Goal: Find specific page/section: Find specific page/section

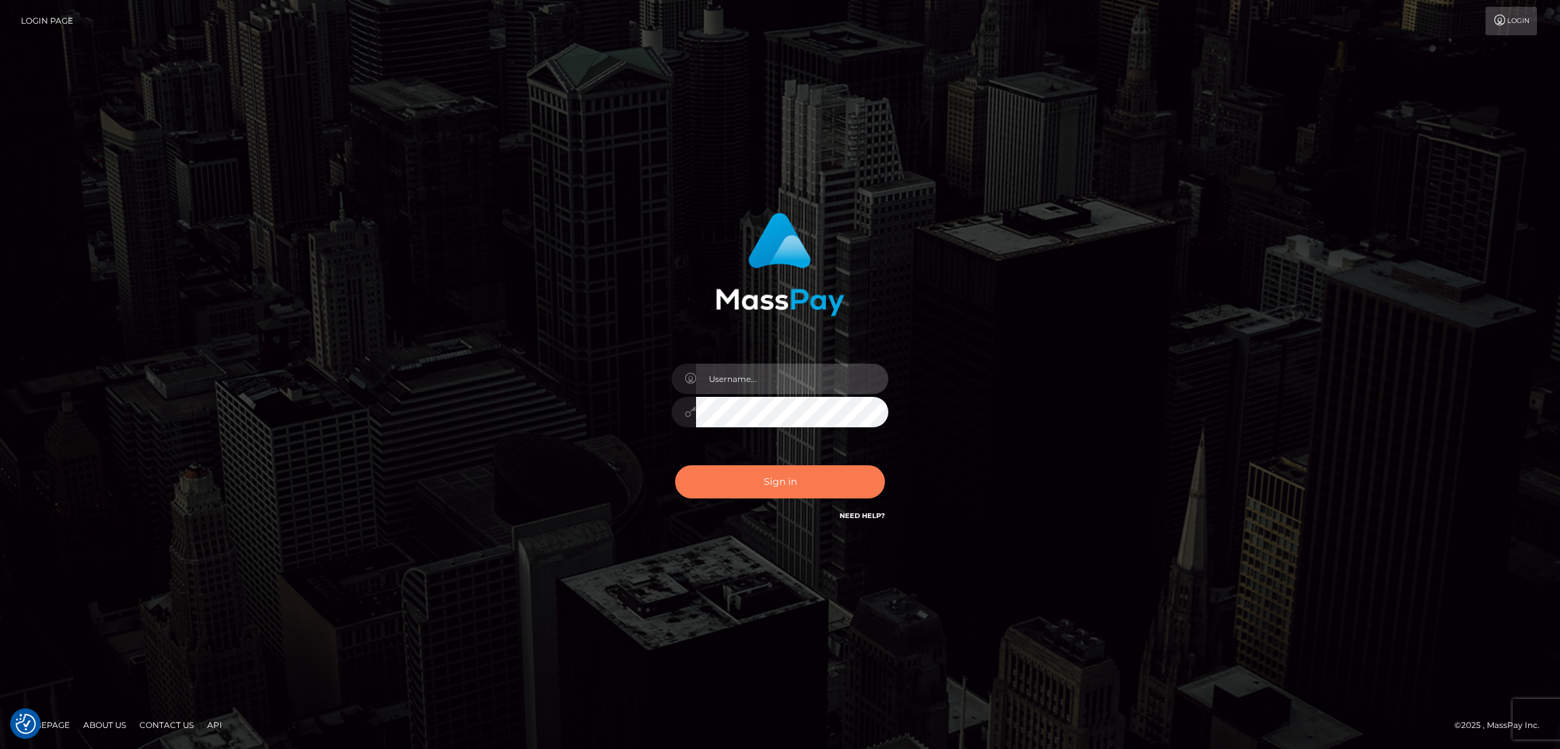
type input "[DOMAIN_NAME]"
click at [818, 472] on button "Sign in" at bounding box center [780, 481] width 210 height 33
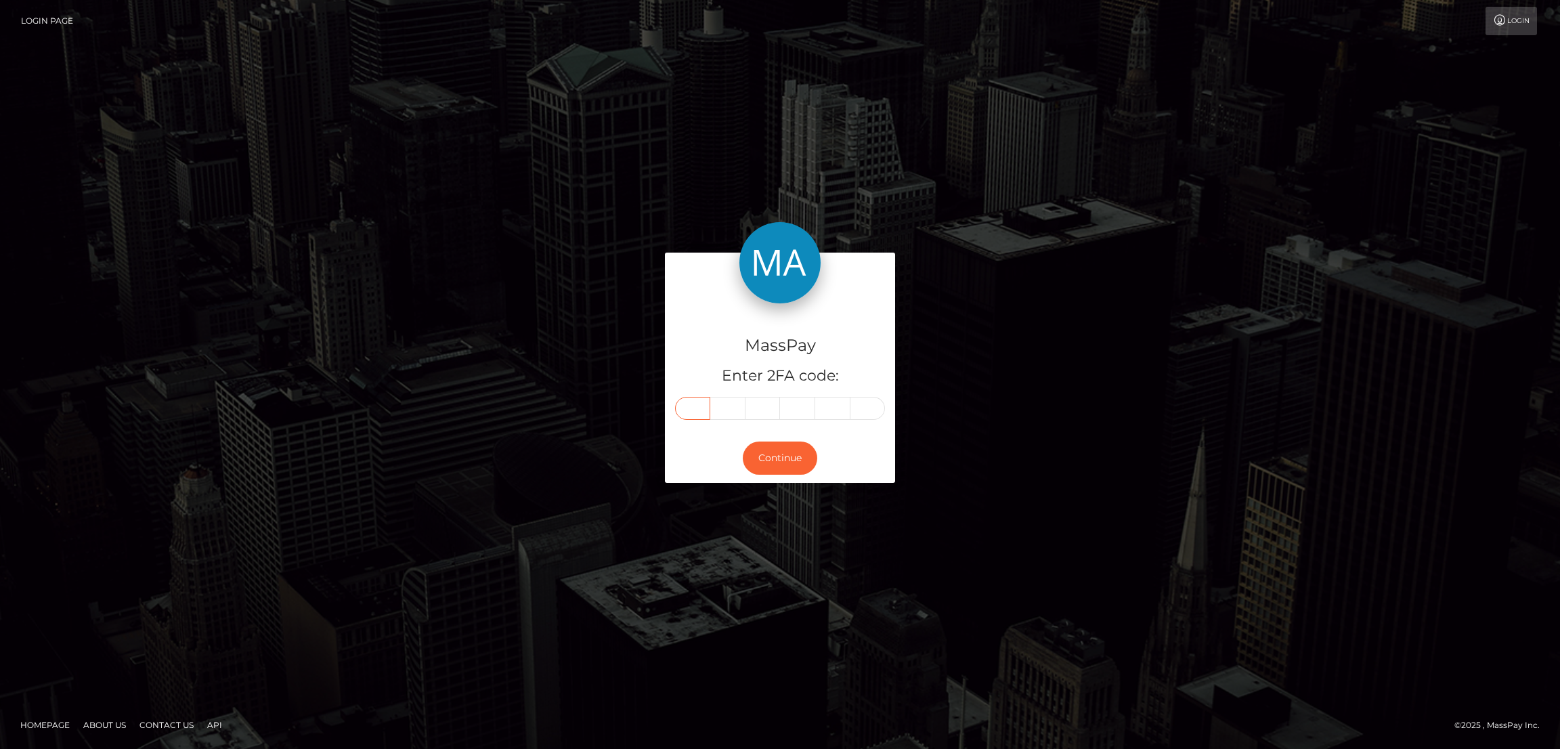
click at [684, 411] on input "text" at bounding box center [692, 408] width 35 height 23
paste input "5"
type input "5"
type input "8"
type input "5"
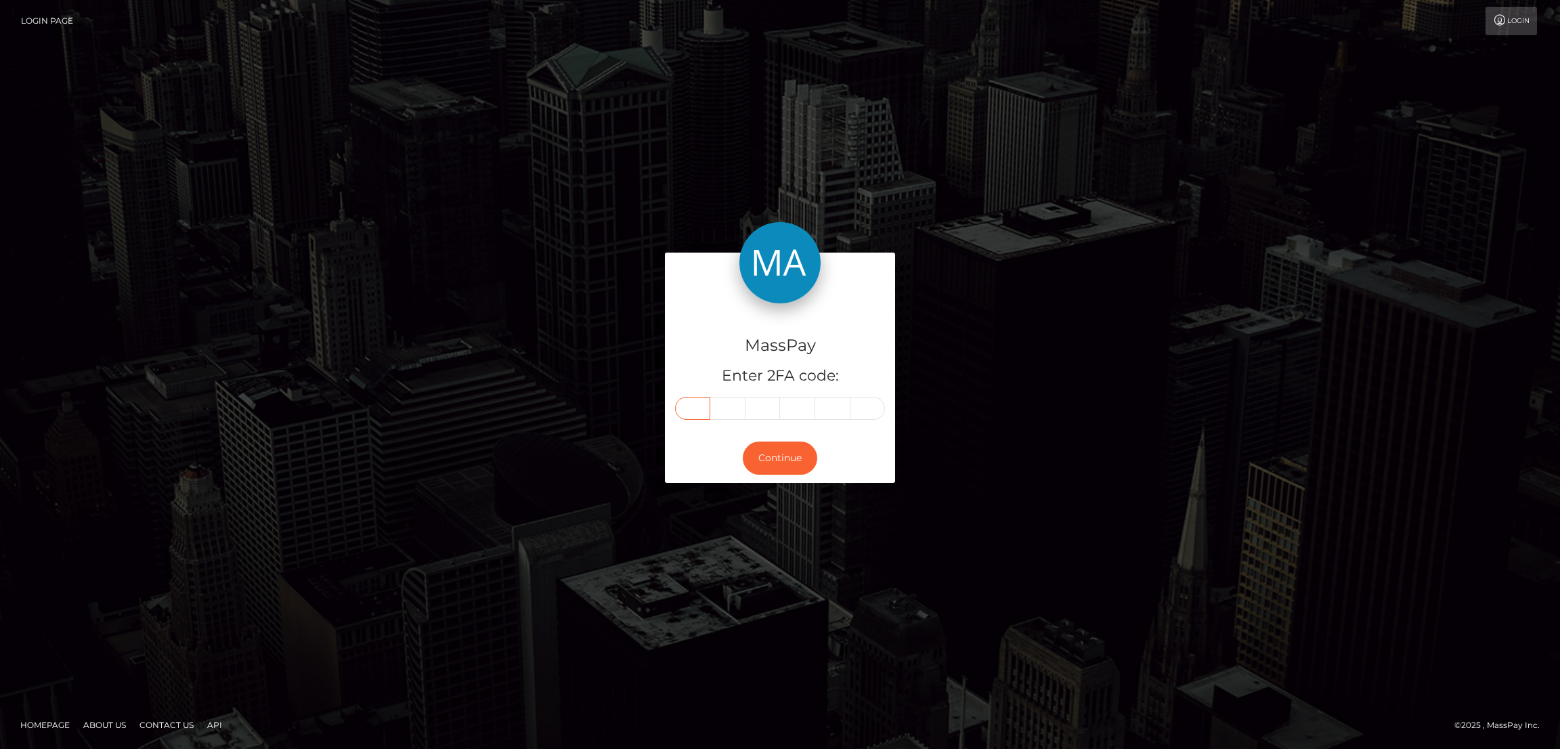
type input "7"
type input "8"
click at [814, 455] on button "Continue" at bounding box center [780, 457] width 74 height 33
click at [772, 455] on button "Continue" at bounding box center [780, 457] width 74 height 33
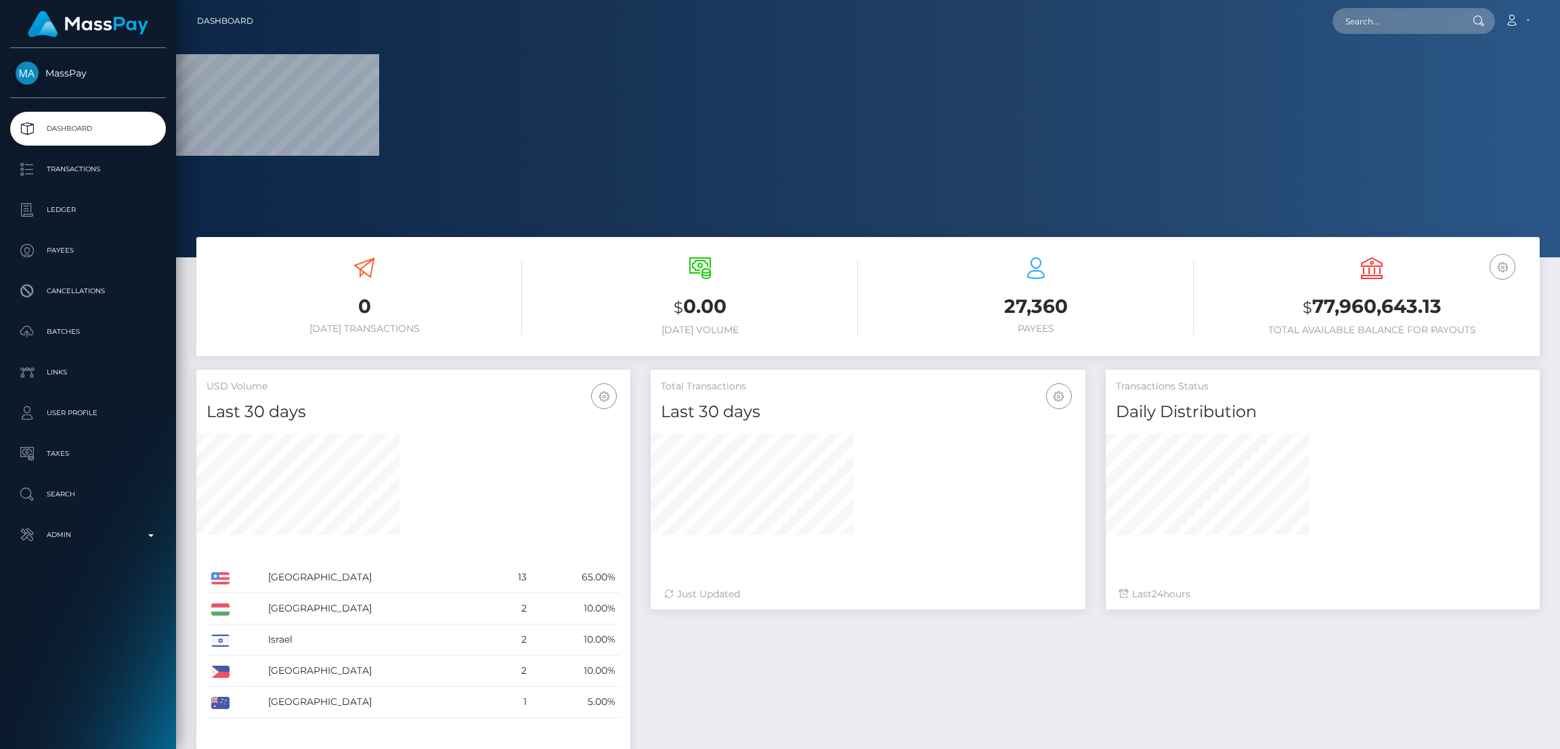
scroll to position [240, 434]
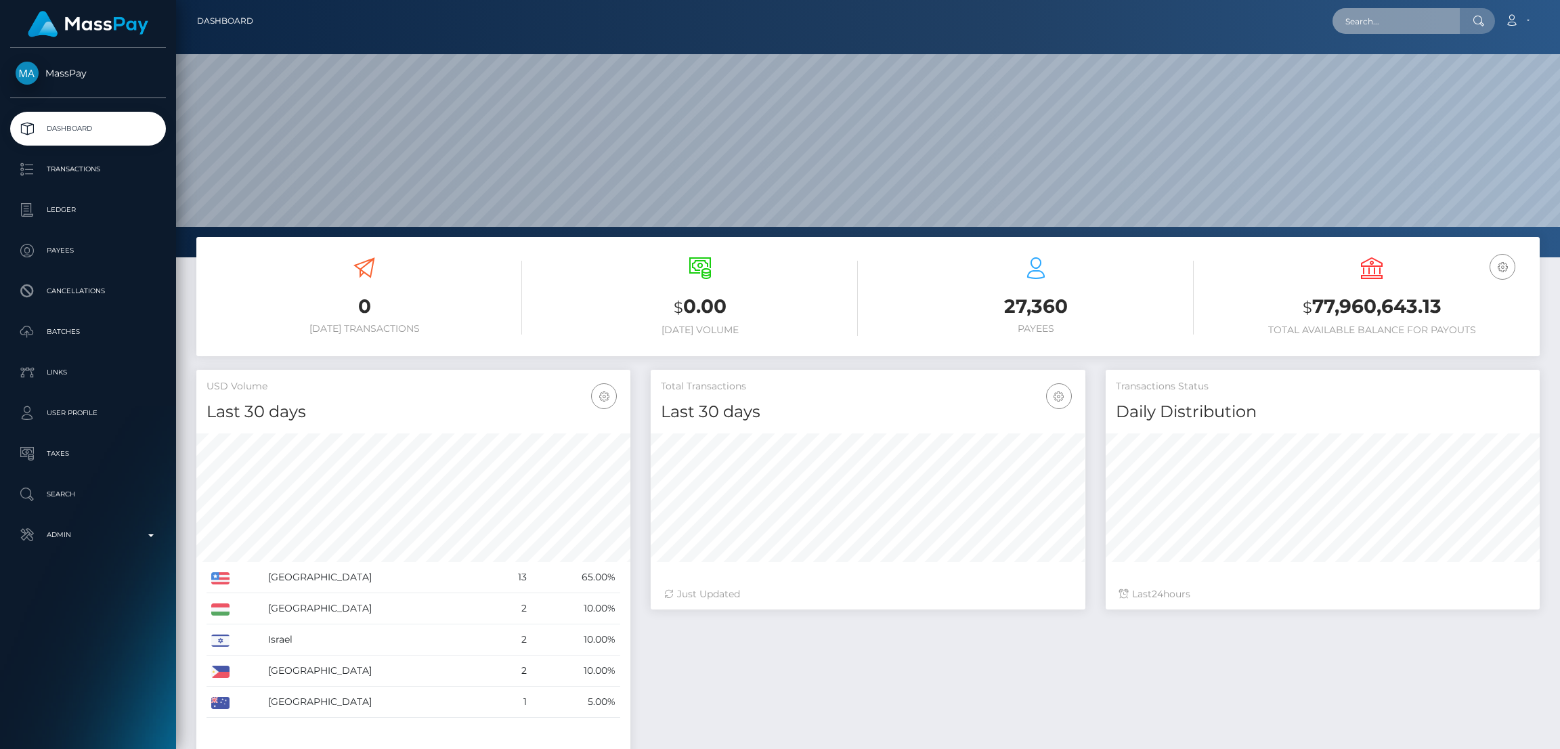
click at [1430, 20] on input "text" at bounding box center [1395, 21] width 127 height 26
paste input "v2093122@gmail.com"
type input "v2093122@gmail.com"
click at [1411, 62] on link "KAROL ROBERT ŚNIEG" at bounding box center [1386, 70] width 108 height 25
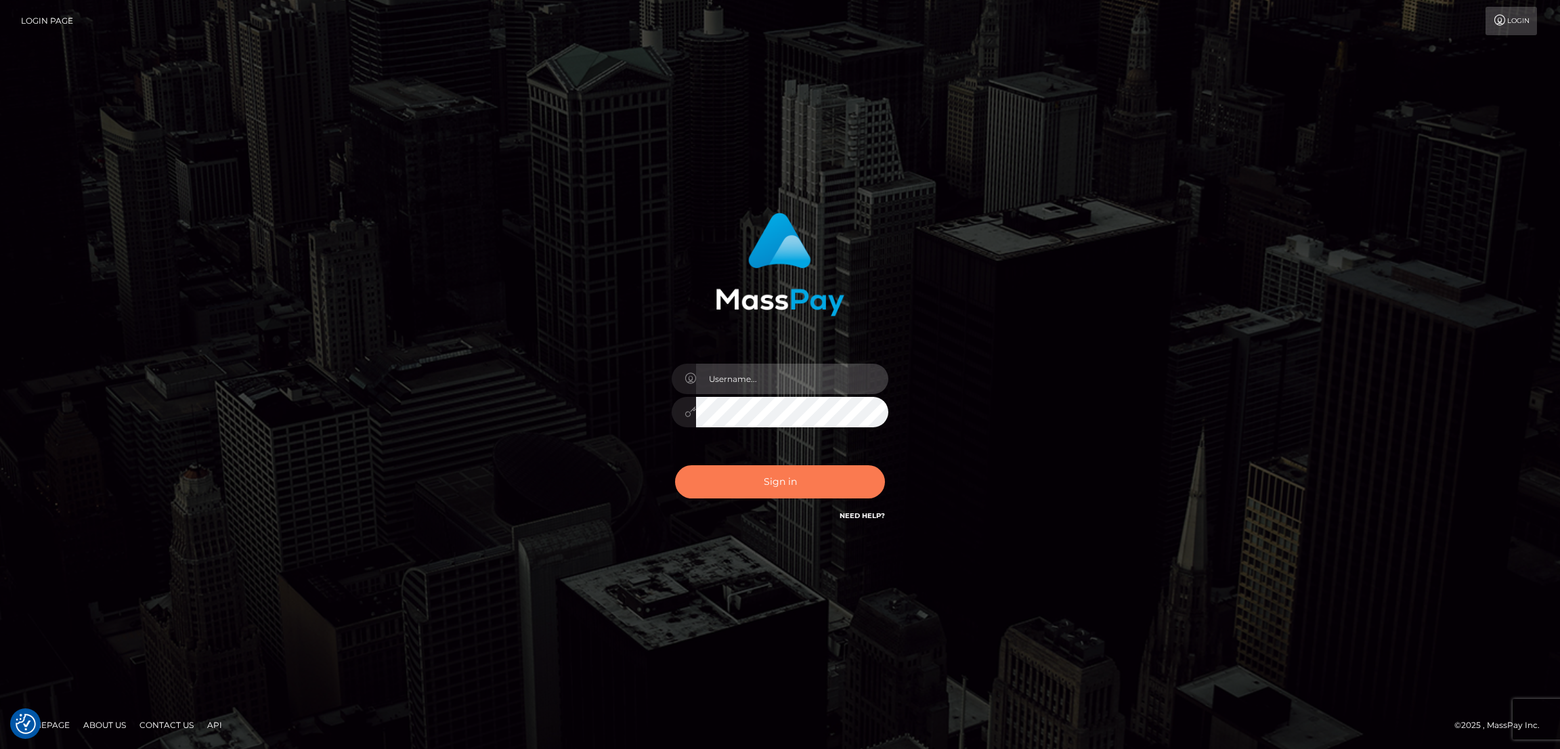
type input "[DOMAIN_NAME]"
click at [763, 484] on button "Sign in" at bounding box center [780, 481] width 210 height 33
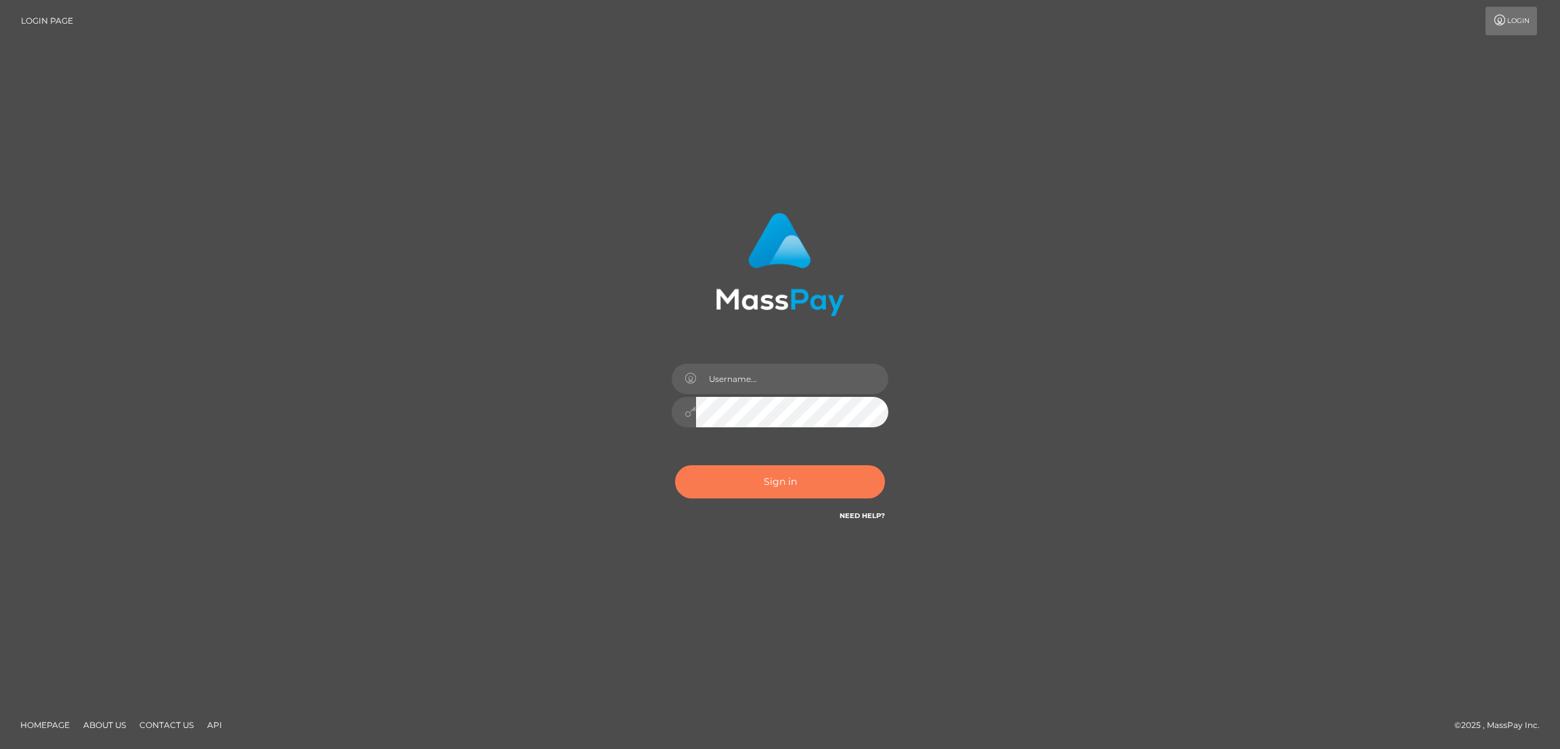
click at [765, 476] on button "Sign in" at bounding box center [780, 481] width 210 height 33
type input "[DOMAIN_NAME]"
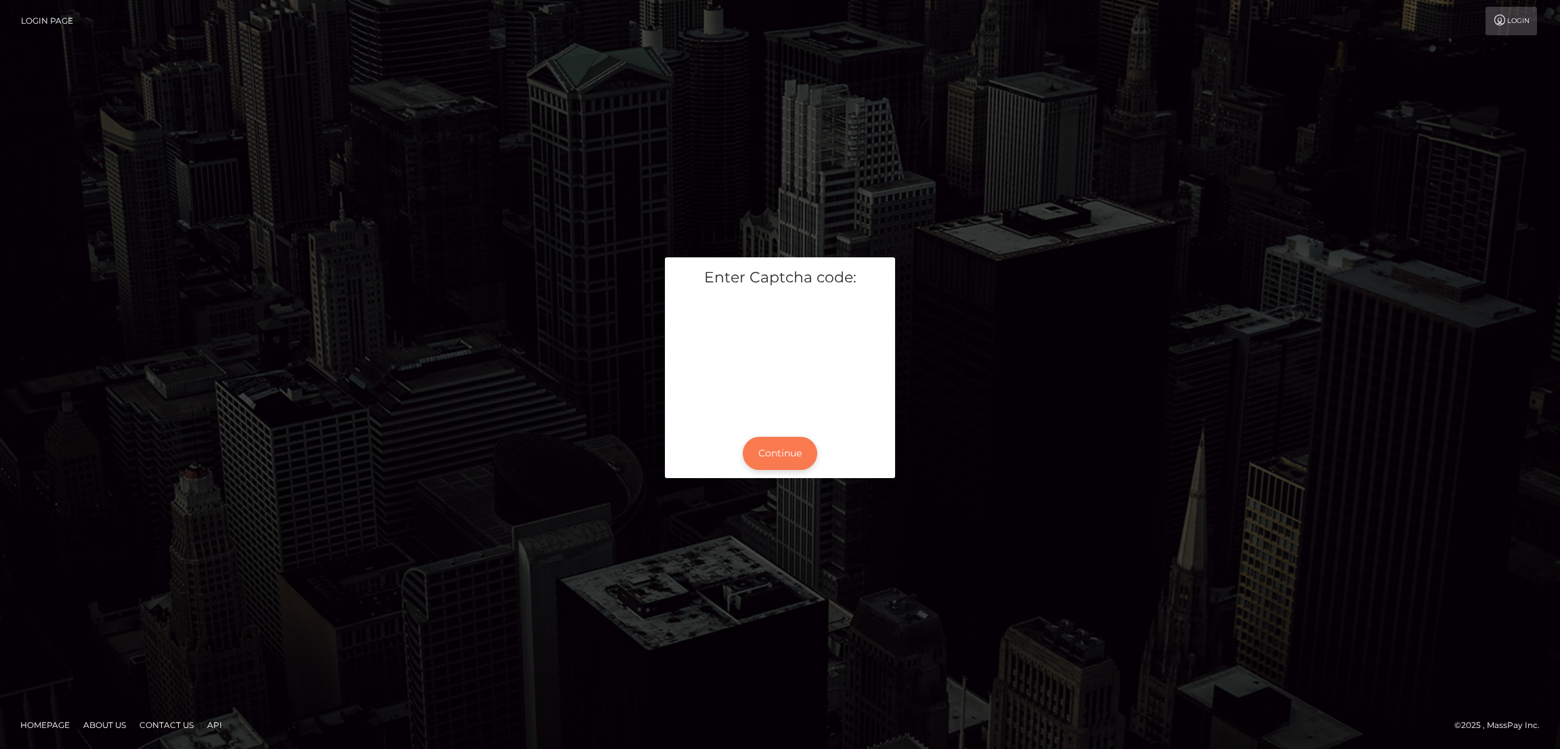
click at [797, 458] on button "Continue" at bounding box center [780, 453] width 74 height 33
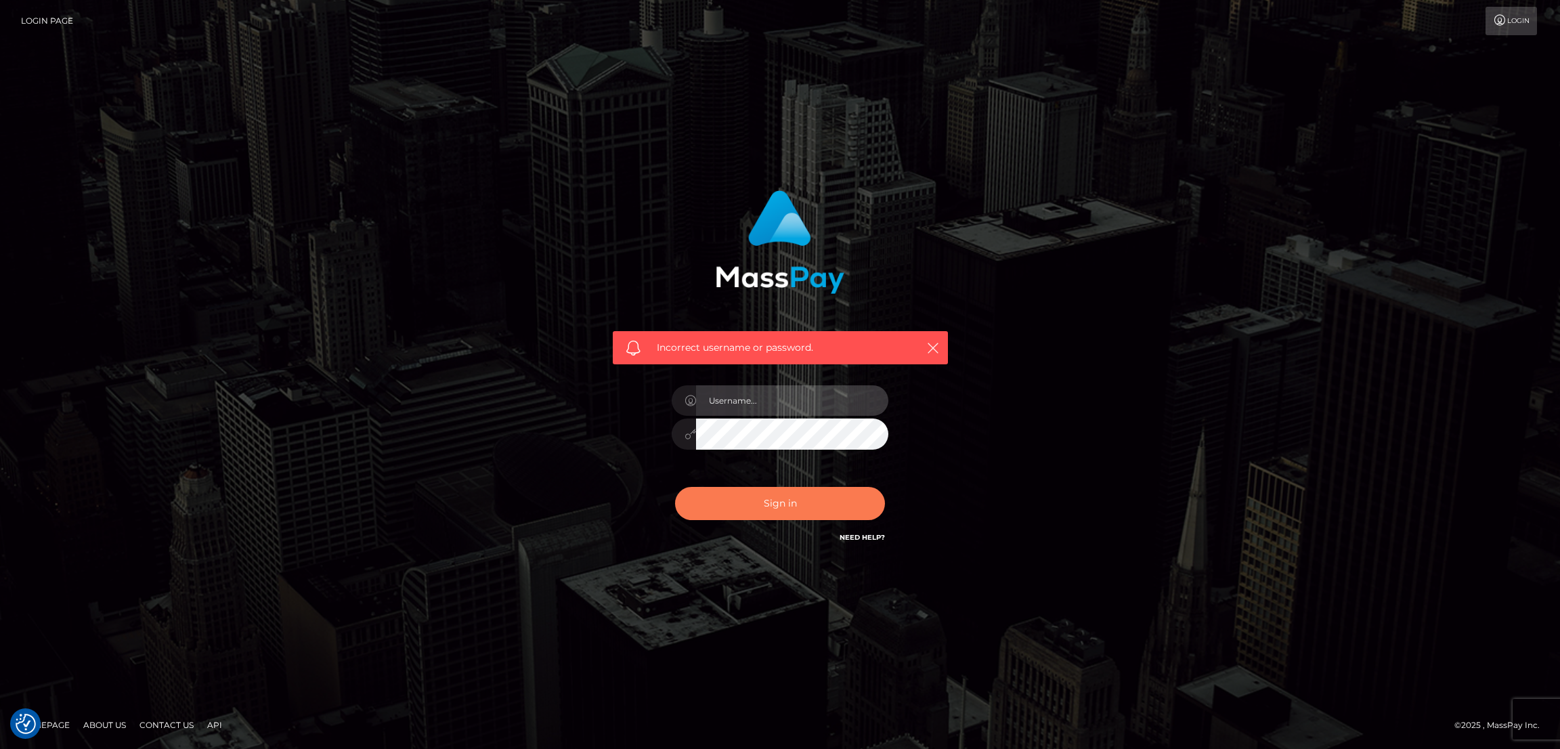
type input "nb.es"
click at [772, 501] on button "Sign in" at bounding box center [780, 503] width 210 height 33
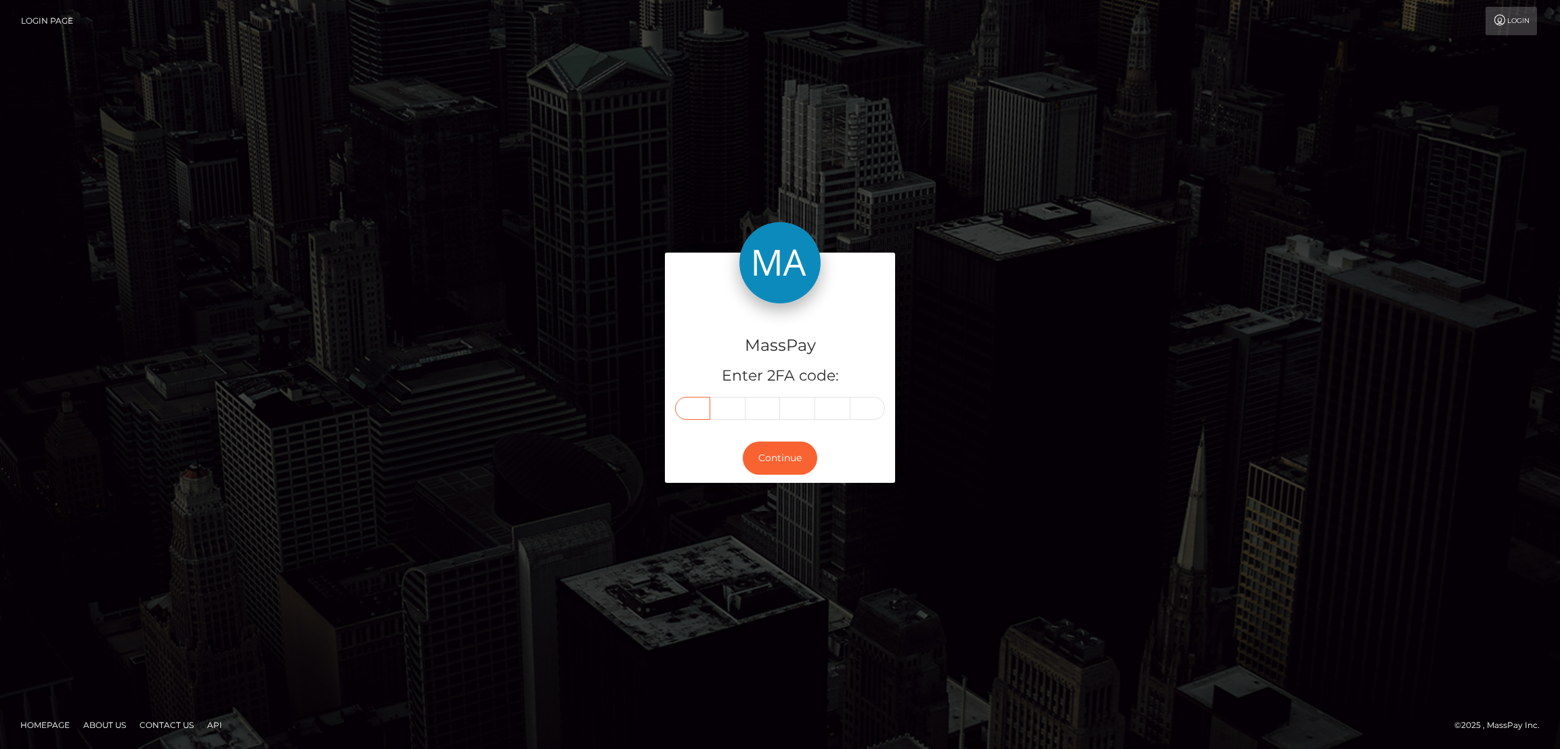
click at [694, 410] on input "text" at bounding box center [692, 408] width 35 height 23
paste input "5"
type input "5"
type input "4"
type input "9"
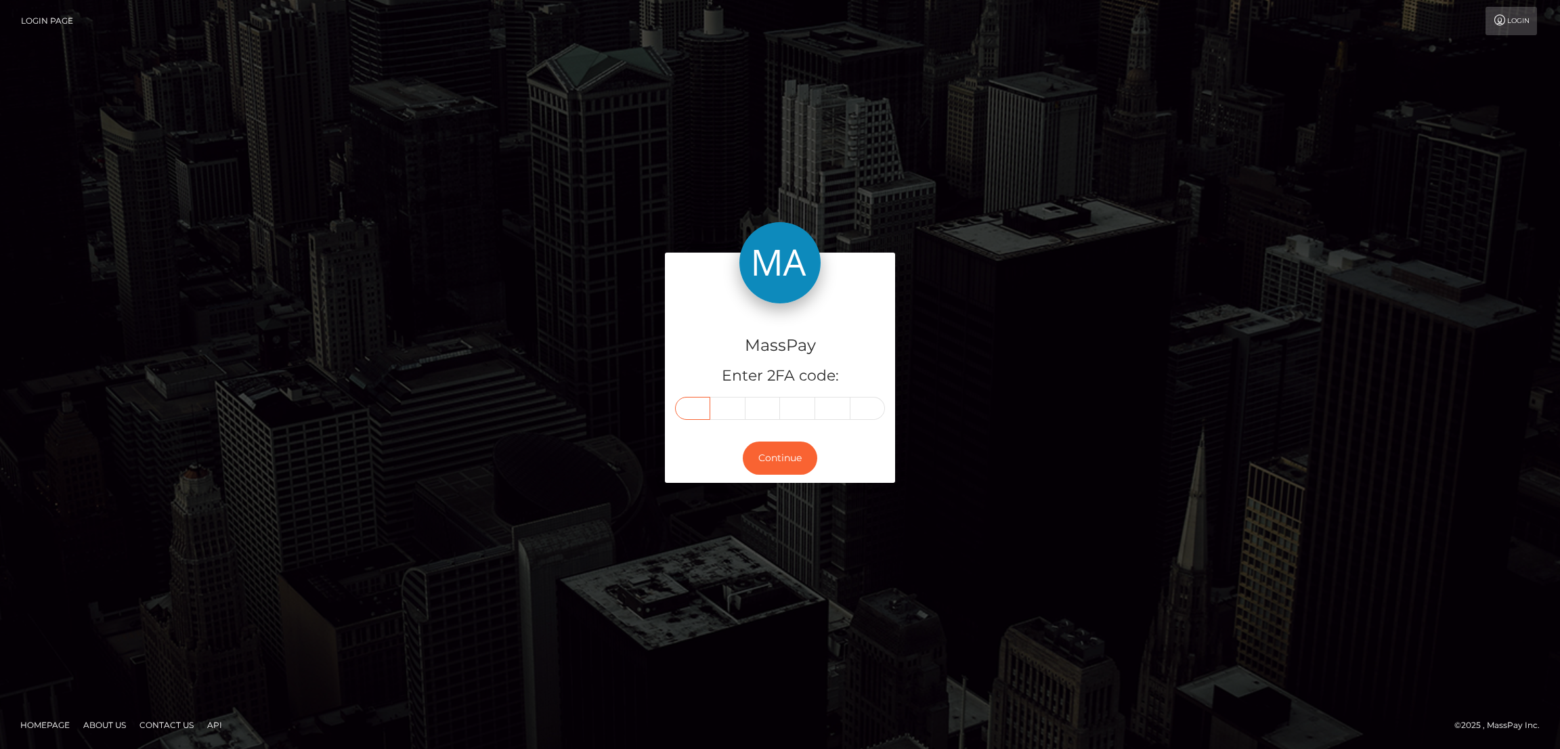
type input "9"
type input "1"
click at [779, 459] on button "Continue" at bounding box center [780, 457] width 74 height 33
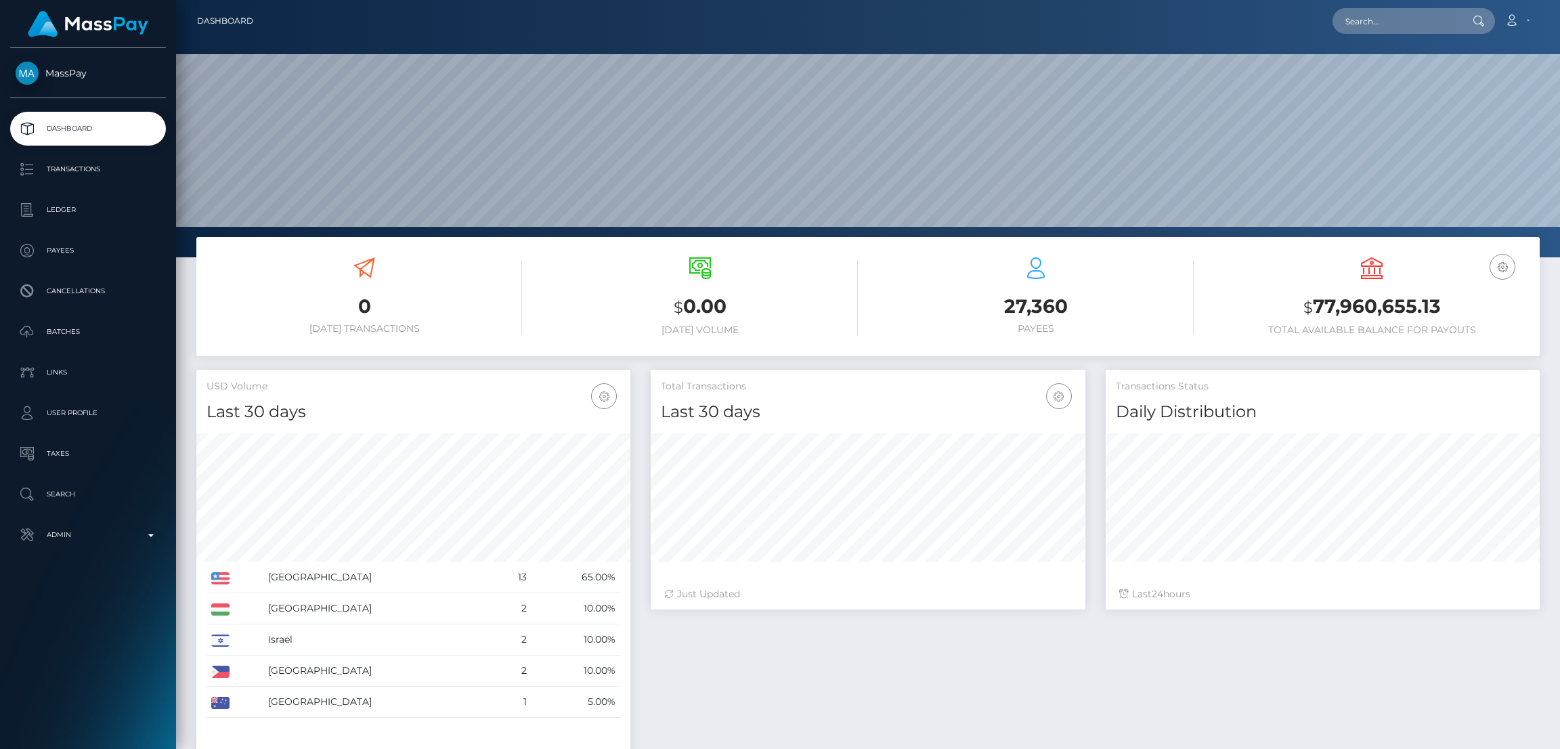
scroll to position [240, 434]
click at [1379, 28] on input "text" at bounding box center [1395, 21] width 127 height 26
paste input "[EMAIL_ADDRESS][DOMAIN_NAME]"
type input "[EMAIL_ADDRESS][DOMAIN_NAME]"
click at [1358, 74] on link "Kassidy Rose Riedel" at bounding box center [1386, 70] width 108 height 25
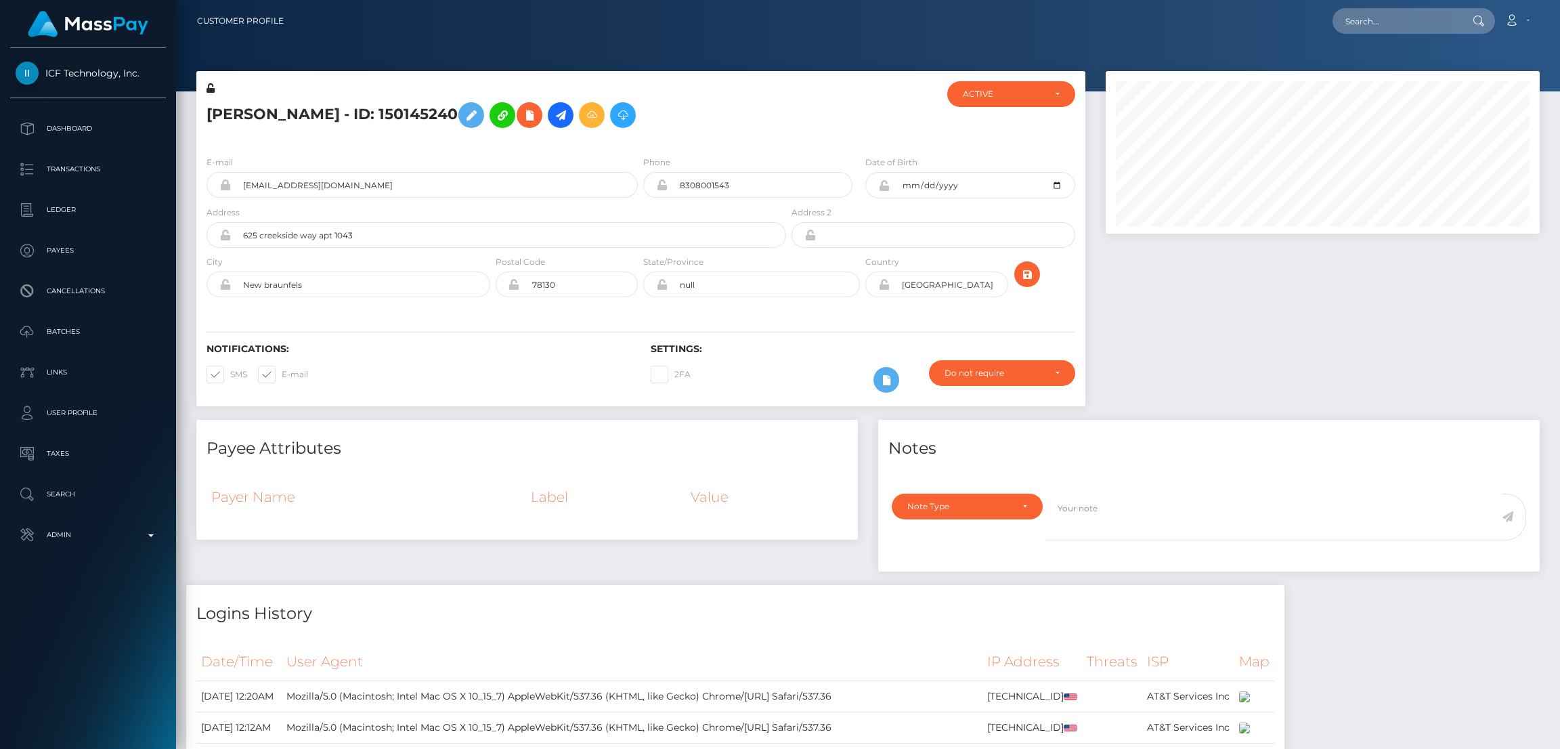
scroll to position [162, 434]
click at [266, 114] on h5 "[PERSON_NAME] - ID: 150145240" at bounding box center [492, 114] width 572 height 39
click at [266, 114] on h5 "Kassidy Rose Riedel - ID: 150145240" at bounding box center [492, 114] width 572 height 39
copy h5 "Kassidy Rose Riedel - ID: 150145240"
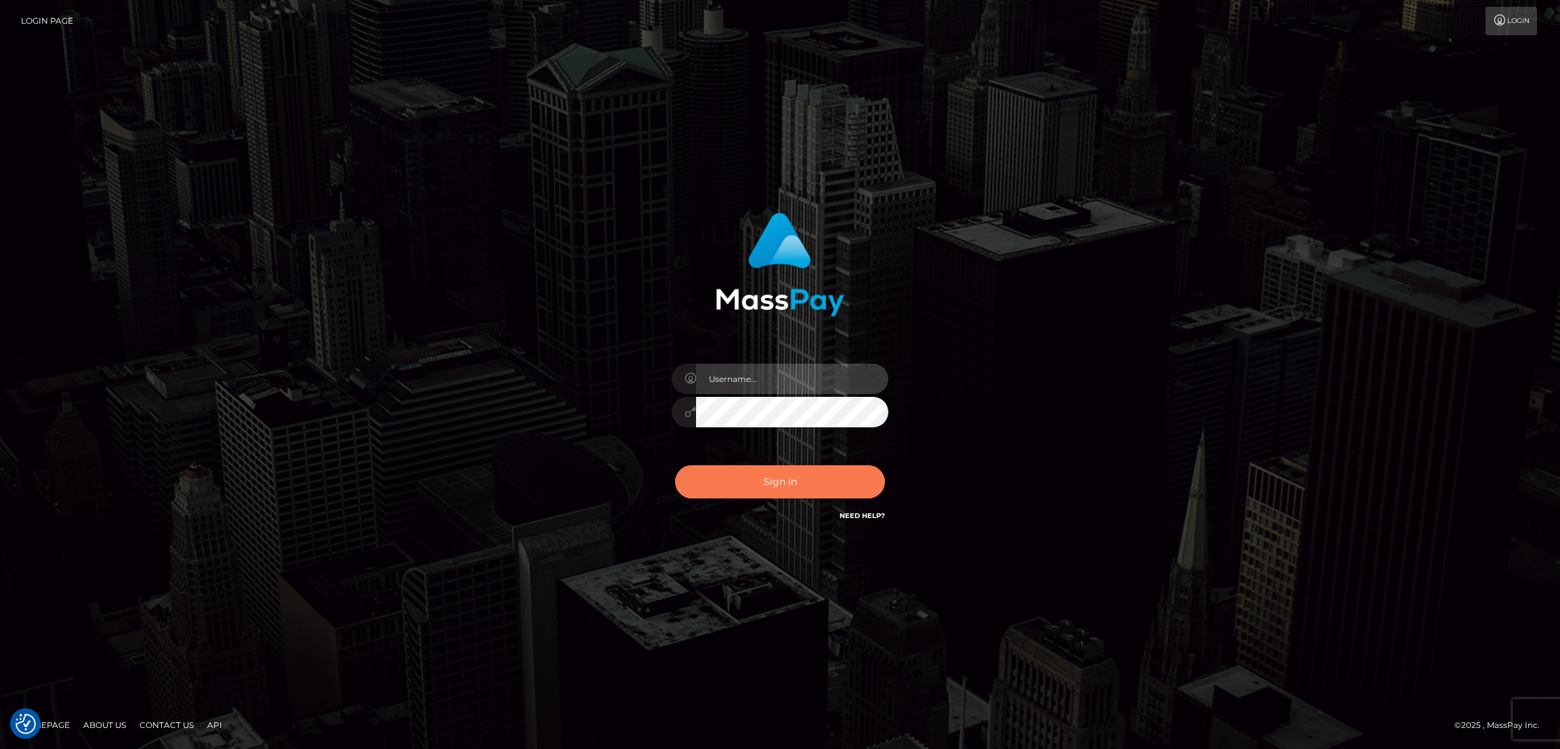
type input "nb.es"
click at [803, 483] on button "Sign in" at bounding box center [780, 481] width 210 height 33
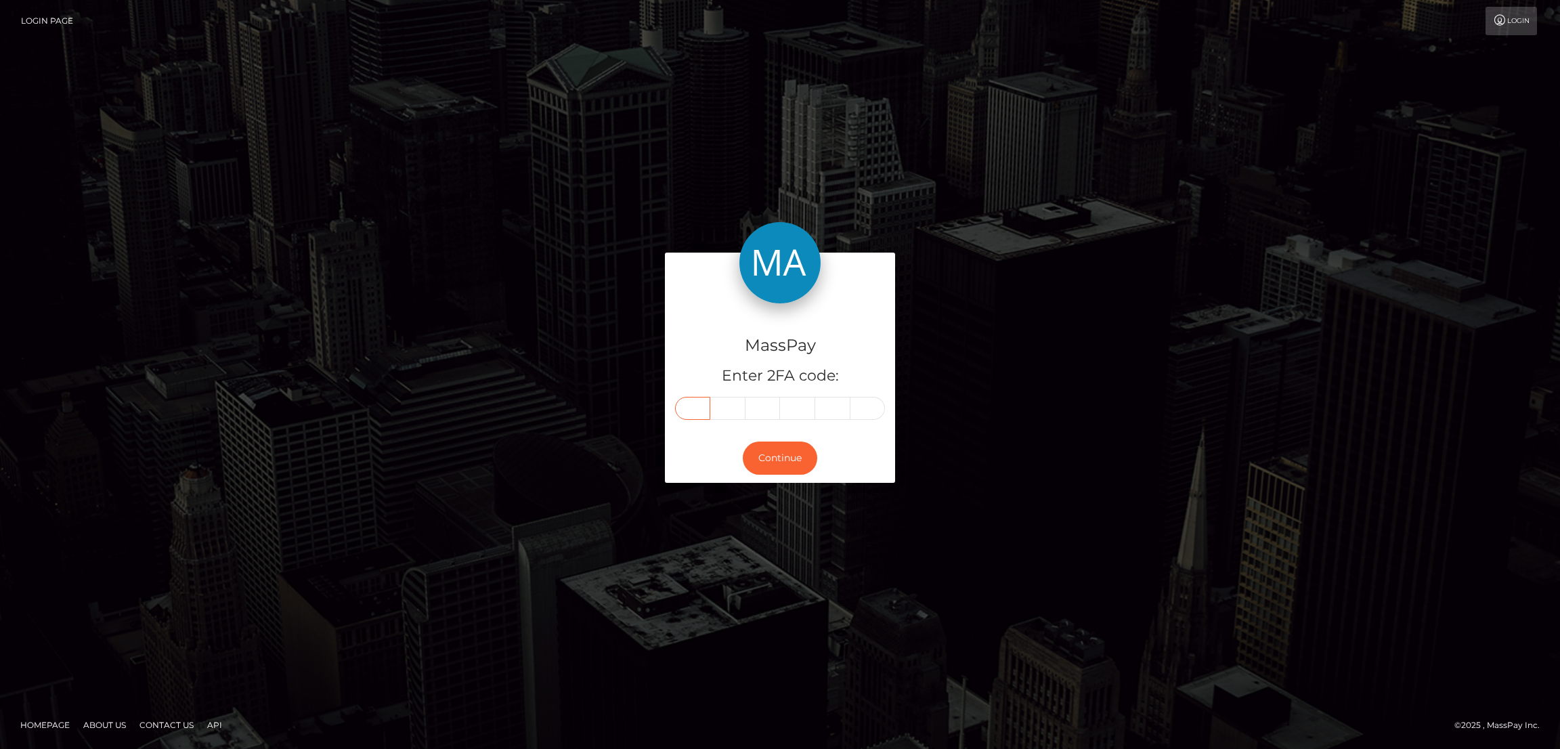
click at [701, 404] on input "text" at bounding box center [692, 408] width 35 height 23
paste input "3"
type input "3"
type input "7"
type input "9"
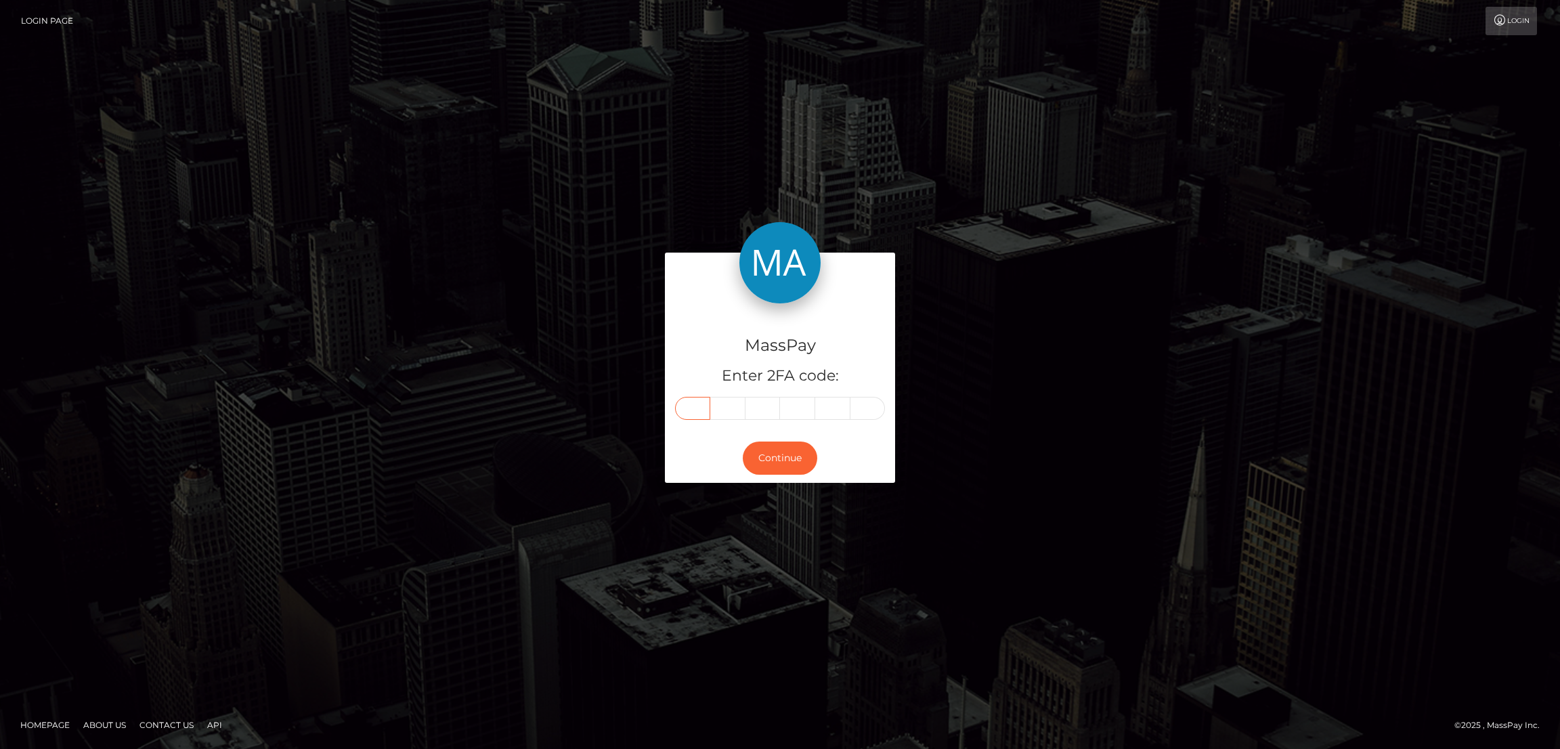
type input "0"
type input "6"
type input "9"
click at [789, 462] on button "Continue" at bounding box center [780, 457] width 74 height 33
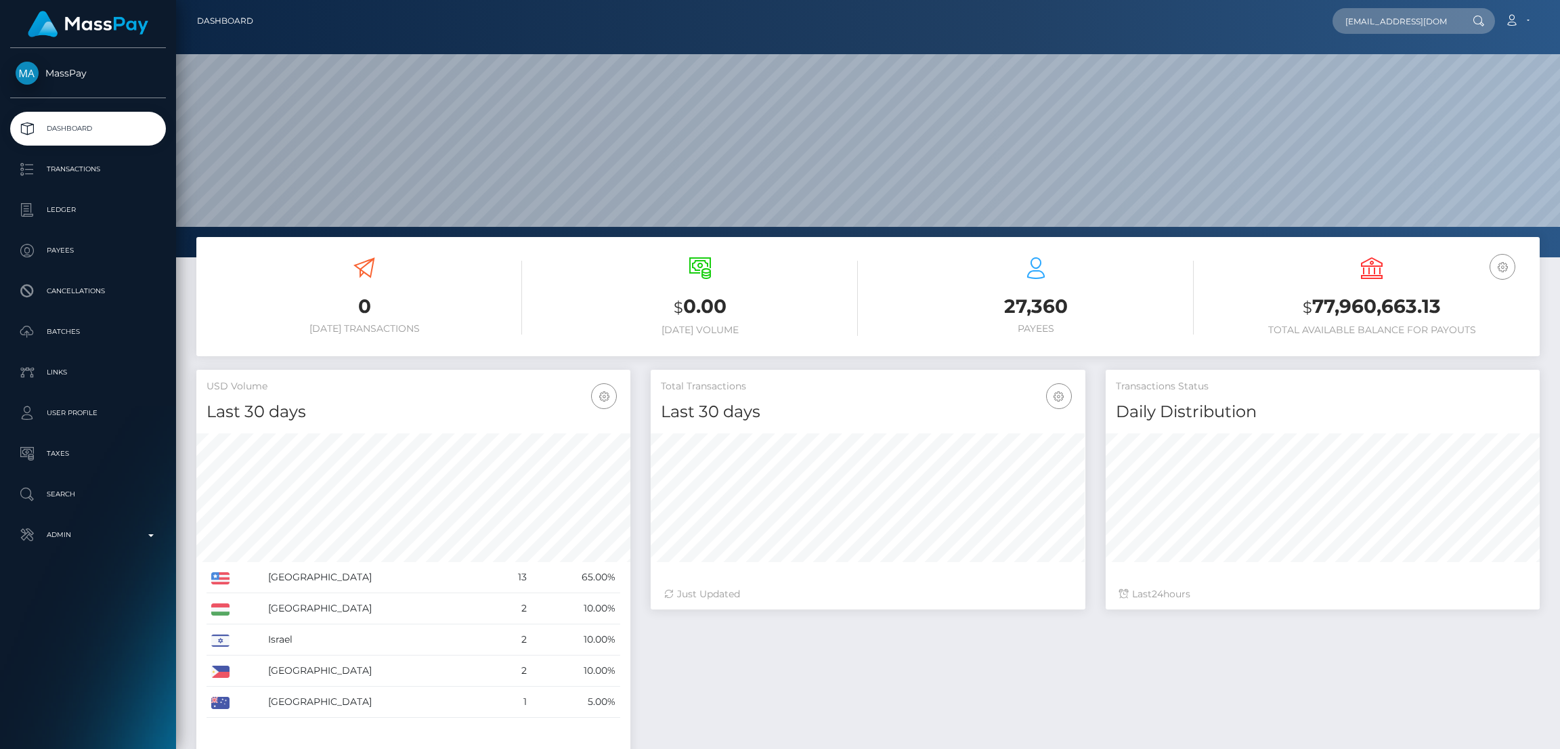
scroll to position [0, 33]
type input "[EMAIL_ADDRESS][DOMAIN_NAME]"
click at [1375, 24] on input "[EMAIL_ADDRESS][DOMAIN_NAME]" at bounding box center [1395, 21] width 127 height 26
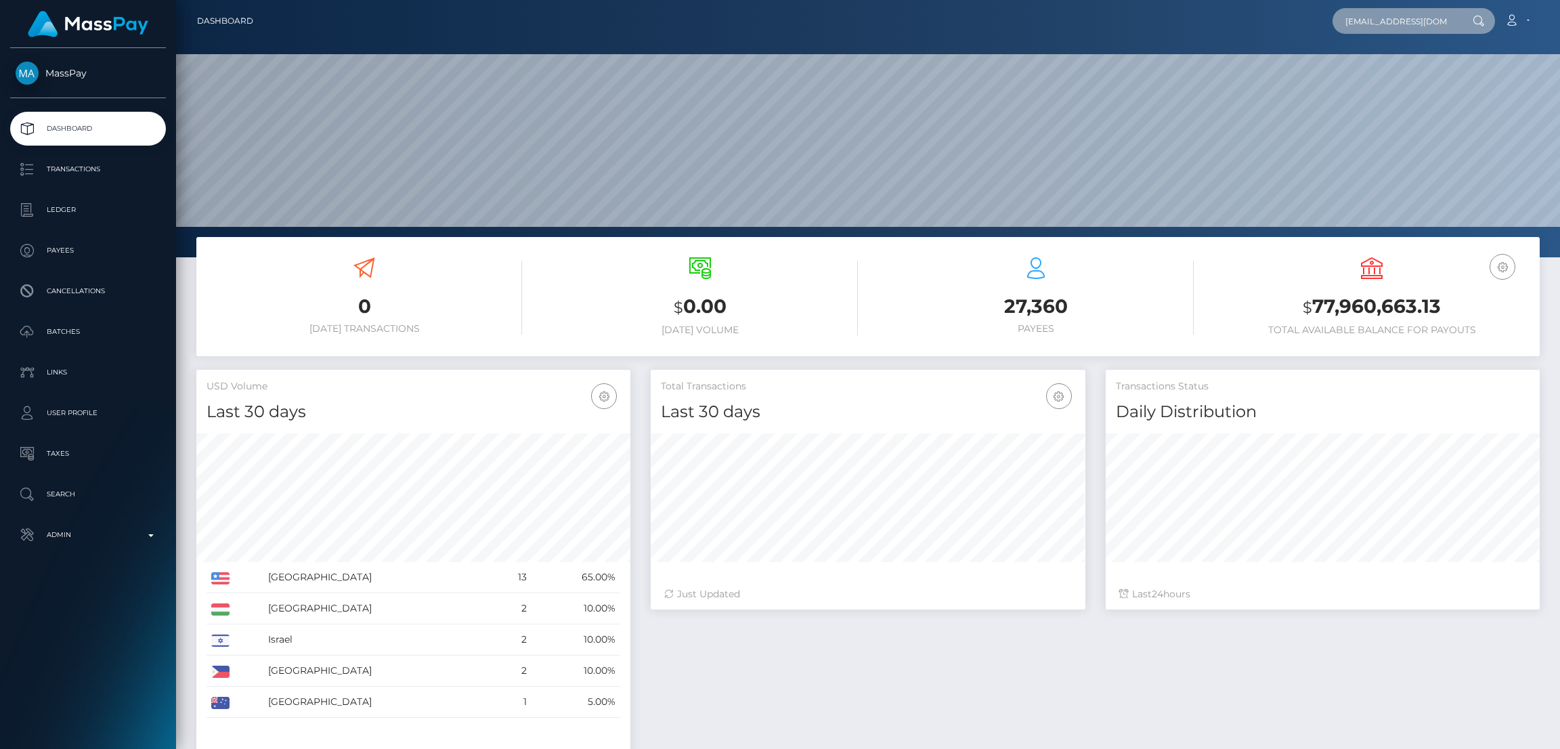
click at [1375, 24] on input "[EMAIL_ADDRESS][DOMAIN_NAME]" at bounding box center [1395, 21] width 127 height 26
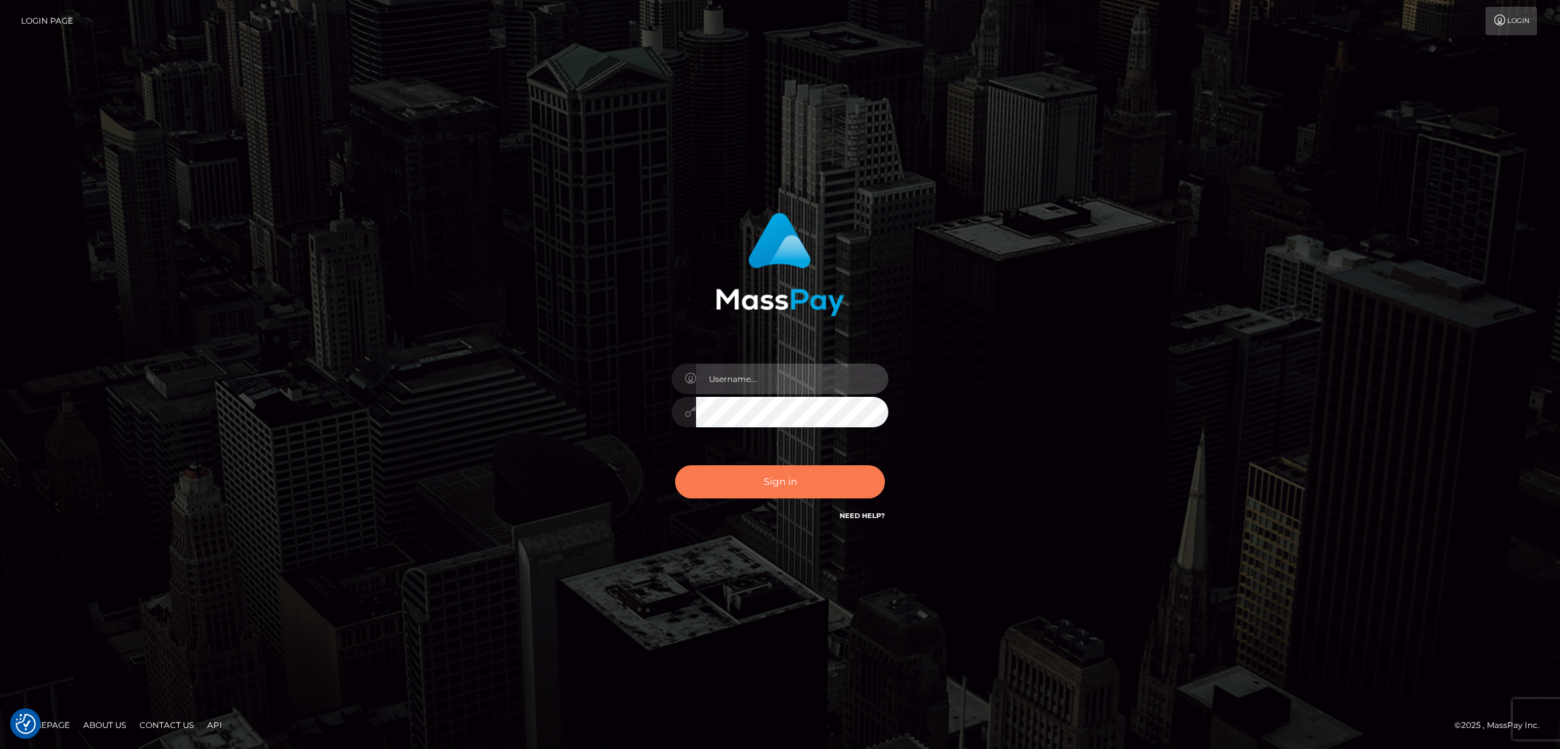
type input "[DOMAIN_NAME]"
click at [767, 479] on button "Sign in" at bounding box center [780, 481] width 210 height 33
type input "nb.es"
click at [780, 469] on button "Sign in" at bounding box center [780, 481] width 210 height 33
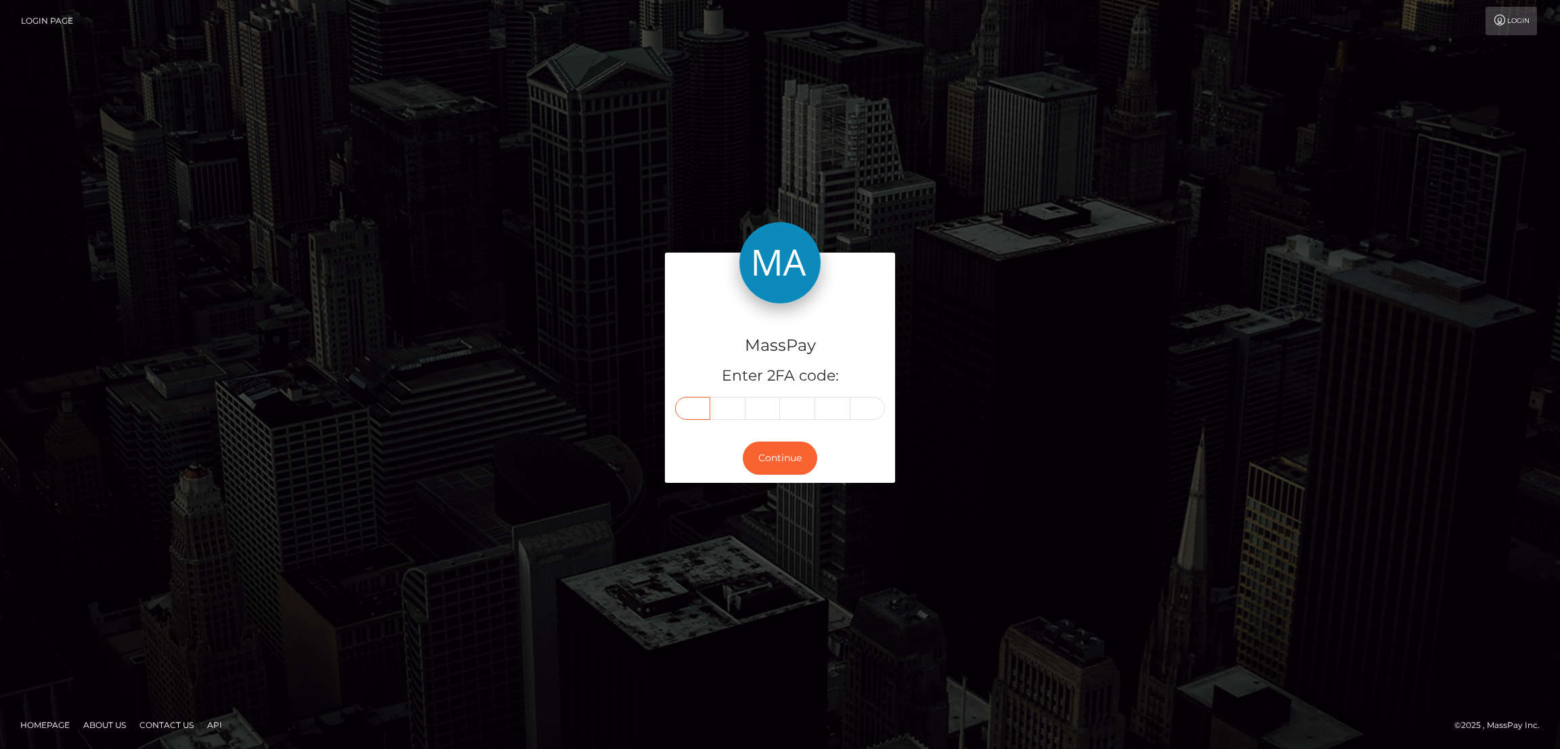
click at [698, 400] on input "text" at bounding box center [692, 408] width 35 height 23
paste input "8"
type input "8"
type input "7"
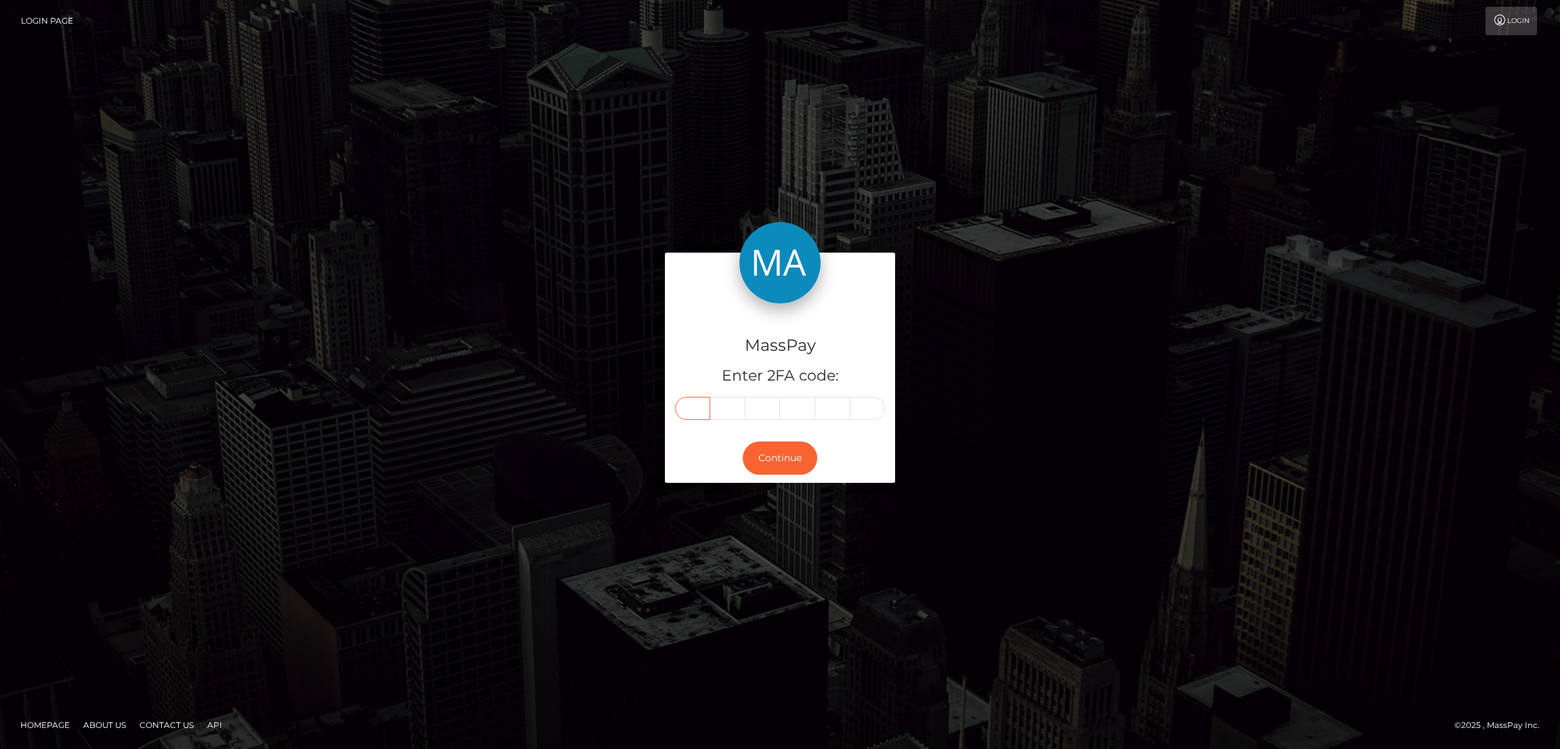
type input "0"
type input "6"
type input "9"
click at [789, 460] on button "Continue" at bounding box center [780, 457] width 74 height 33
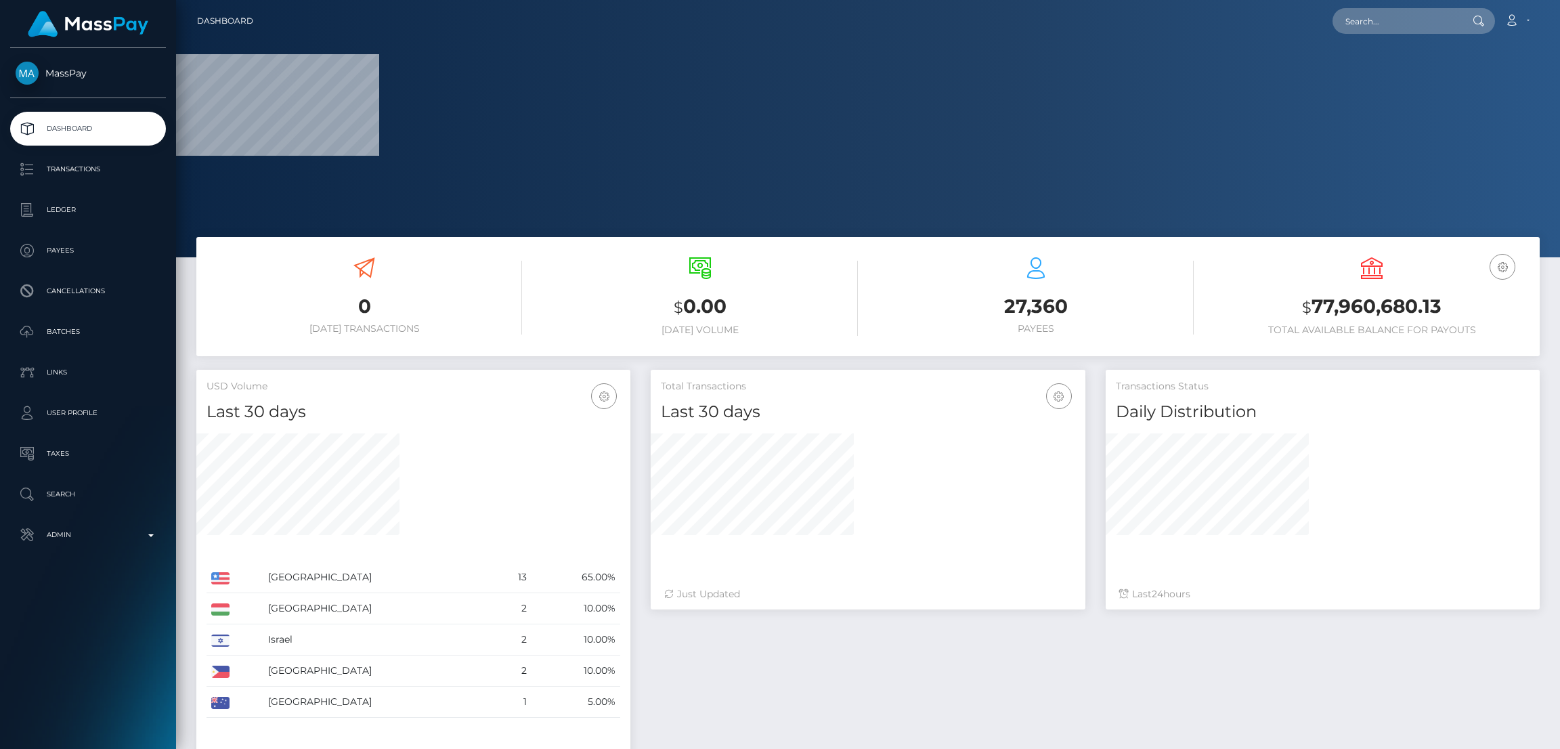
scroll to position [403, 434]
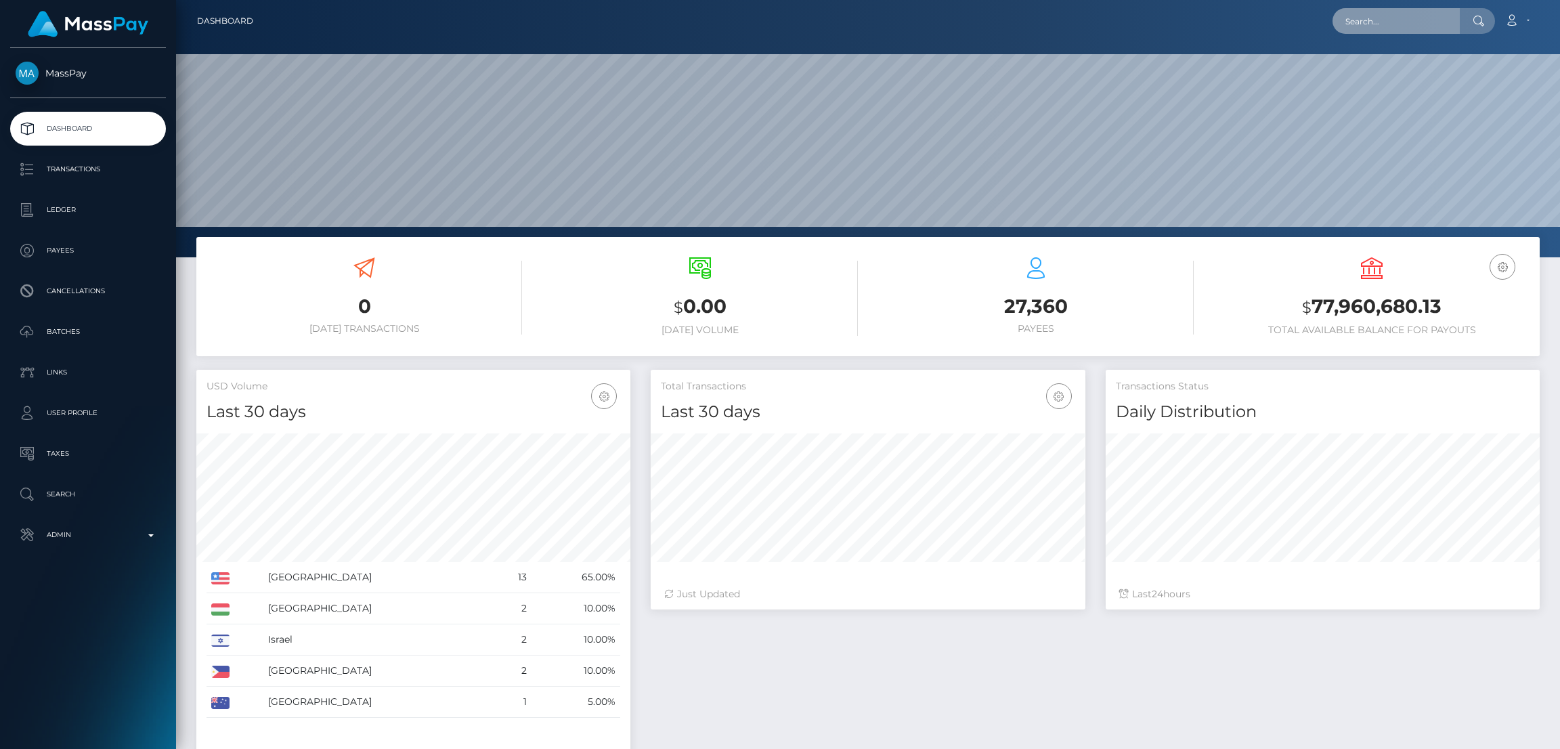
click at [1363, 28] on input "text" at bounding box center [1395, 21] width 127 height 26
paste input "[EMAIL_ADDRESS][DOMAIN_NAME]"
type input "[EMAIL_ADDRESS][DOMAIN_NAME]"
click at [1375, 75] on link "Angela Friesen" at bounding box center [1386, 70] width 108 height 25
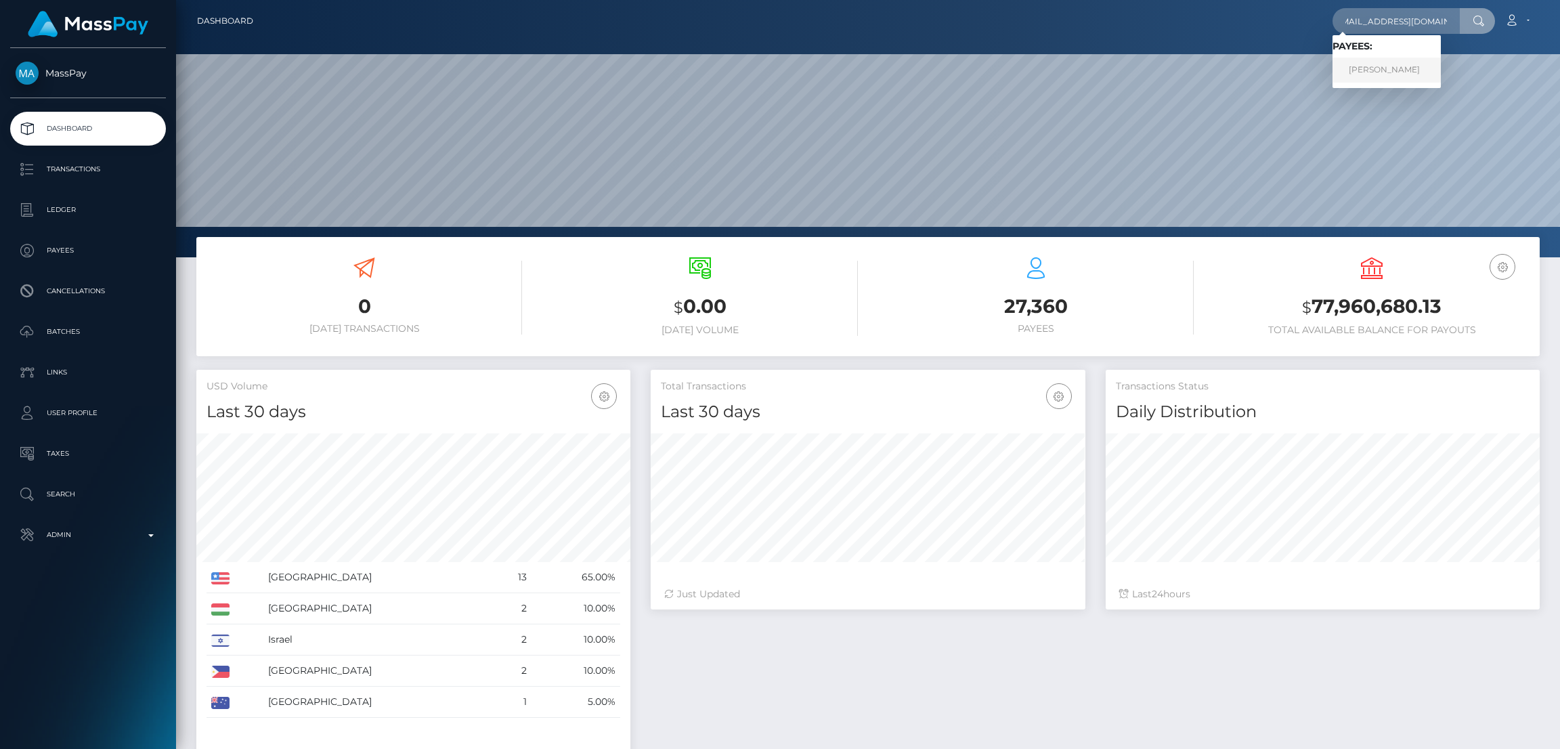
scroll to position [0, 0]
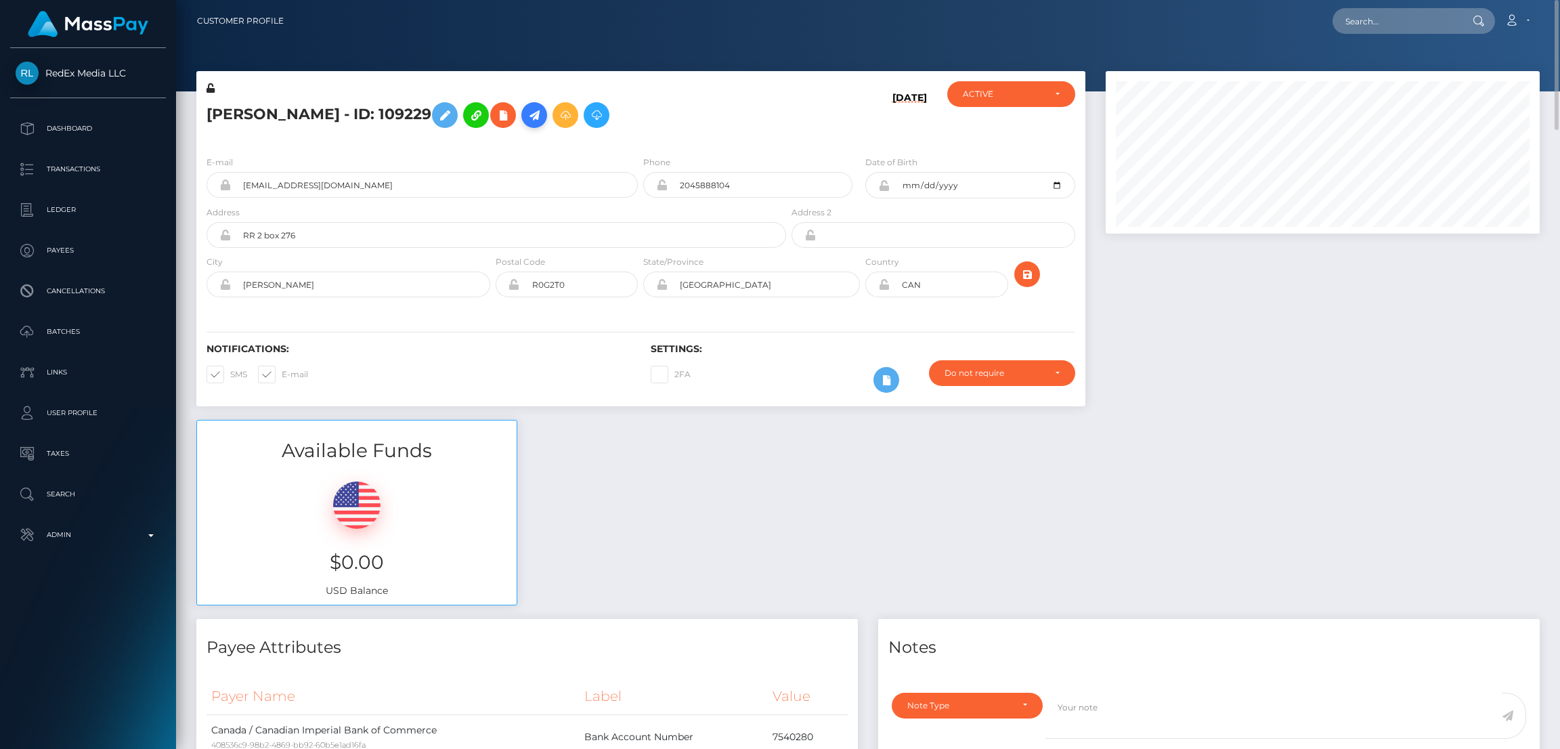
click at [526, 112] on icon at bounding box center [534, 115] width 16 height 17
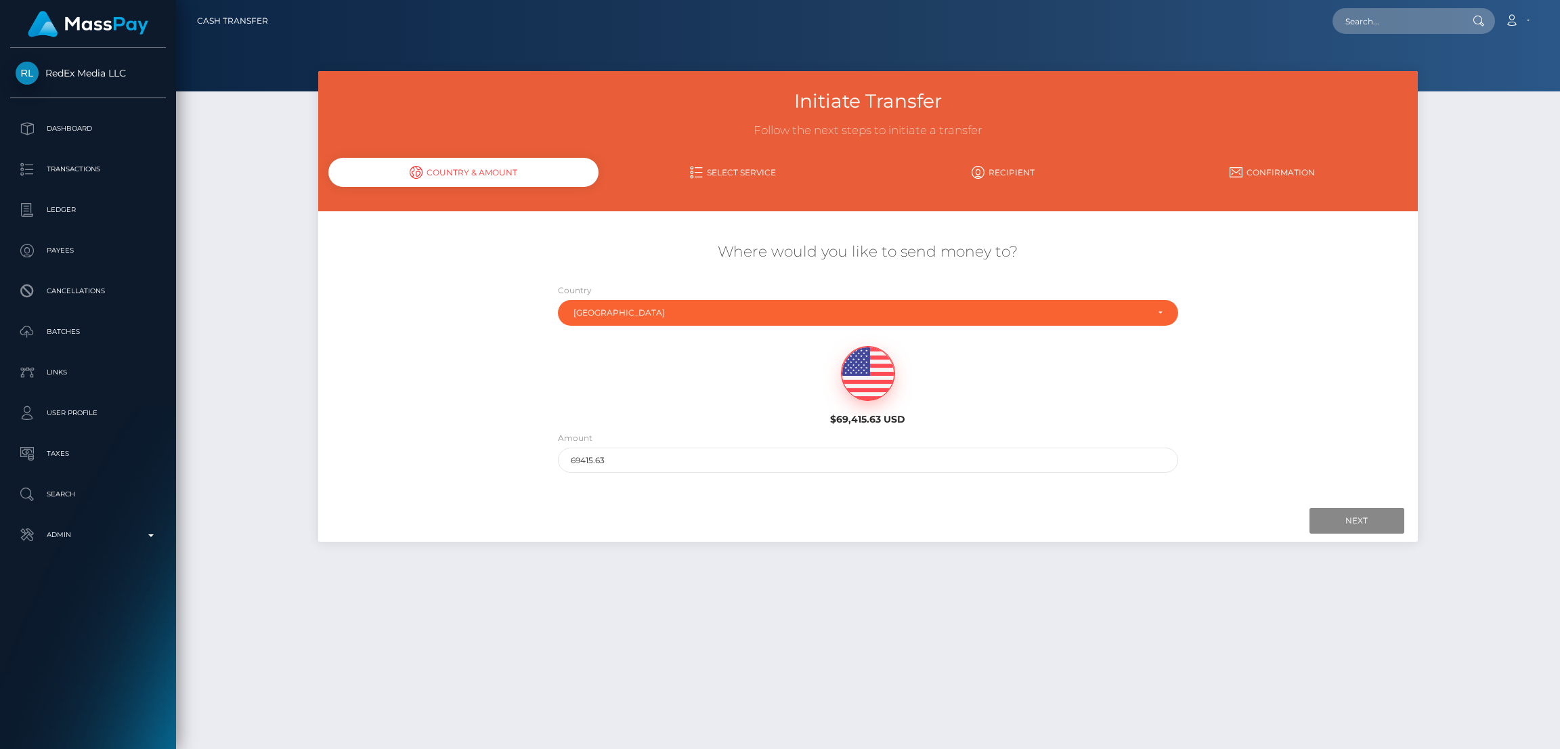
click at [860, 376] on img at bounding box center [867, 374] width 53 height 54
click at [1346, 522] on input "Next" at bounding box center [1356, 521] width 95 height 26
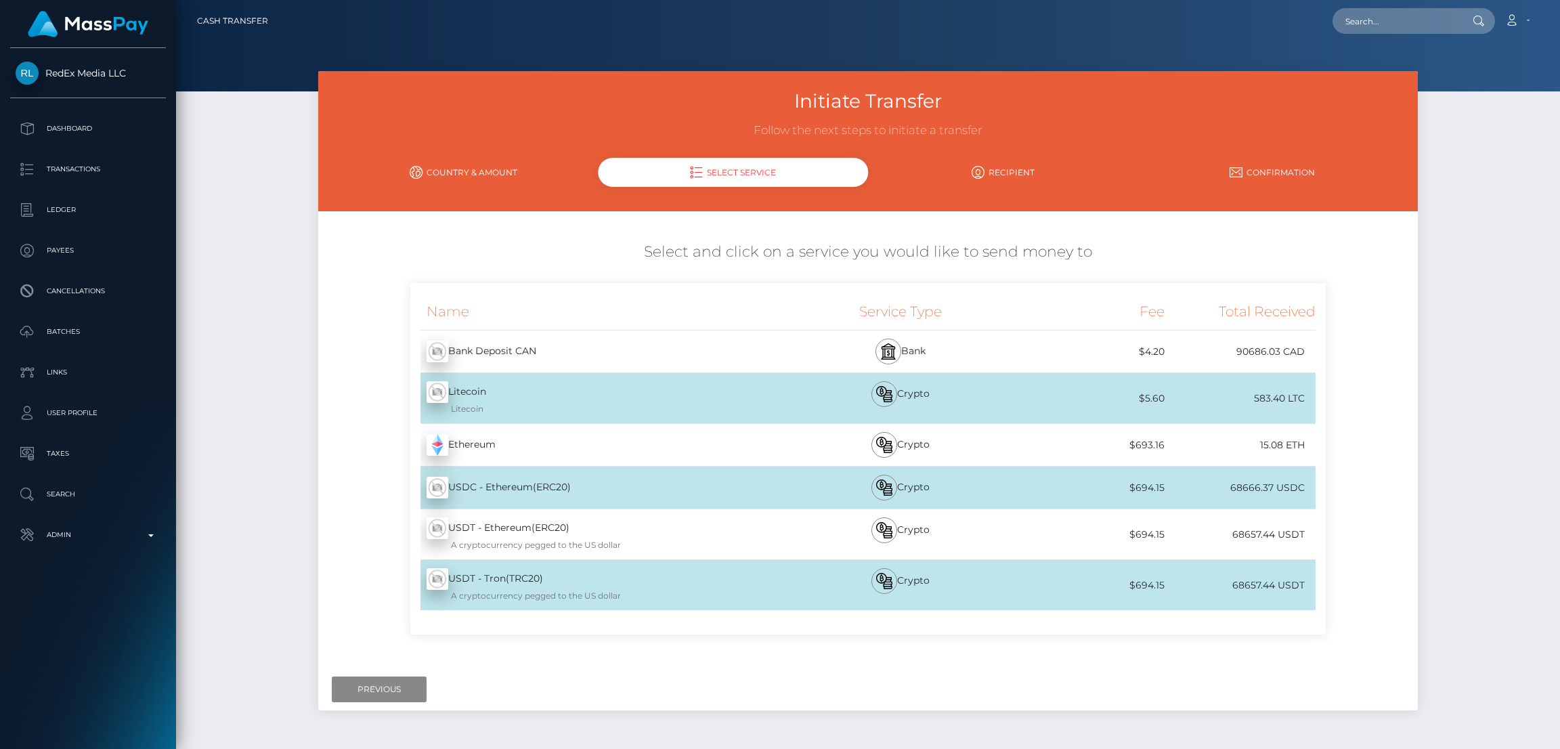
click at [507, 177] on link "Country & Amount" at bounding box center [462, 172] width 269 height 24
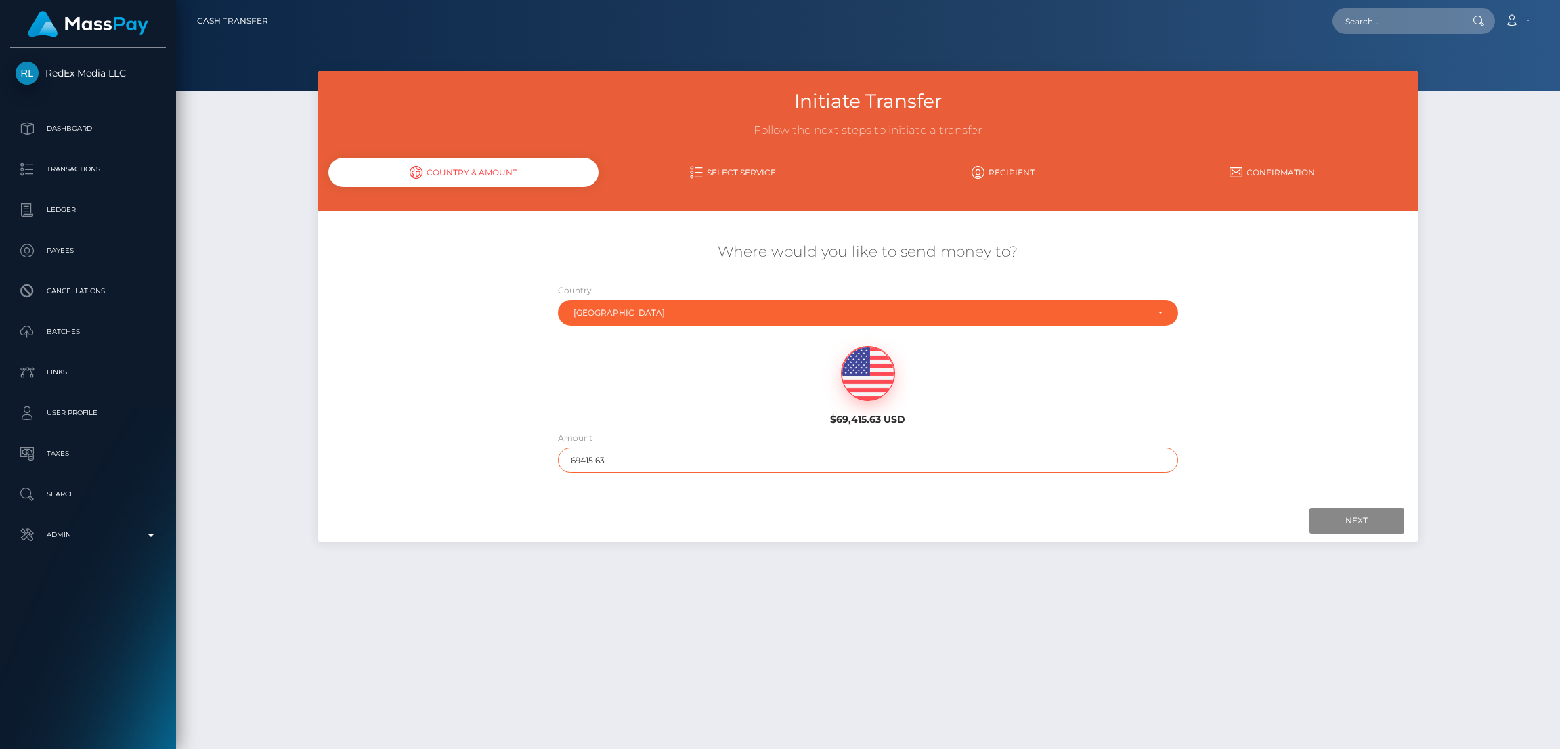
click at [651, 460] on input "69415.63" at bounding box center [868, 459] width 621 height 25
drag, startPoint x: 641, startPoint y: 460, endPoint x: 547, endPoint y: 455, distance: 94.2
click at [548, 455] on div "Amount 69415.63" at bounding box center [868, 455] width 641 height 49
type input "100"
click at [1345, 520] on input "Next" at bounding box center [1356, 521] width 95 height 26
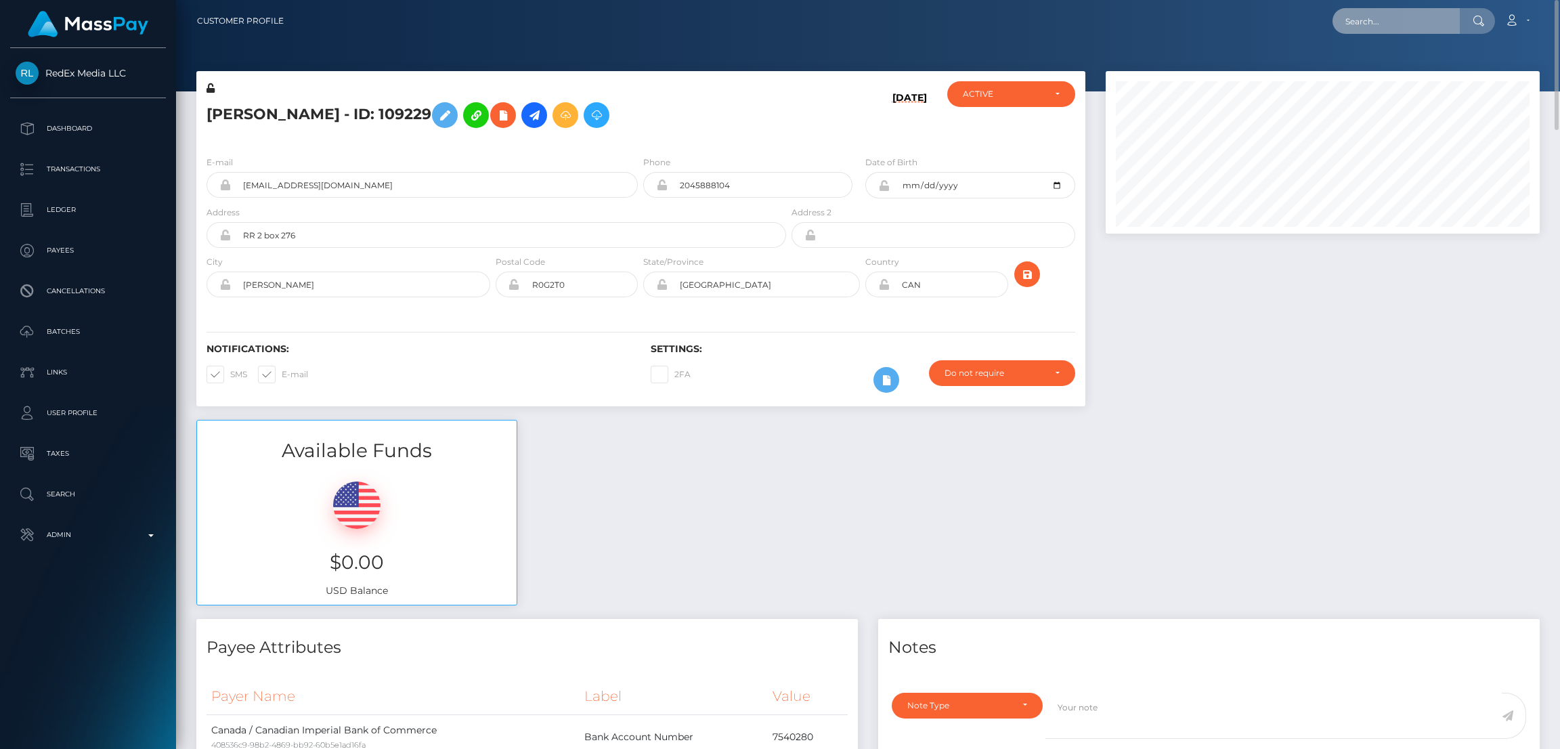
click at [1383, 18] on input "text" at bounding box center [1395, 21] width 127 height 26
paste input "[EMAIL_ADDRESS][DOMAIN_NAME]"
click at [1373, 22] on input "fernandavitoria4022@gmail.com" at bounding box center [1395, 21] width 127 height 26
paste input "zowie.bradburn123@rocket"
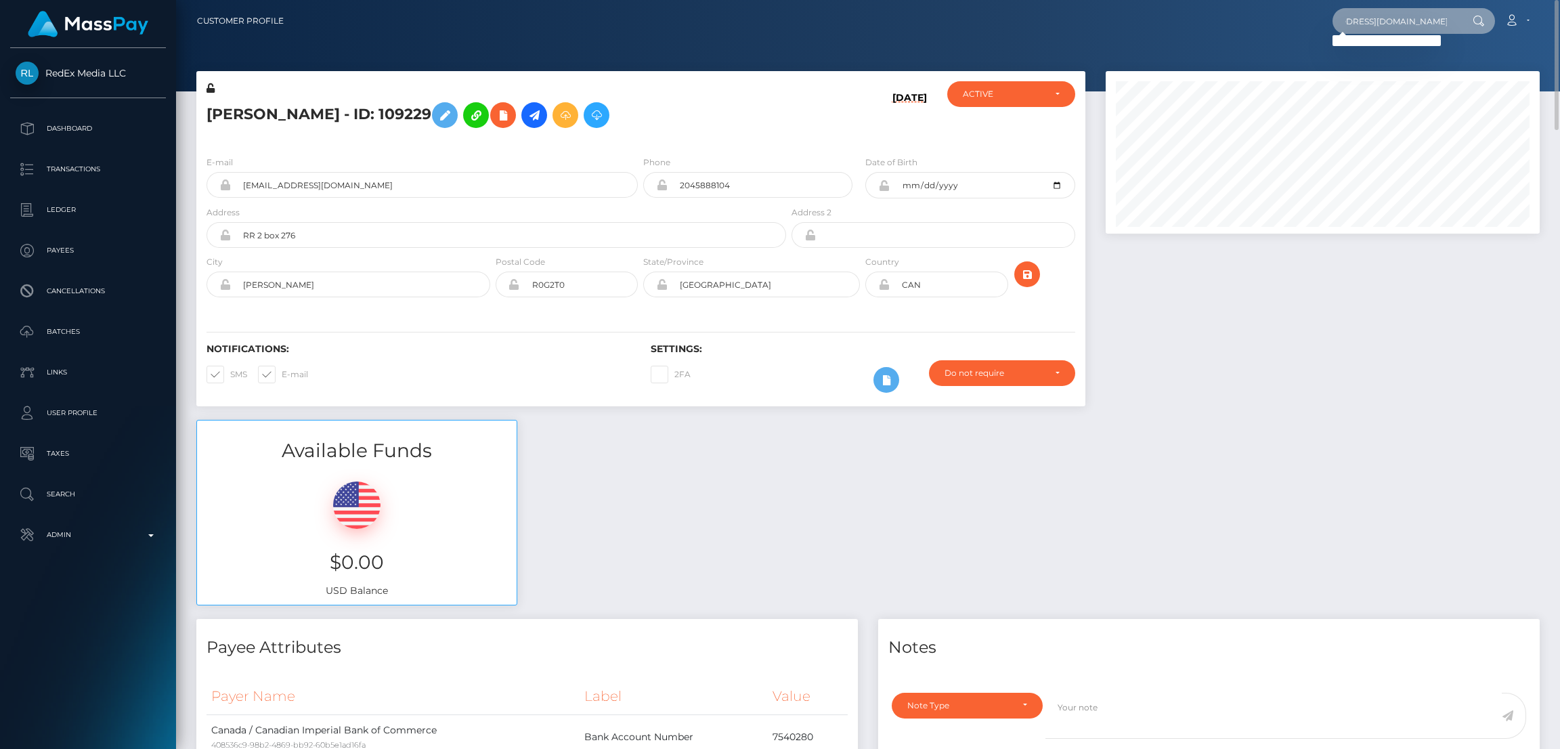
type input "zowie.bradburn123@rocketmail.com"
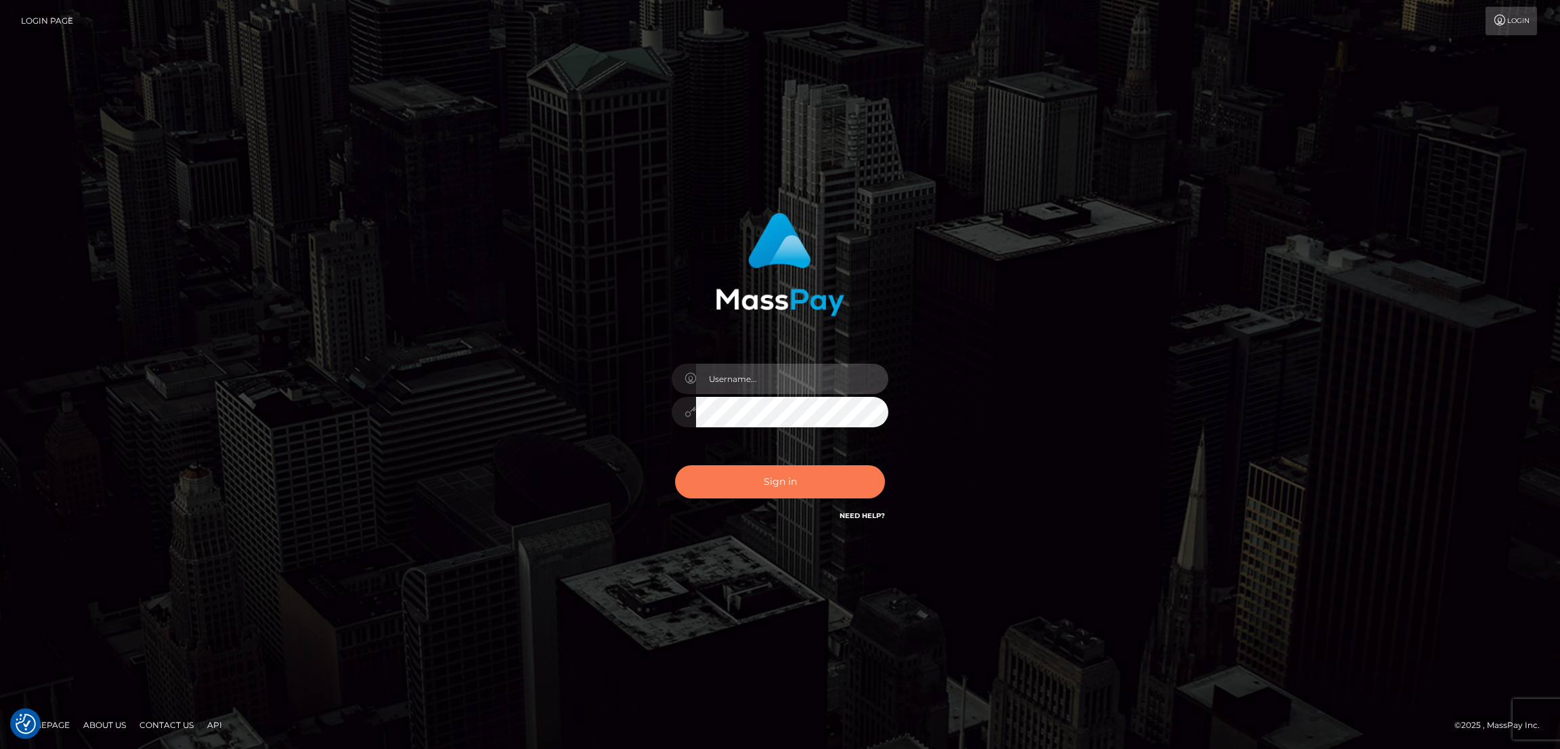
type input "nb.es"
click at [812, 483] on button "Sign in" at bounding box center [780, 481] width 210 height 33
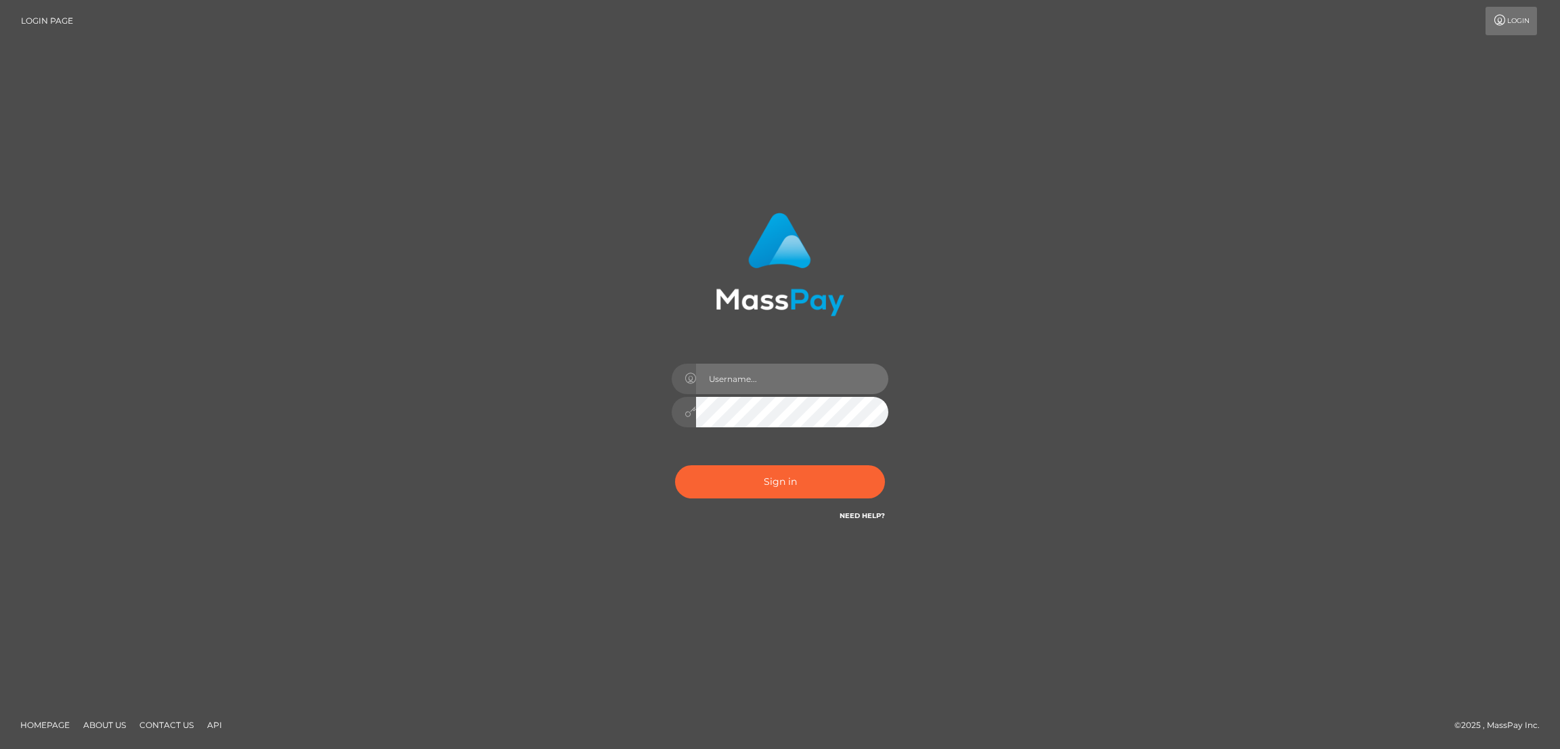
type input "[DOMAIN_NAME]"
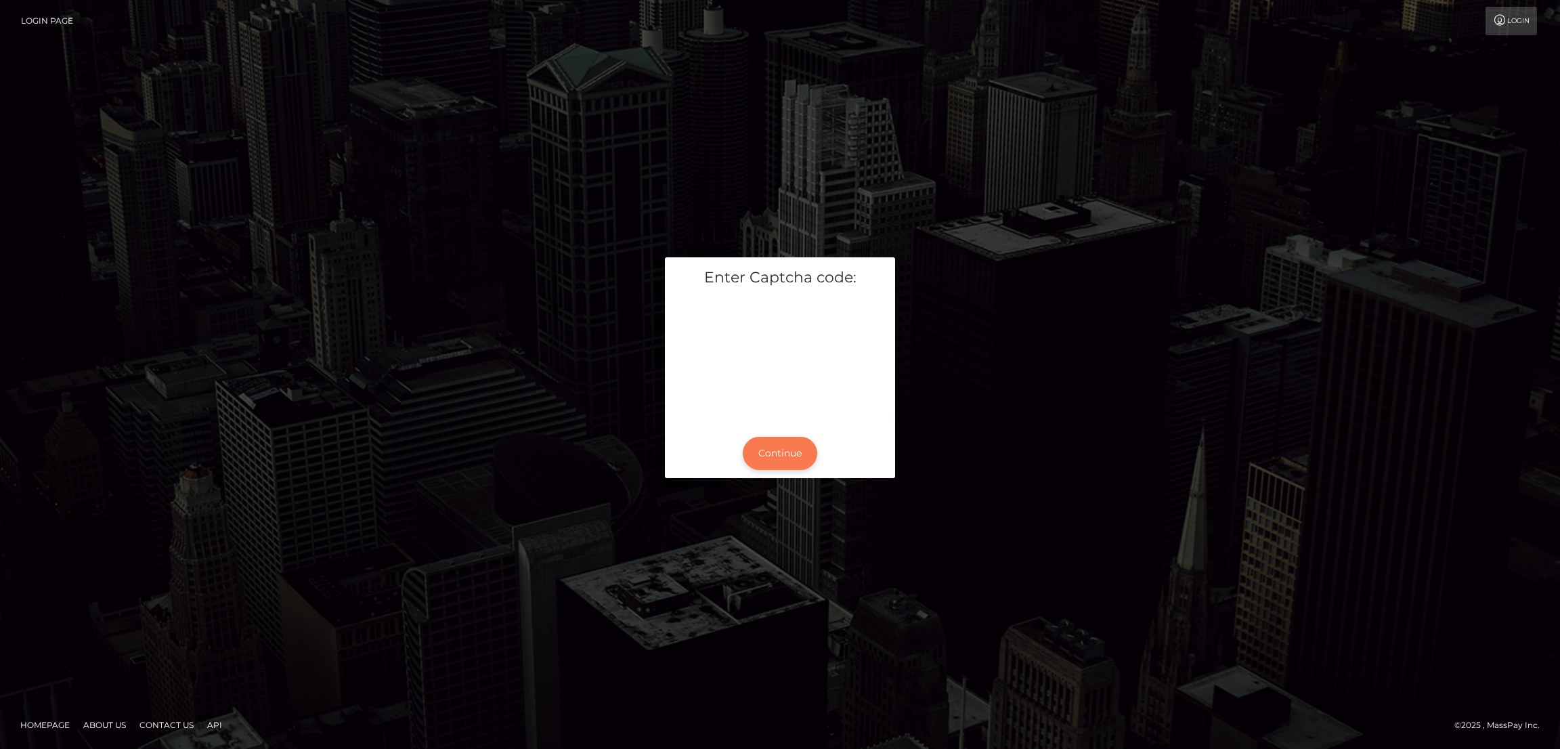
click at [780, 452] on button "Continue" at bounding box center [780, 453] width 74 height 33
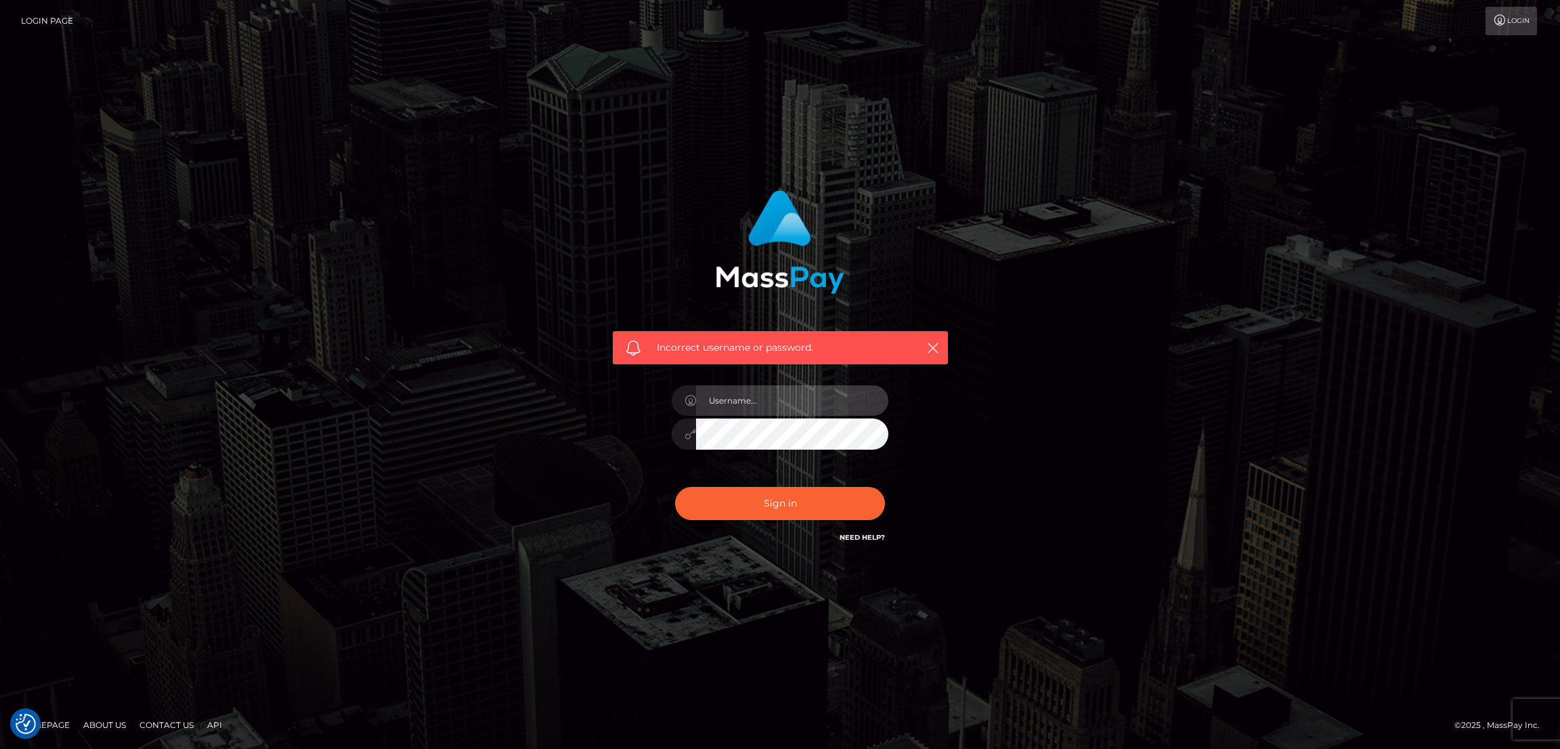
type input "nb.es"
click at [798, 521] on div "Sign in Need Help?" at bounding box center [779, 509] width 237 height 60
click at [799, 507] on button "Sign in" at bounding box center [780, 503] width 210 height 33
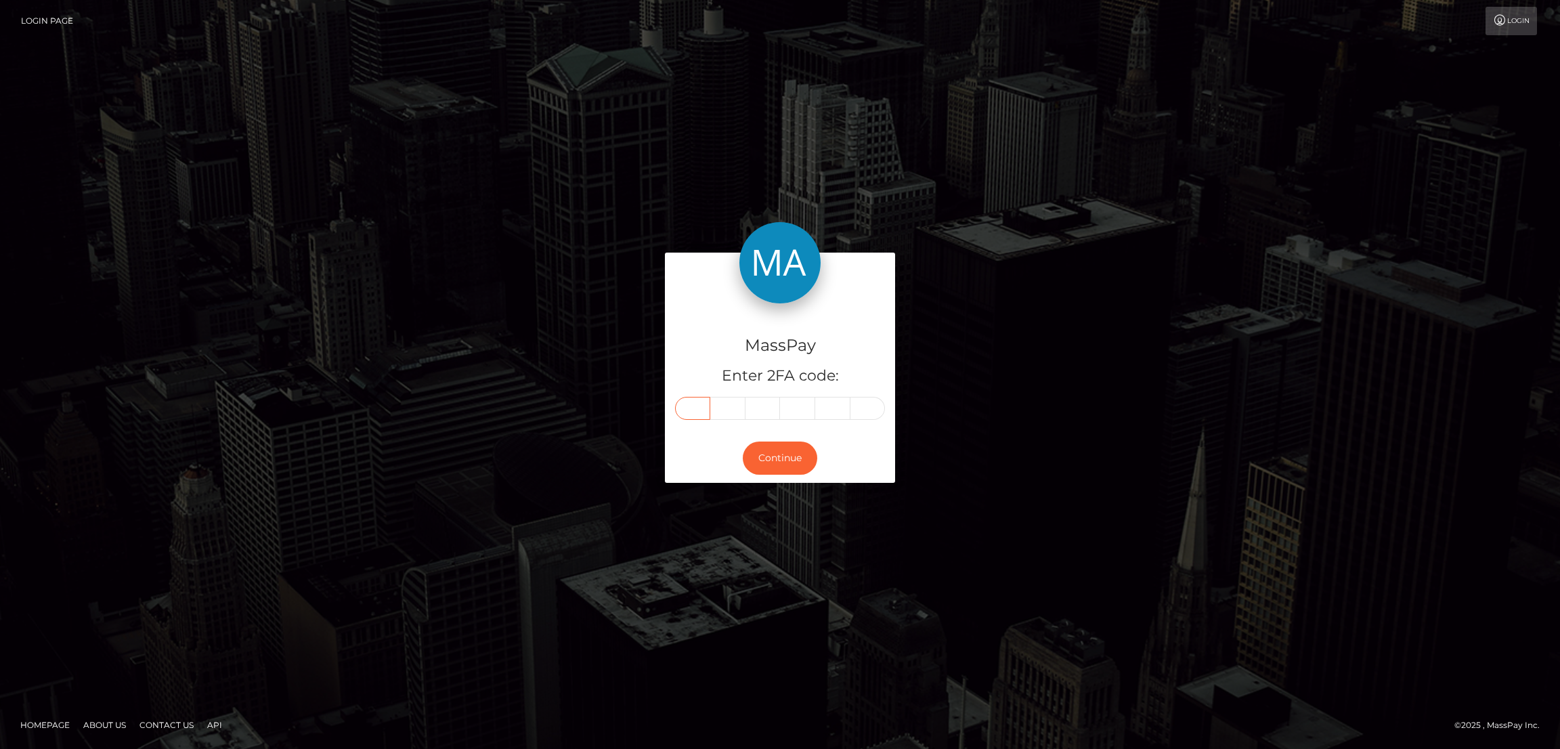
click at [693, 412] on input "text" at bounding box center [692, 408] width 35 height 23
paste input "4"
type input "4"
type input "6"
type input "2"
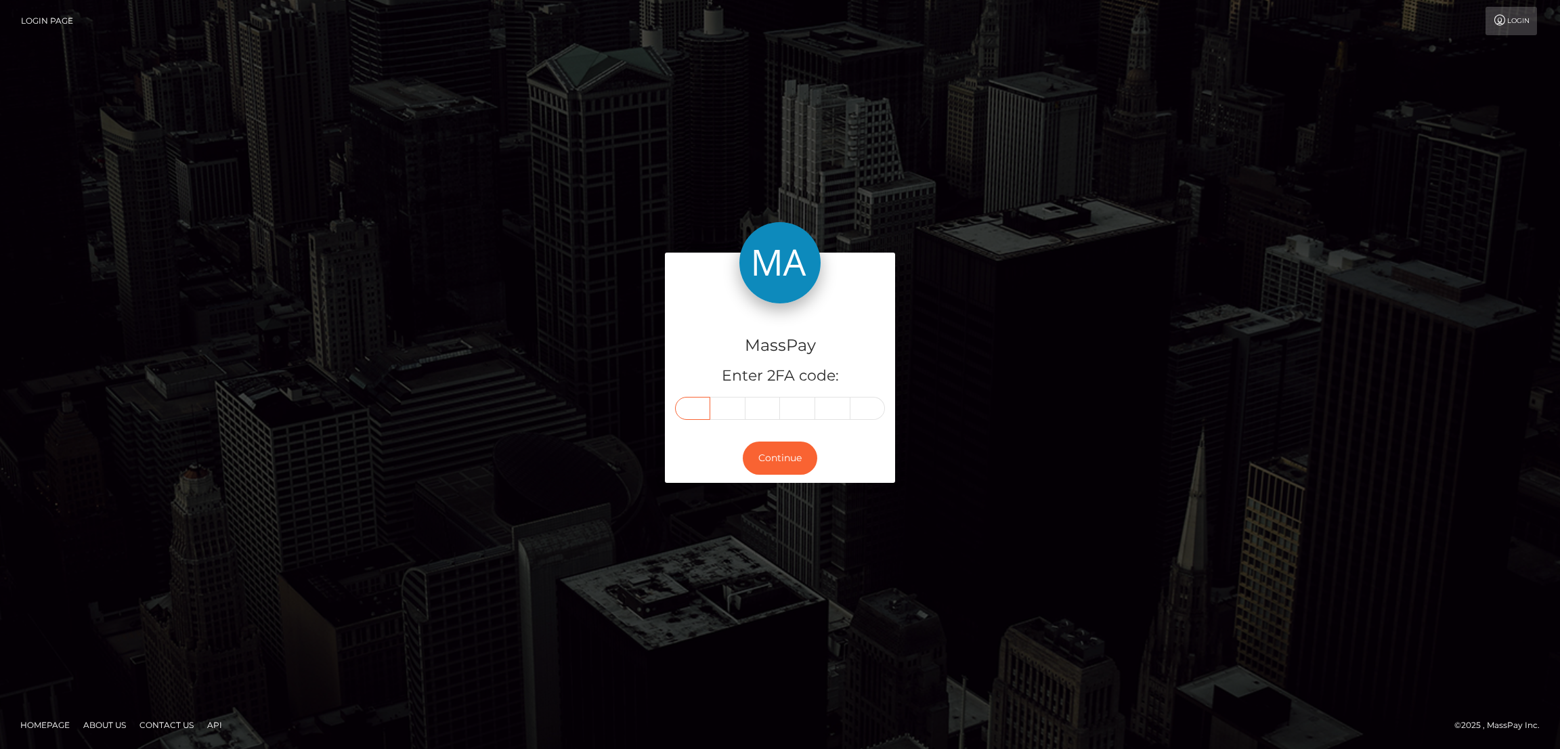
type input "1"
type input "8"
type input "9"
click at [794, 469] on button "Continue" at bounding box center [780, 457] width 74 height 33
click at [794, 465] on button "Continue" at bounding box center [780, 457] width 74 height 33
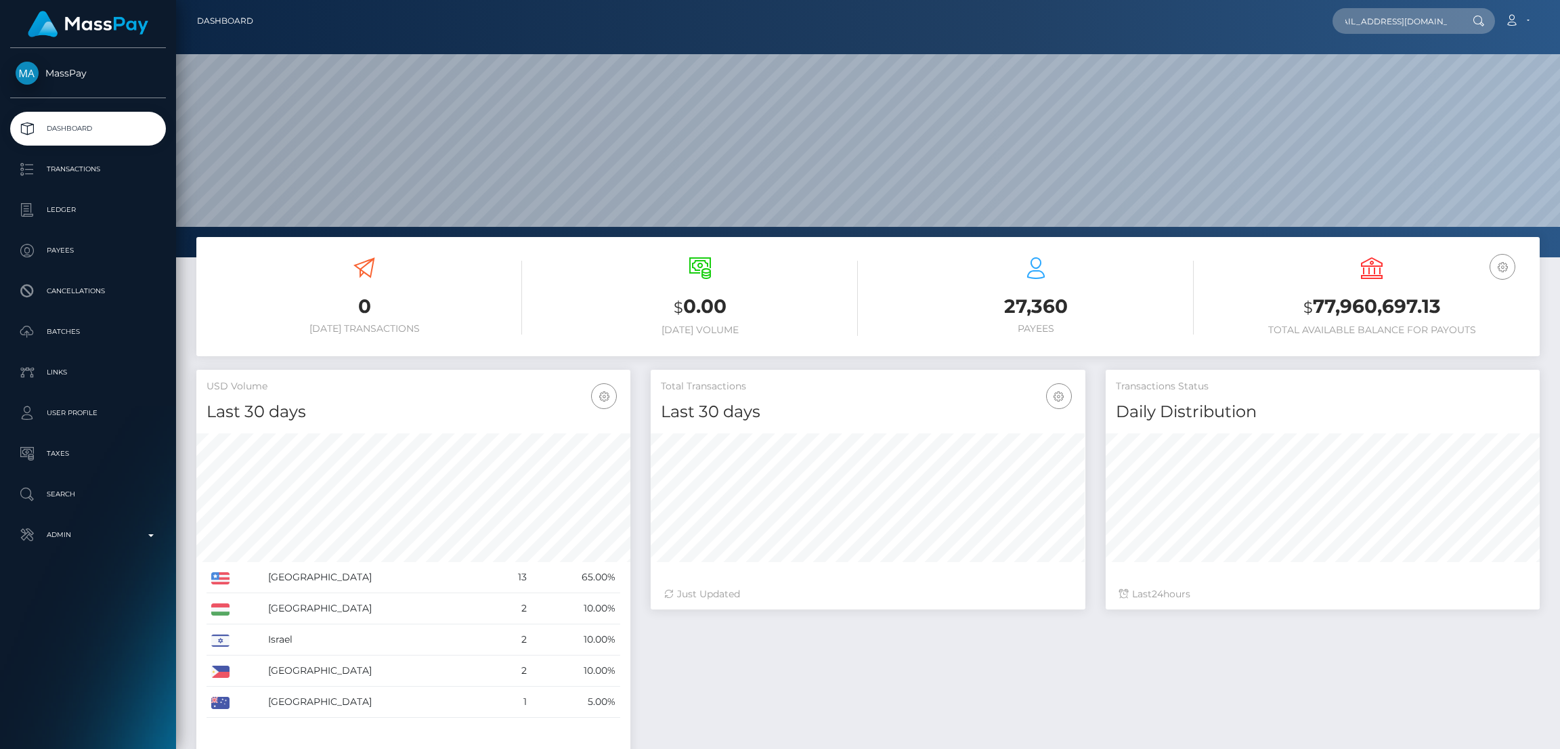
scroll to position [240, 434]
type input "[EMAIL_ADDRESS][DOMAIN_NAME]"
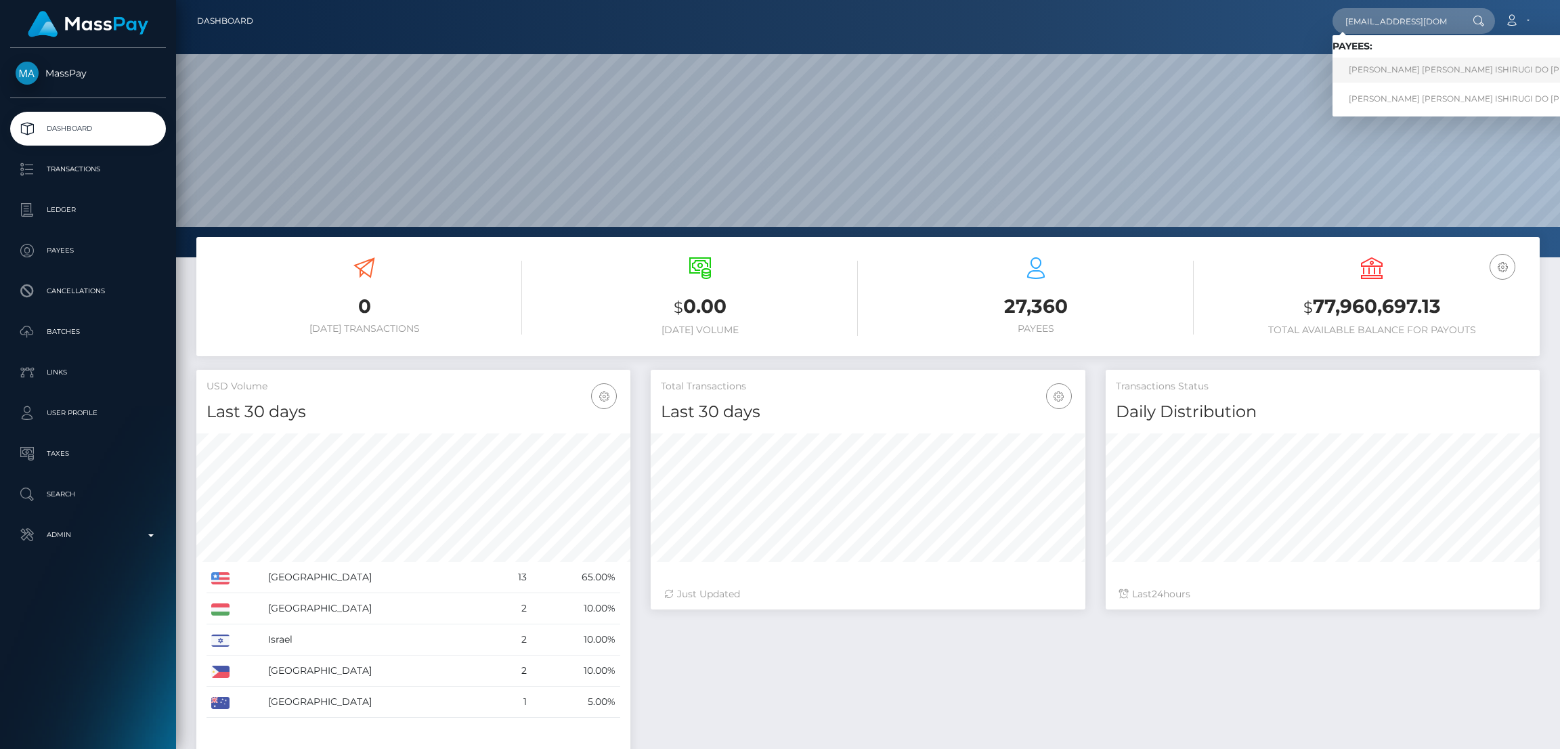
click at [1415, 67] on link "[PERSON_NAME] [PERSON_NAME] ISHIRUGI DO [PERSON_NAME]" at bounding box center [1484, 70] width 305 height 25
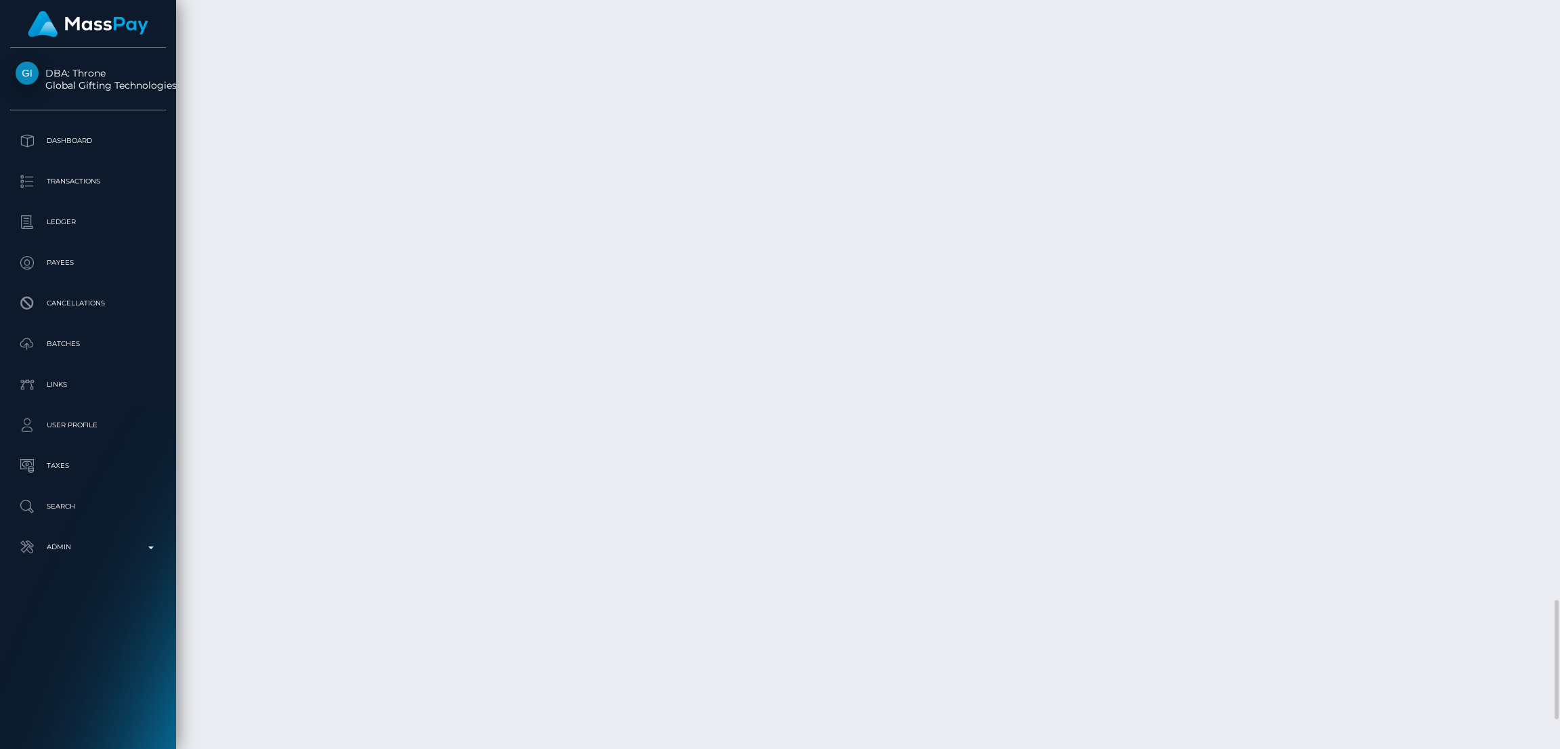
scroll to position [162, 434]
click at [1092, 560] on div "Additional Info" at bounding box center [1091, 563] width 88 height 25
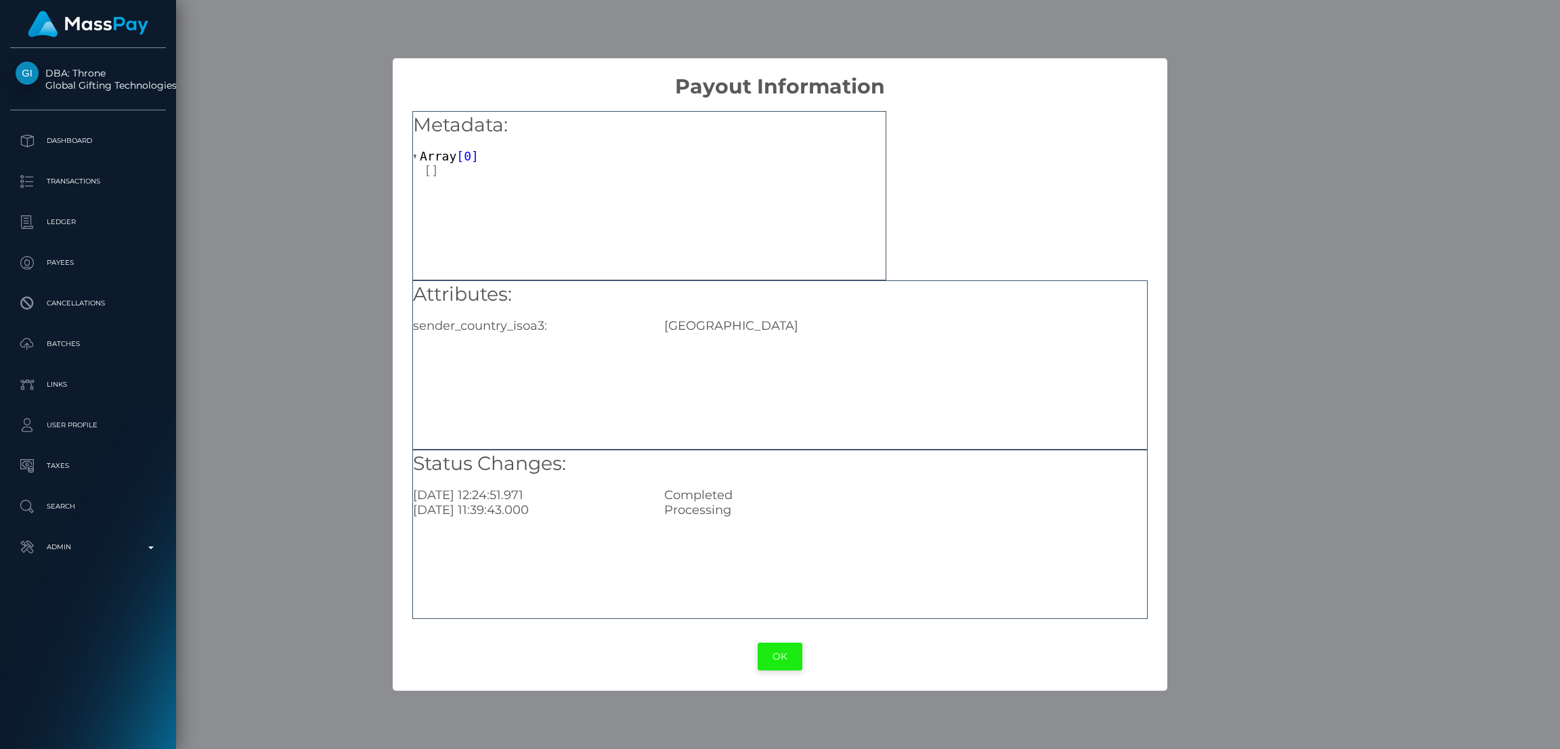
click at [794, 659] on button "OK" at bounding box center [779, 656] width 45 height 28
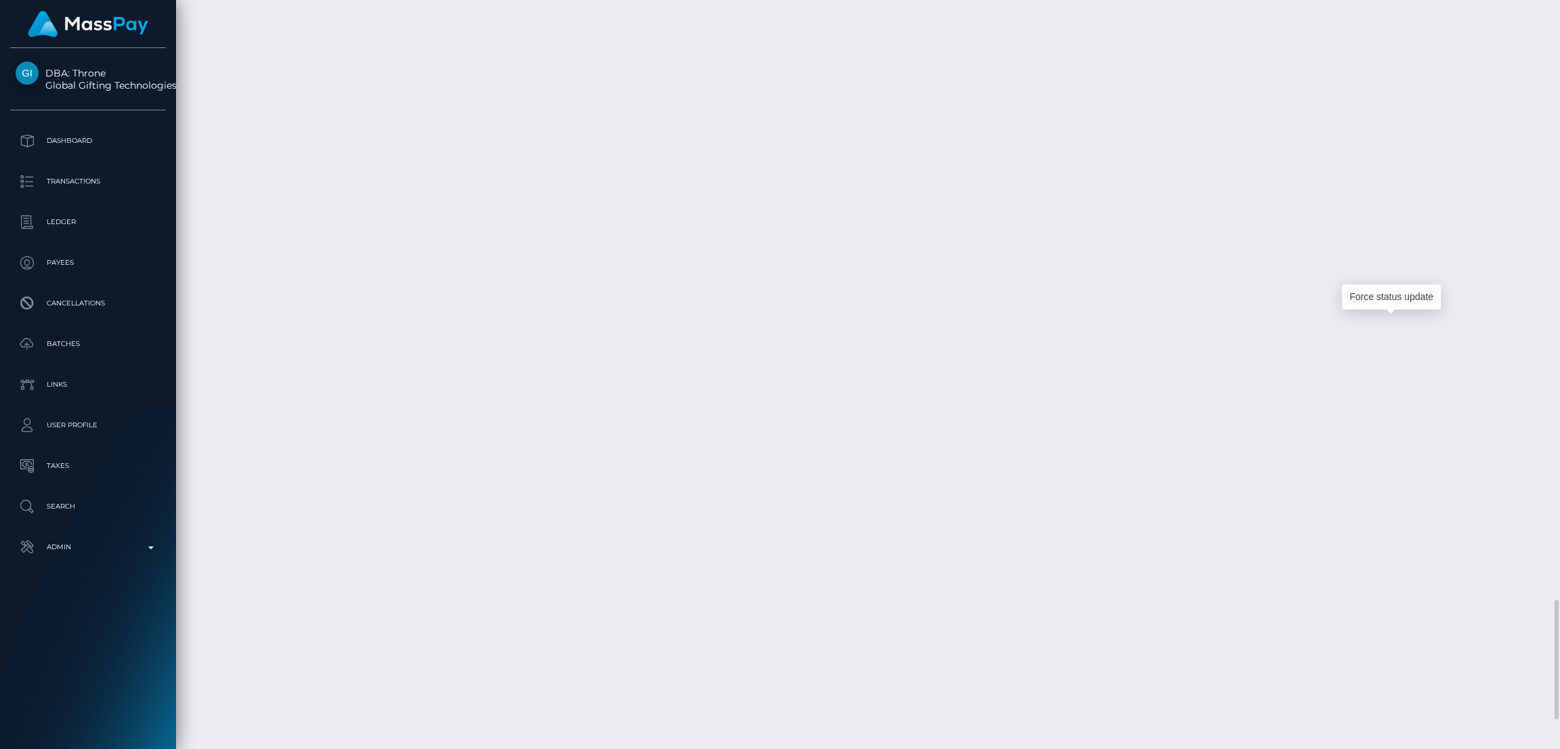
click at [1390, 304] on div "Force status update" at bounding box center [1391, 296] width 99 height 25
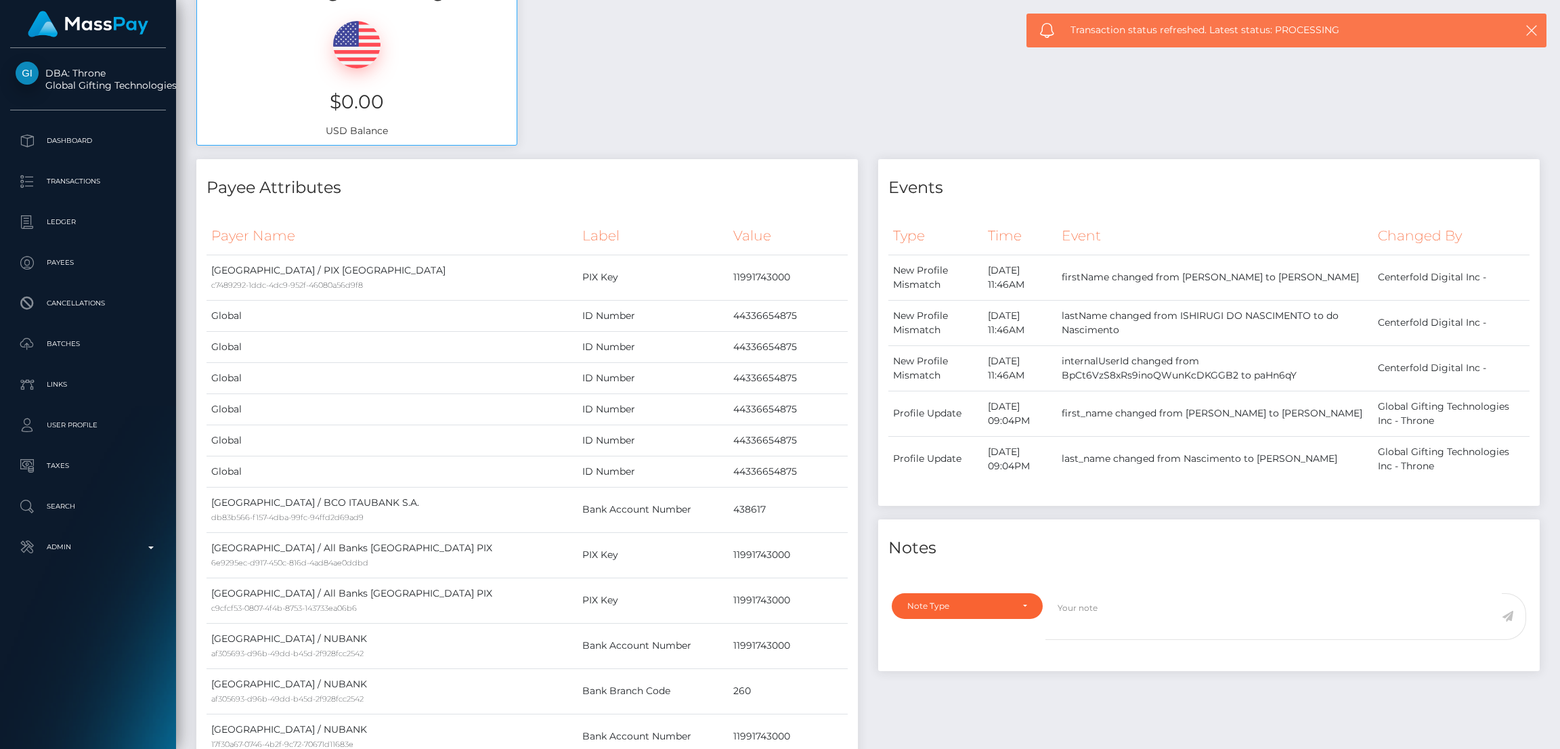
scroll to position [0, 0]
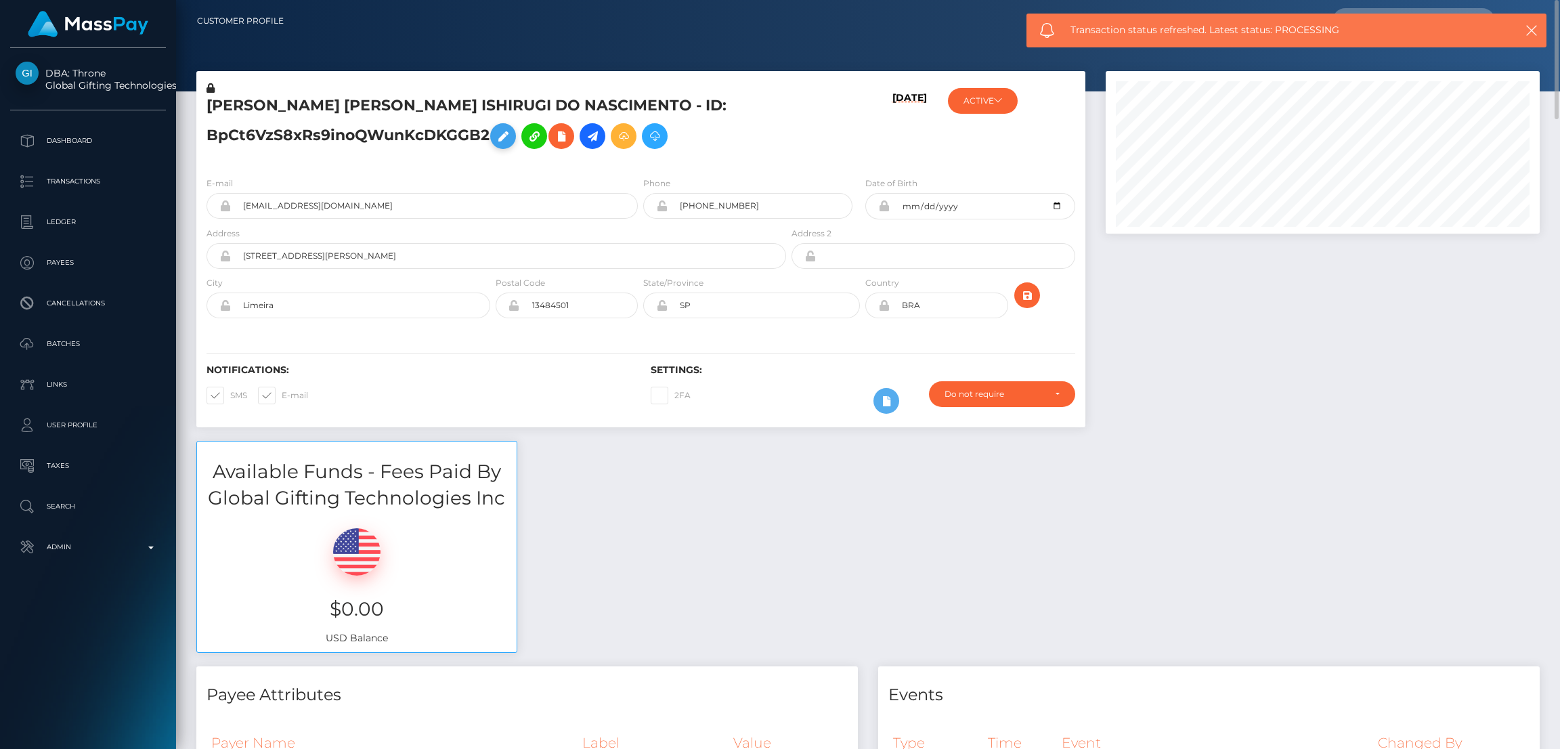
click at [510, 133] on icon at bounding box center [503, 136] width 16 height 17
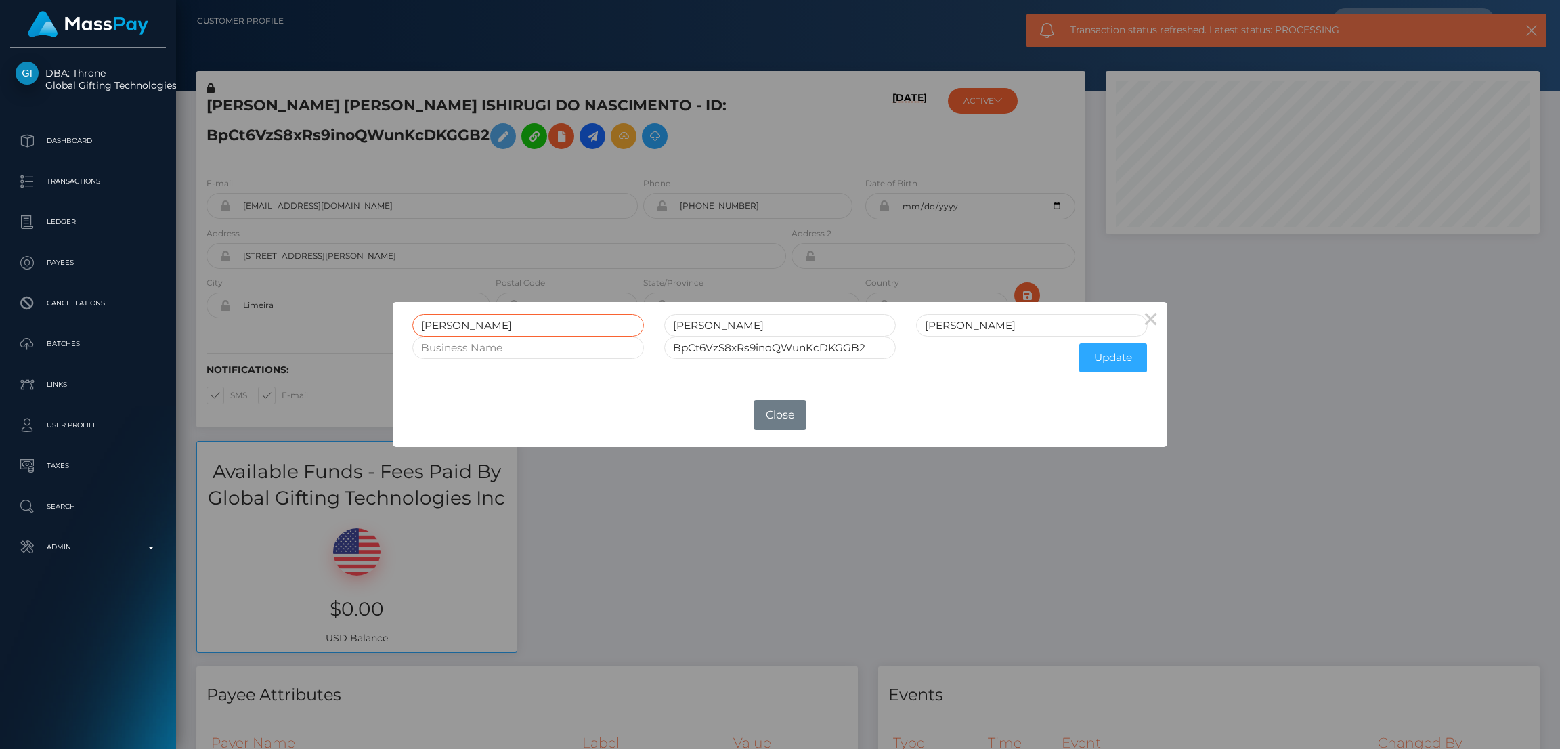
click at [465, 323] on input "VALENTINA" at bounding box center [528, 325] width 232 height 22
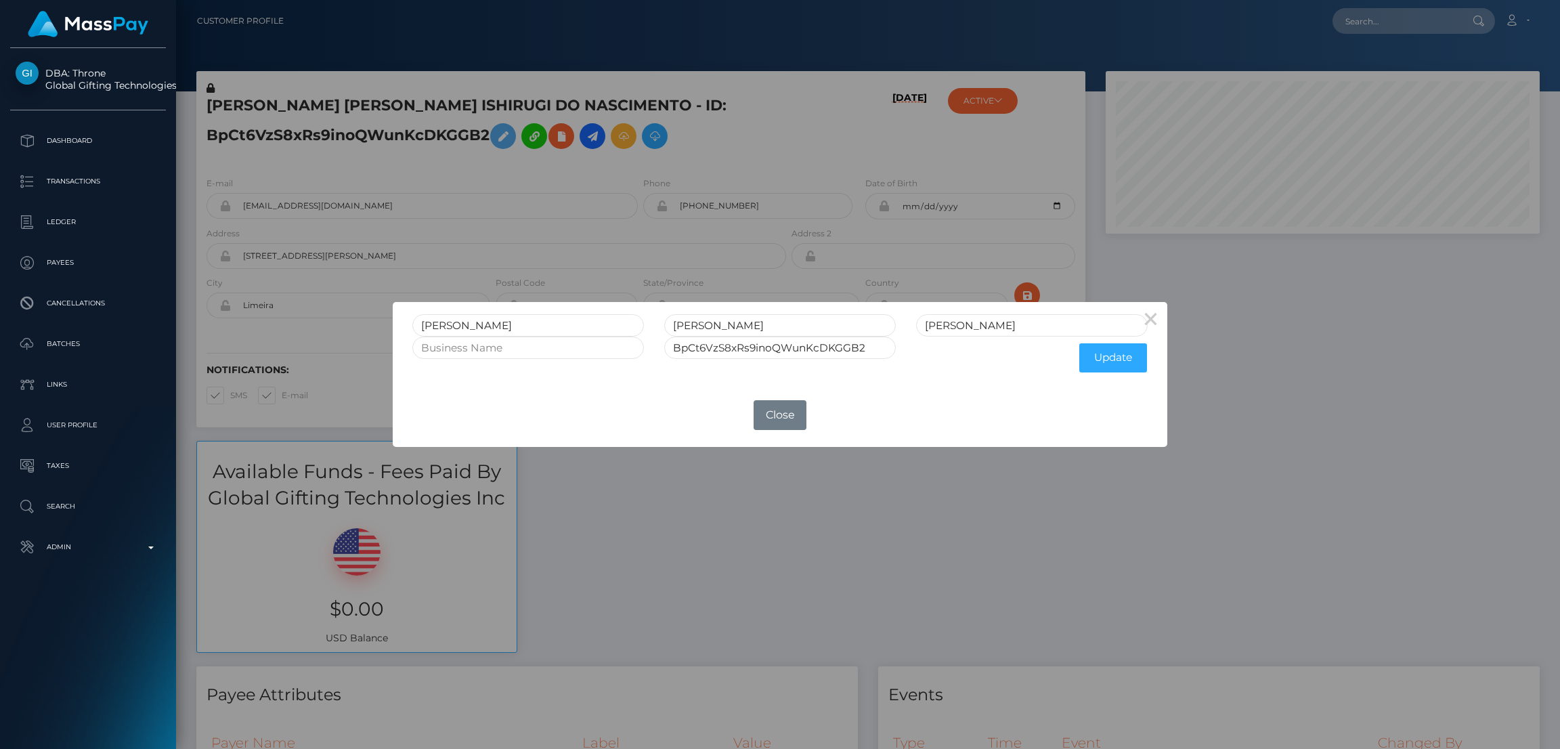
click at [1358, 28] on div "× VALENTINA NAOMI ISHIRUGI DO NASCIMENTO BpCt6VzS8xRs9inoQWunKcDKGGB2 Update OK…" at bounding box center [780, 374] width 1560 height 749
click at [1359, 26] on div "× VALENTINA NAOMI ISHIRUGI DO NASCIMENTO BpCt6VzS8xRs9inoQWunKcDKGGB2 Update OK…" at bounding box center [780, 374] width 1560 height 749
click at [1360, 26] on div "× VALENTINA NAOMI ISHIRUGI DO NASCIMENTO BpCt6VzS8xRs9inoQWunKcDKGGB2 Update OK…" at bounding box center [780, 374] width 1560 height 749
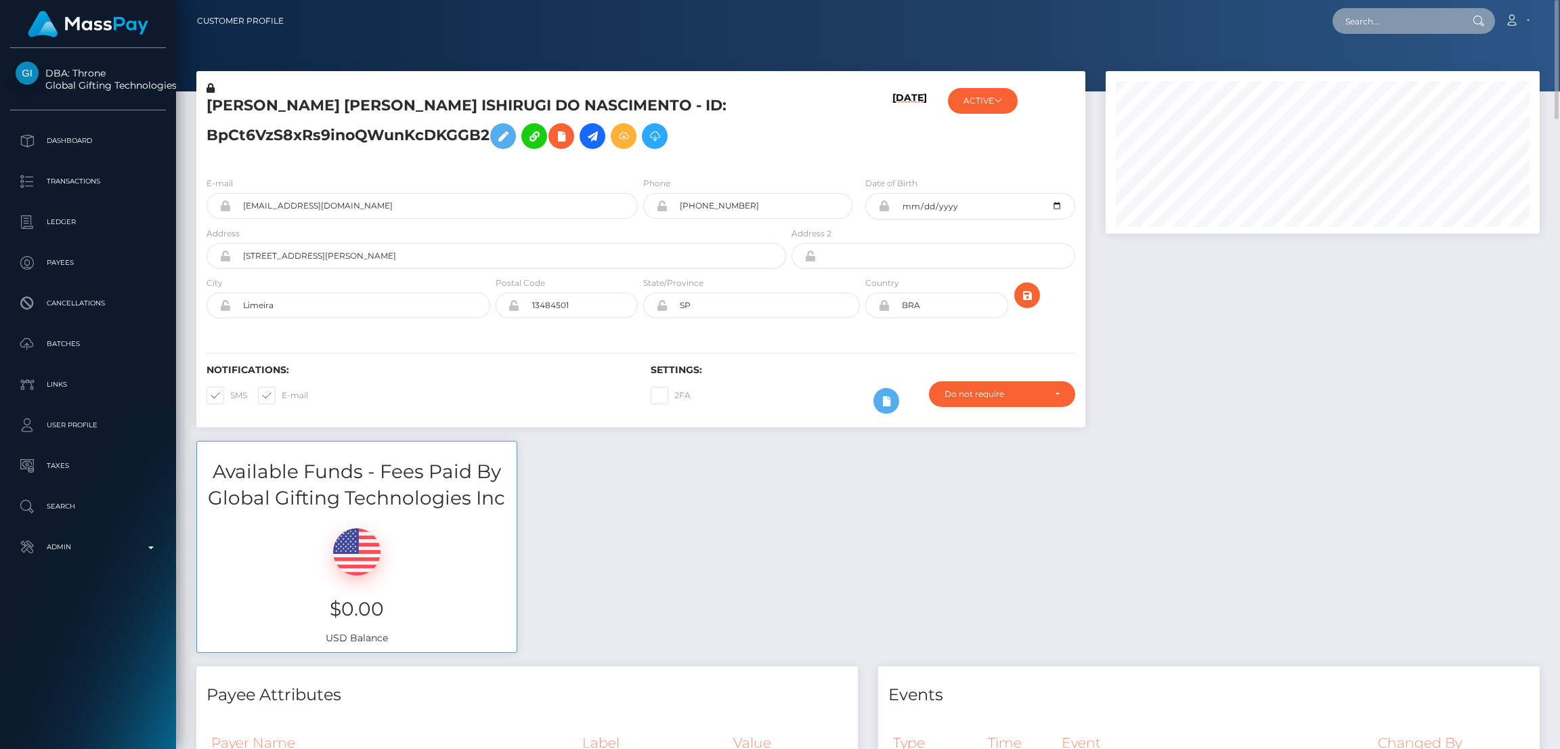
click at [1362, 22] on input "text" at bounding box center [1395, 21] width 127 height 26
paste input "babeferzinha@gmail.com"
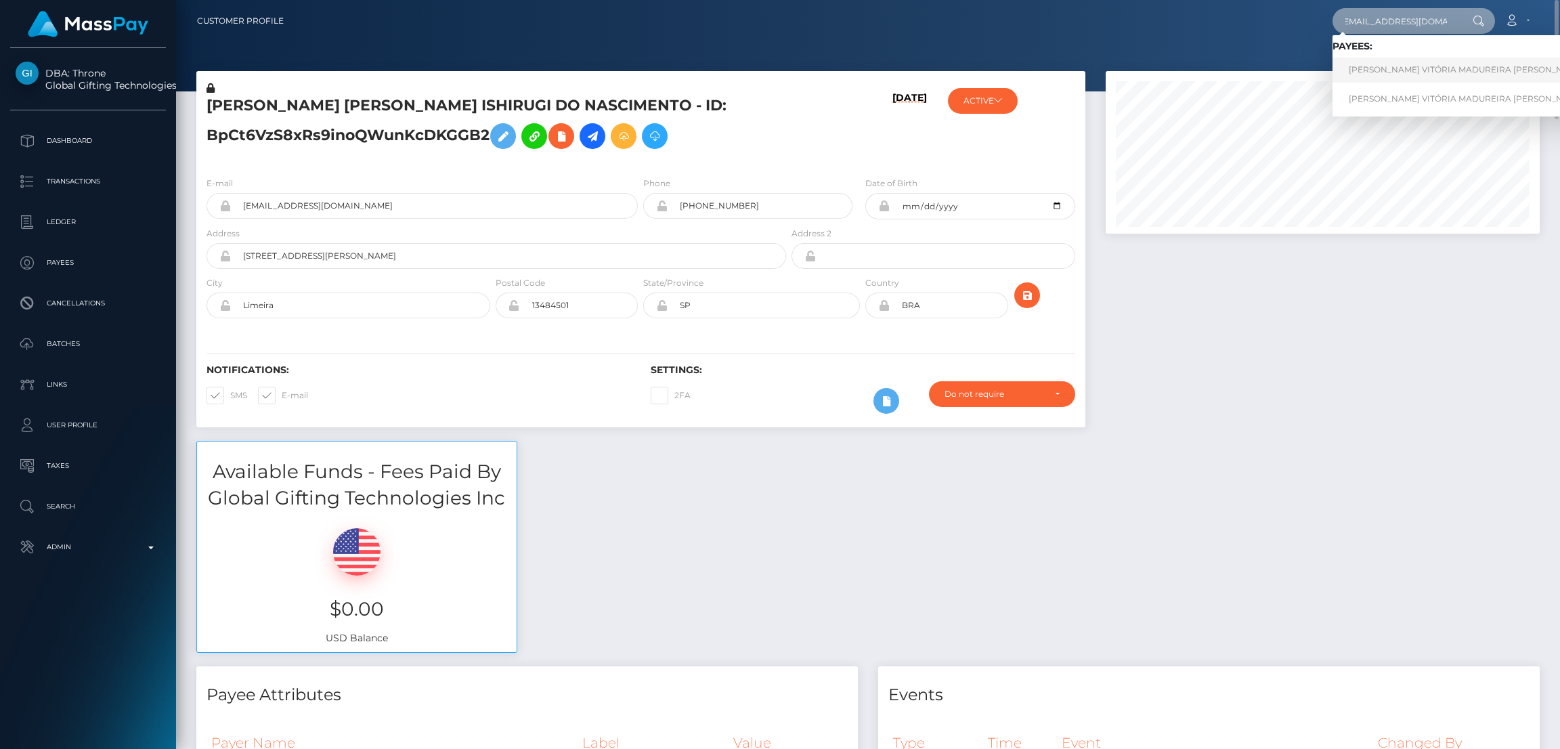
type input "babeferzinha@gmail.com"
click at [1410, 71] on link "FERNANDA VITÓRIA MADUREIRA MOURA Vitoria" at bounding box center [1480, 70] width 296 height 25
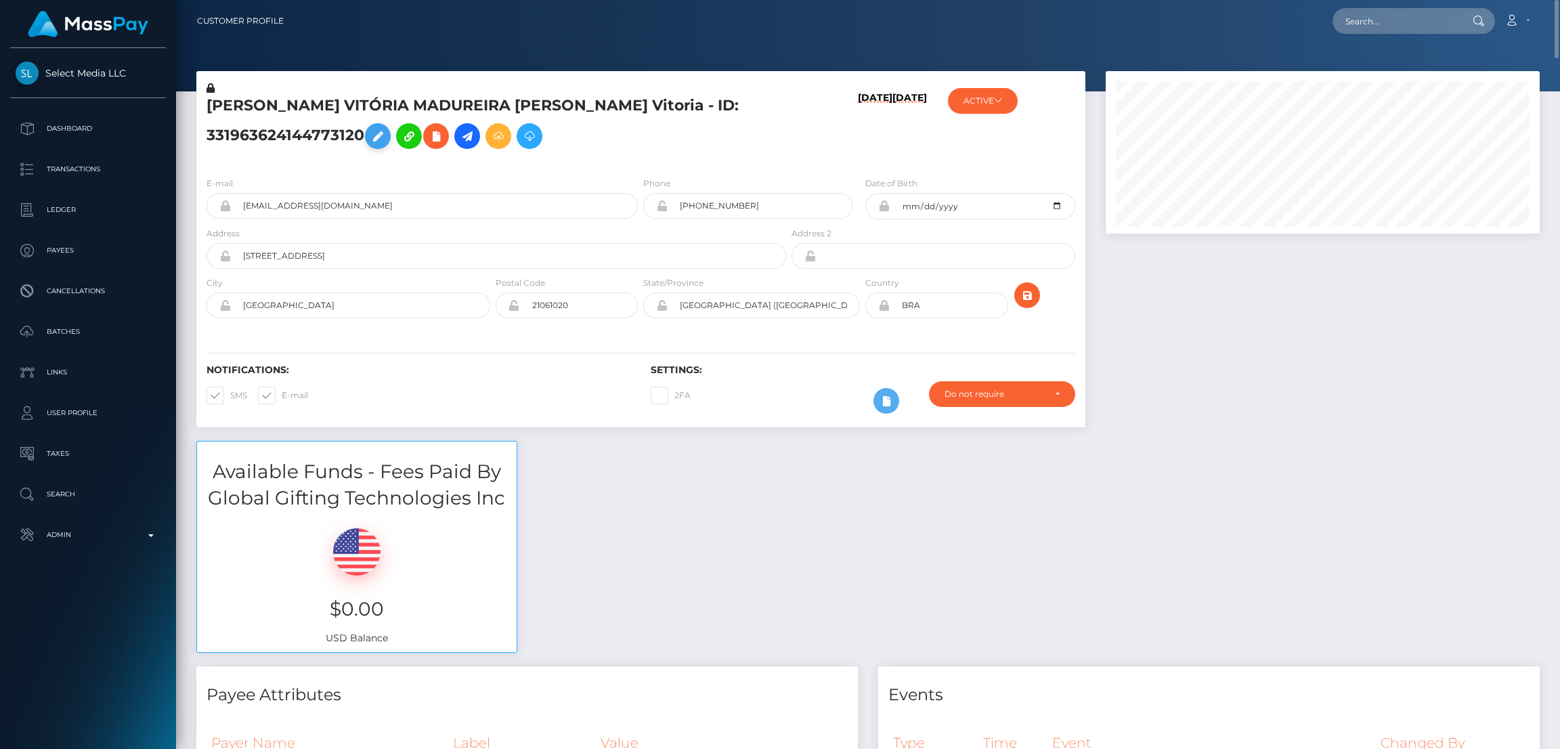
click at [378, 129] on icon at bounding box center [378, 136] width 16 height 17
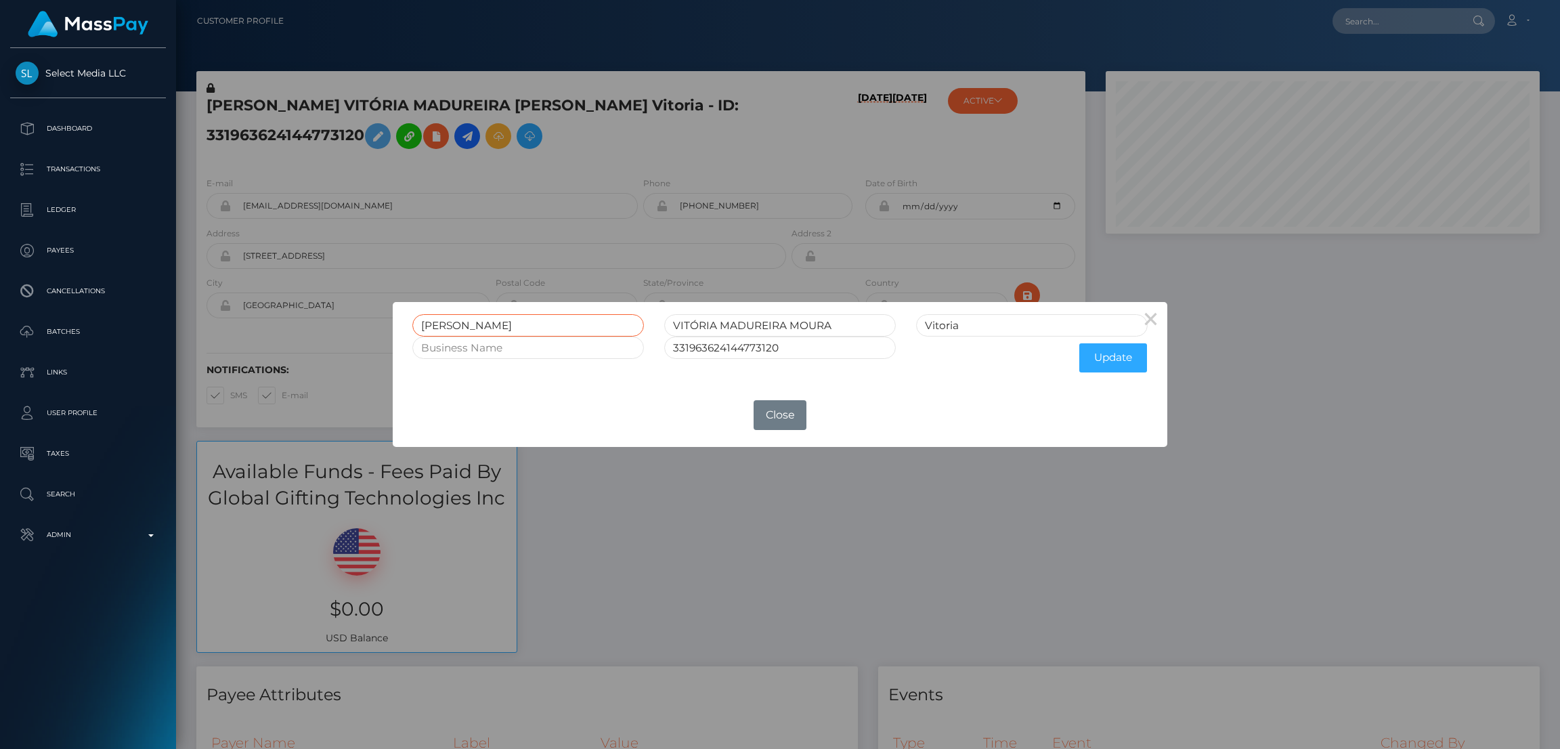
click at [457, 319] on input "FERNANDA" at bounding box center [528, 325] width 232 height 22
click at [1403, 16] on div "× FERNANDA VITÓRIA MADUREIRA MOURA Vitoria 331963624144773120 Update OK No Close" at bounding box center [780, 374] width 1560 height 749
click at [1398, 16] on div "× FERNANDA VITÓRIA MADUREIRA MOURA Vitoria 331963624144773120 Update OK No Close" at bounding box center [780, 374] width 1560 height 749
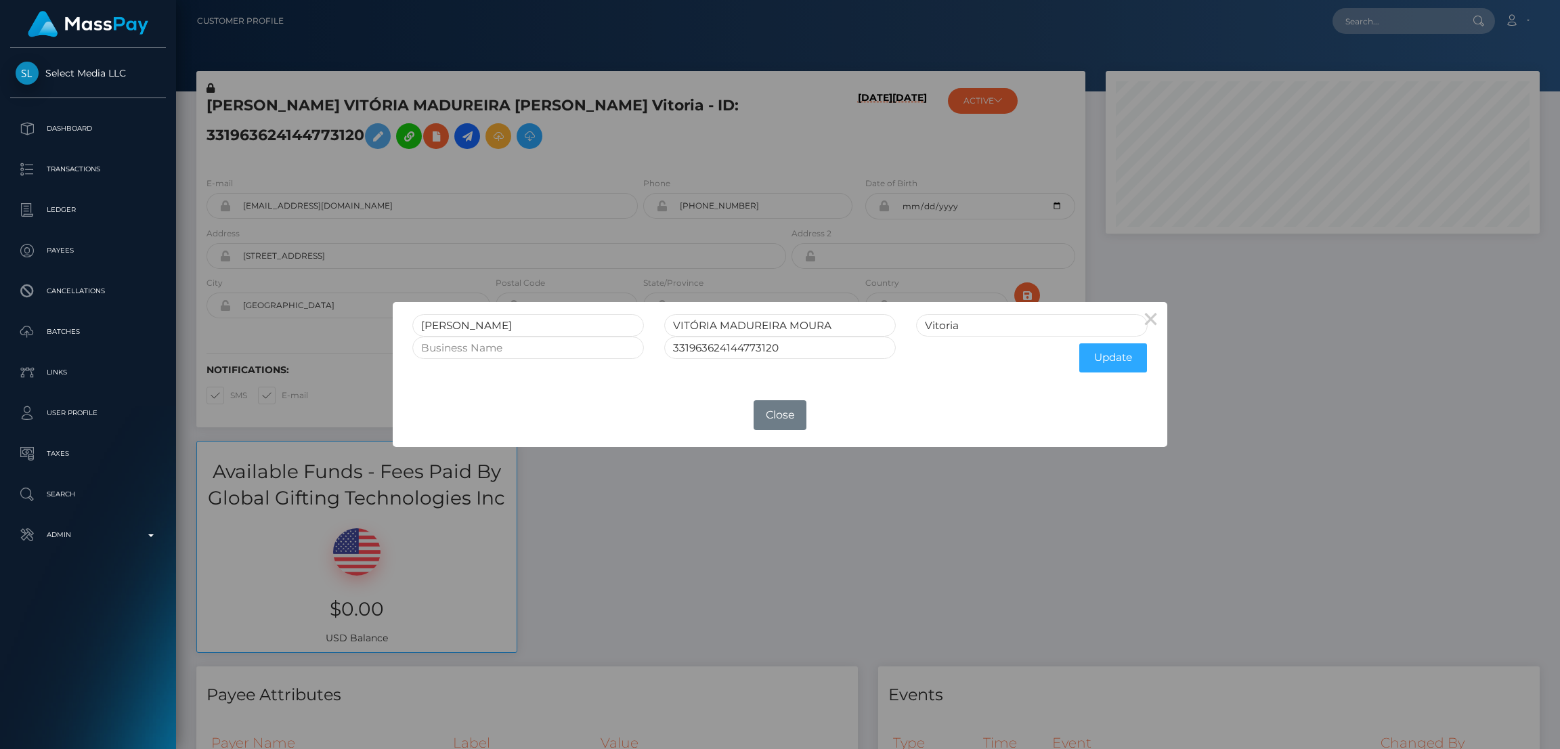
click at [1398, 16] on div "× FERNANDA VITÓRIA MADUREIRA MOURA Vitoria 331963624144773120 Update OK No Close" at bounding box center [780, 374] width 1560 height 749
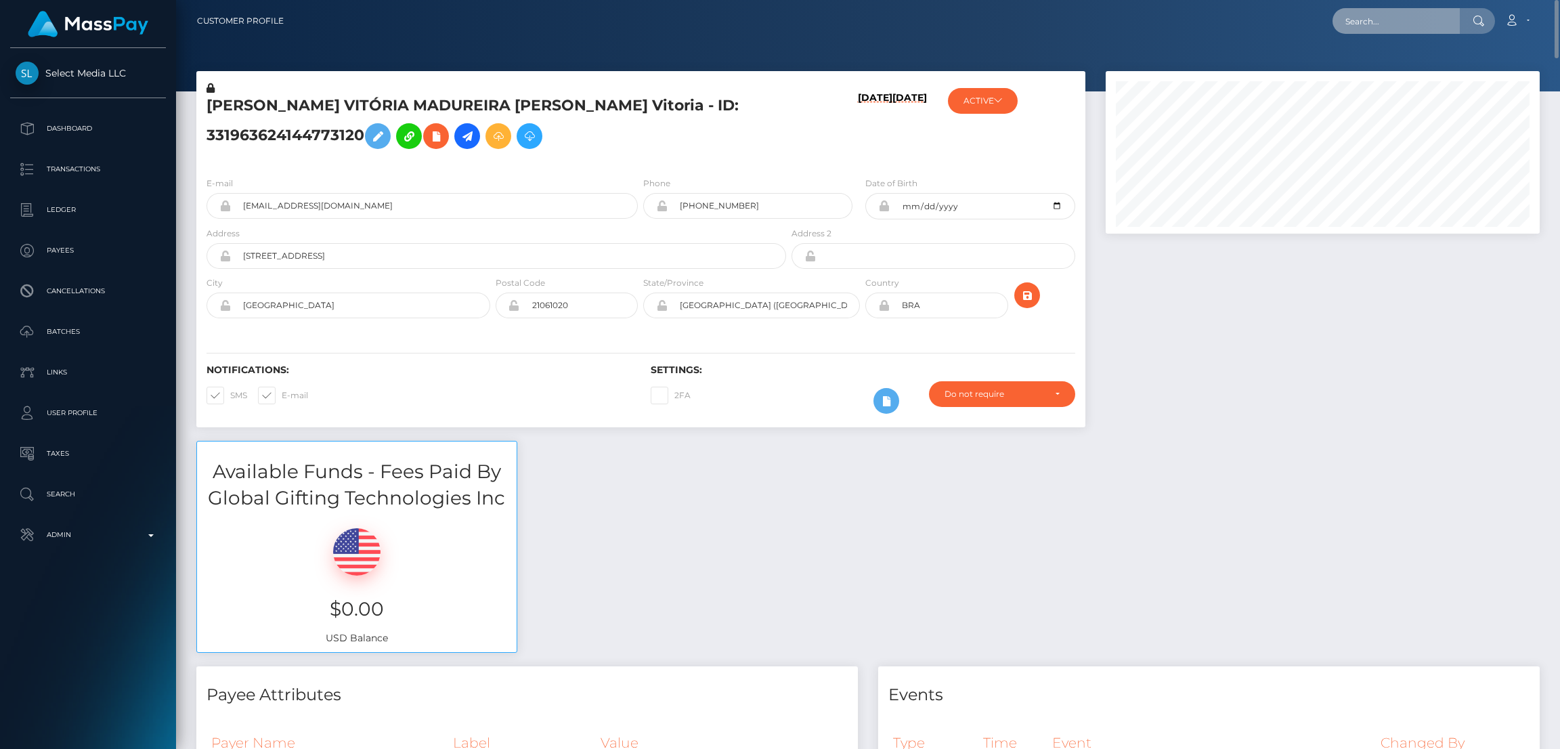
click at [1398, 16] on input "text" at bounding box center [1395, 21] width 127 height 26
paste input "fernandavitoriabusiness@gmail.com"
click at [1378, 30] on input "fernandavitoriabusiness@gmail.com" at bounding box center [1395, 21] width 127 height 26
paste input "valentinaishirugi"
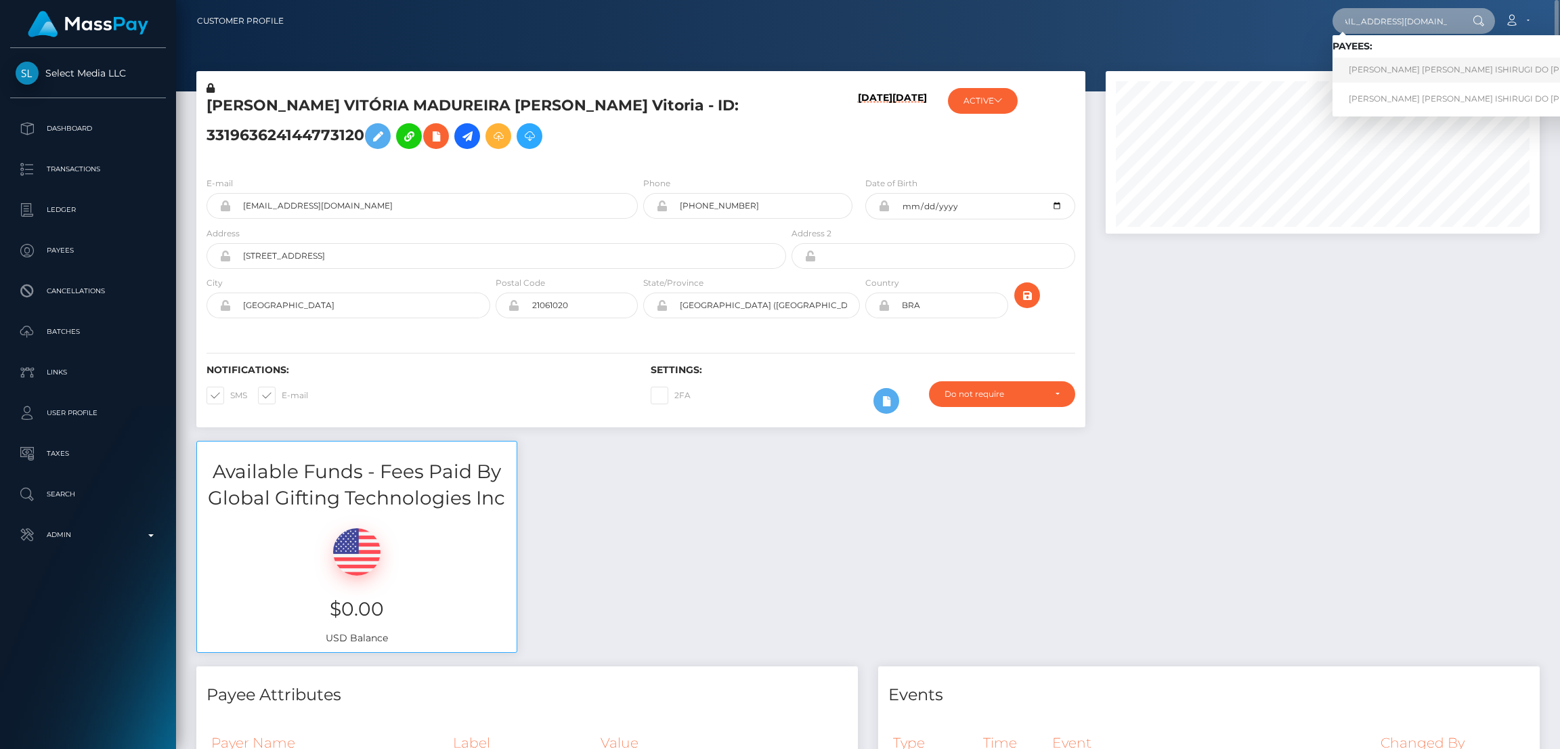
type input "valentinaishirugi@gmail.com"
click at [1384, 73] on link "VALENTINA NAOMI ISHIRUGI DO NASCIMENTO" at bounding box center [1484, 70] width 305 height 25
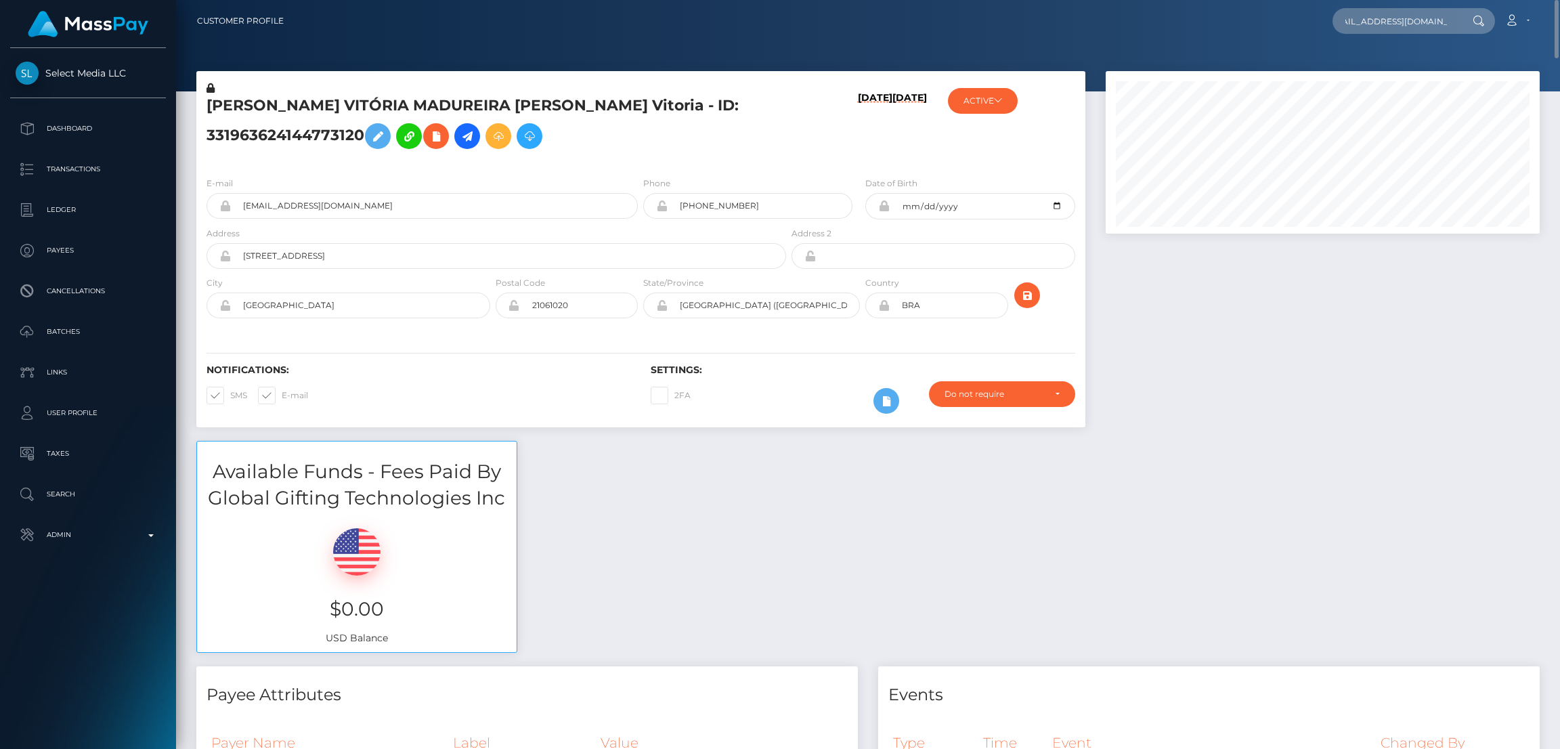
scroll to position [0, 0]
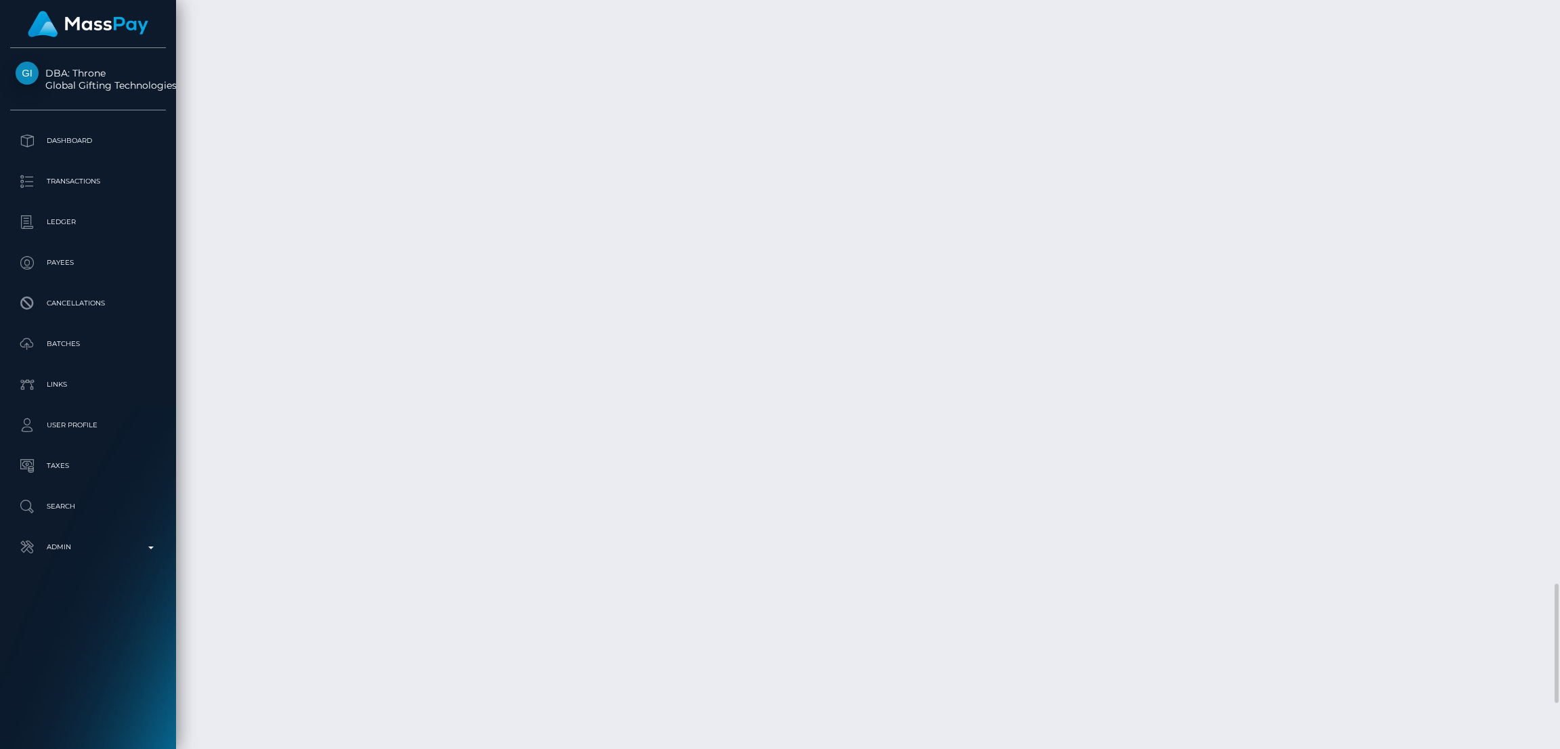
scroll to position [3756, 0]
drag, startPoint x: 1139, startPoint y: 395, endPoint x: 1199, endPoint y: 397, distance: 61.0
copy td "$1,541.34 USD"
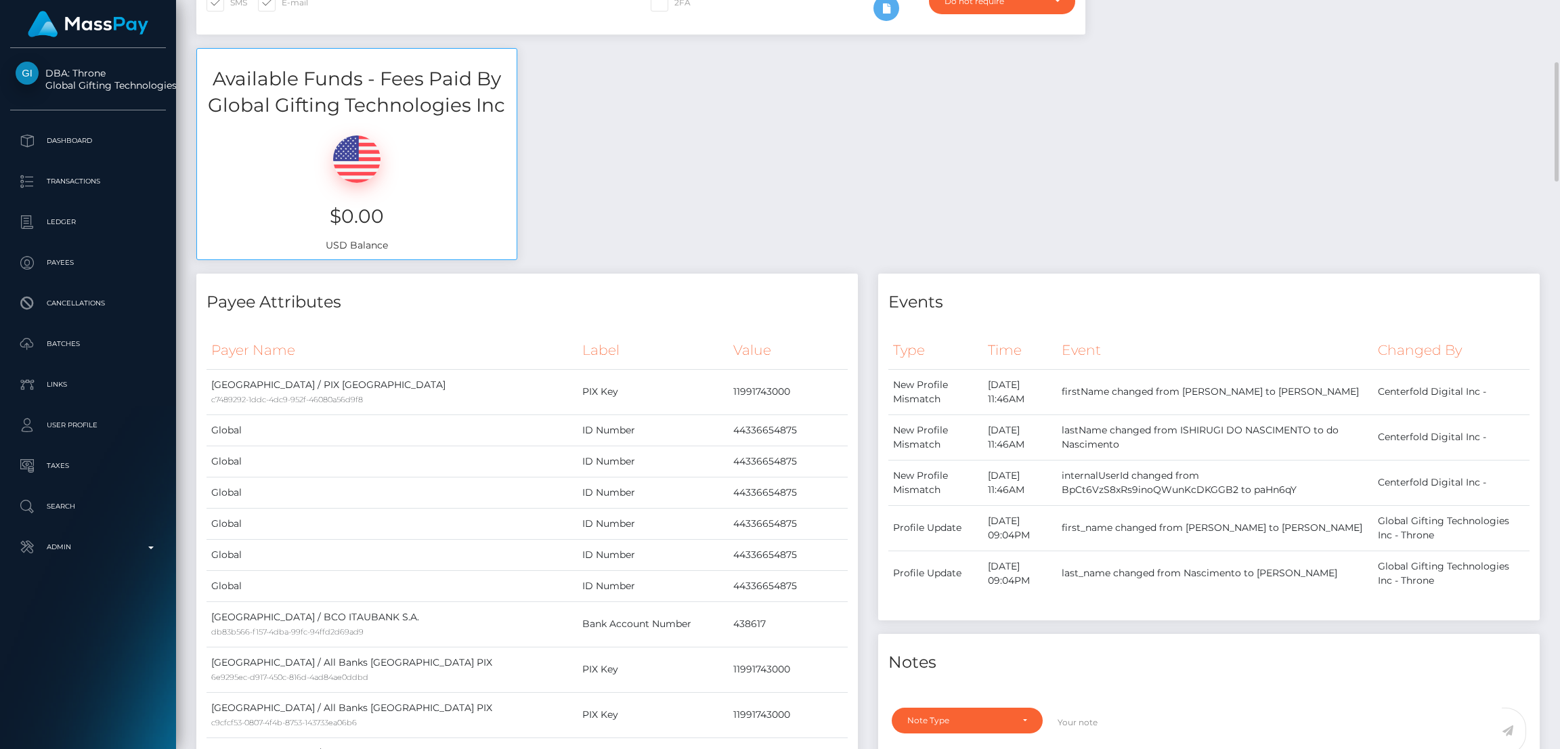
scroll to position [0, 0]
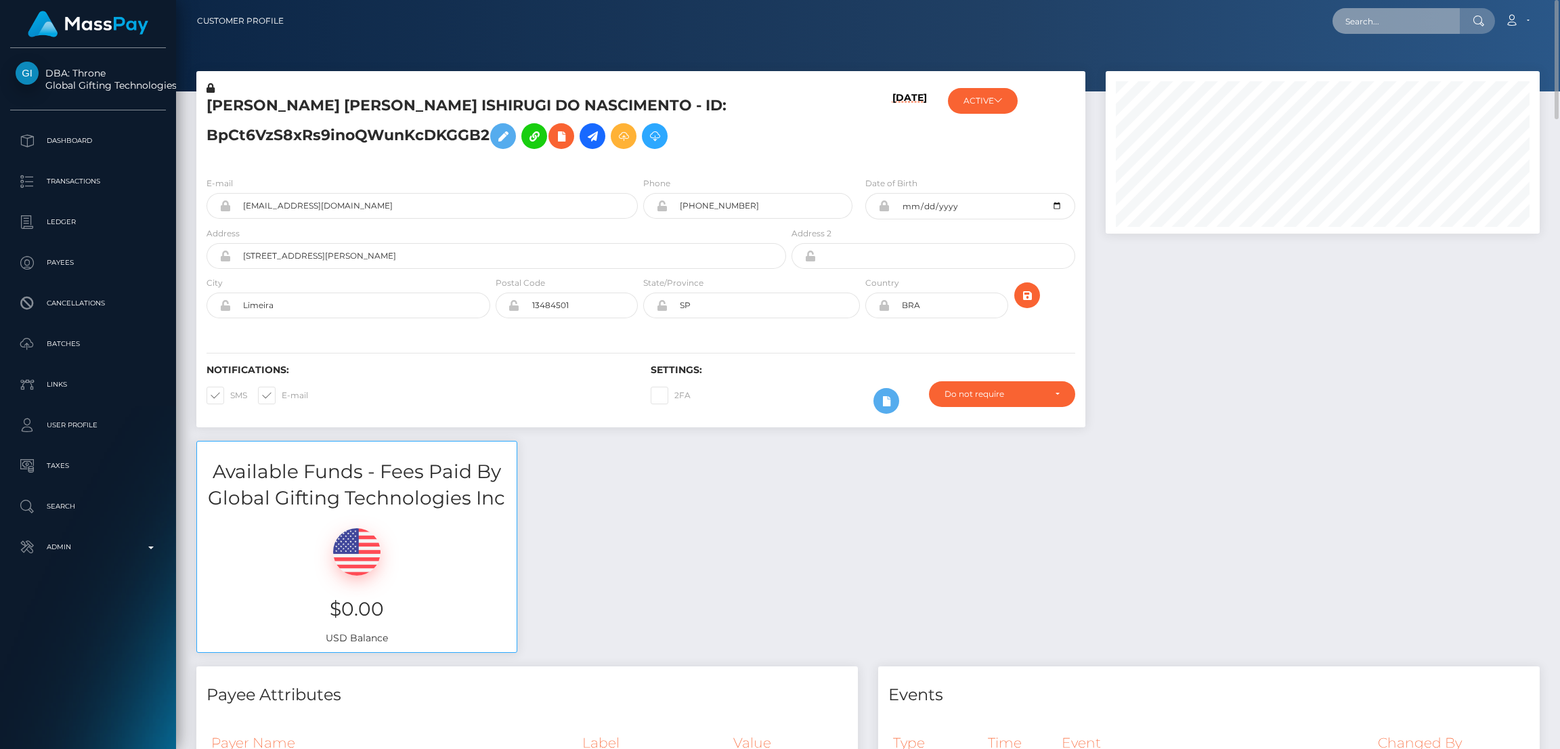
click at [1363, 28] on input "text" at bounding box center [1395, 21] width 127 height 26
paste input "yeizel12mu@gmail.com"
type input "yeizel12mu@gmail.com"
click at [1395, 69] on link "Yeizel Franyeli Munoz Lujan" at bounding box center [1386, 70] width 108 height 25
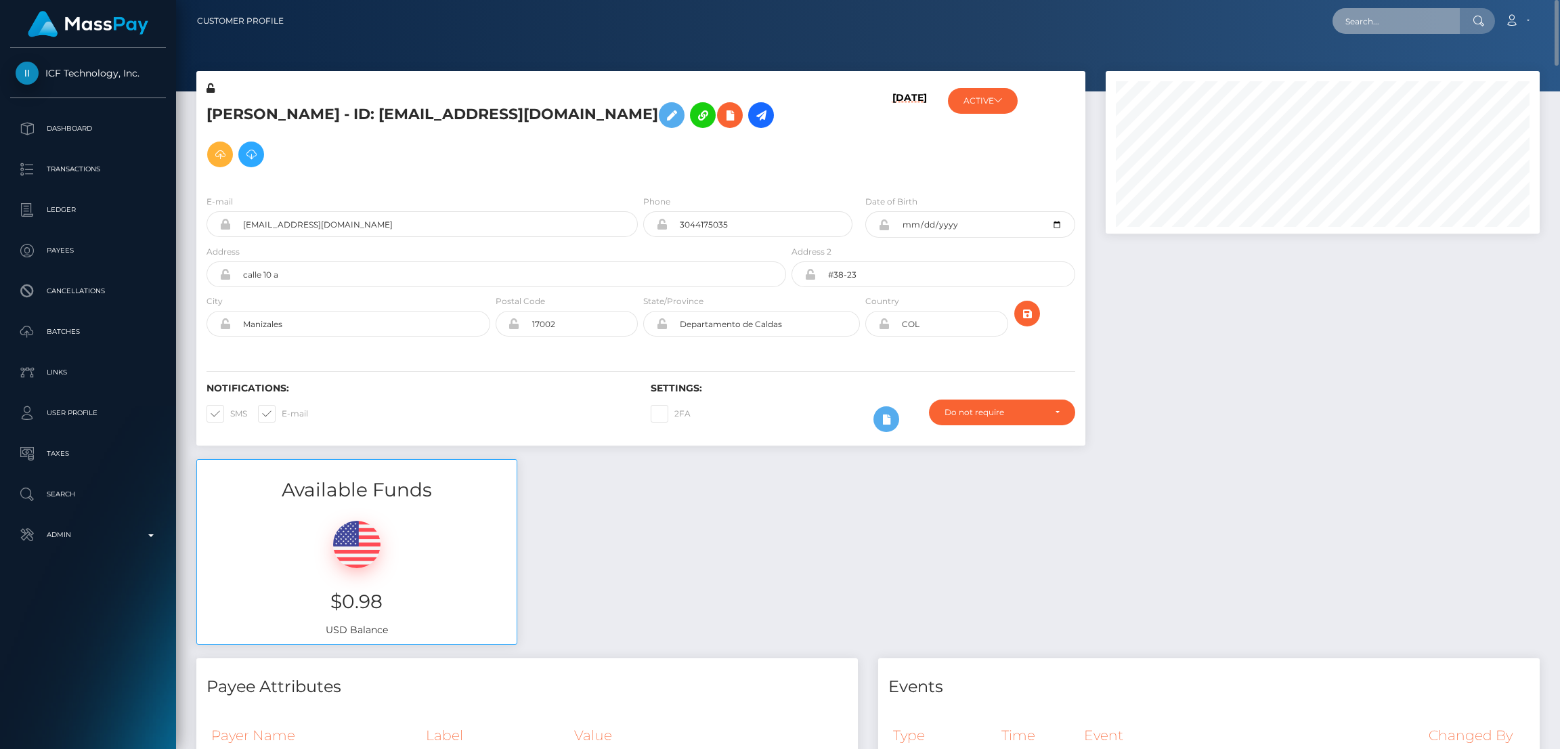
click at [1390, 22] on input "text" at bounding box center [1395, 21] width 127 height 26
paste input "jm9575034@gmail.com"
type input "jm9575034@gmail.com"
click at [1386, 66] on link "Ana Rebeca Villalobos" at bounding box center [1386, 70] width 108 height 25
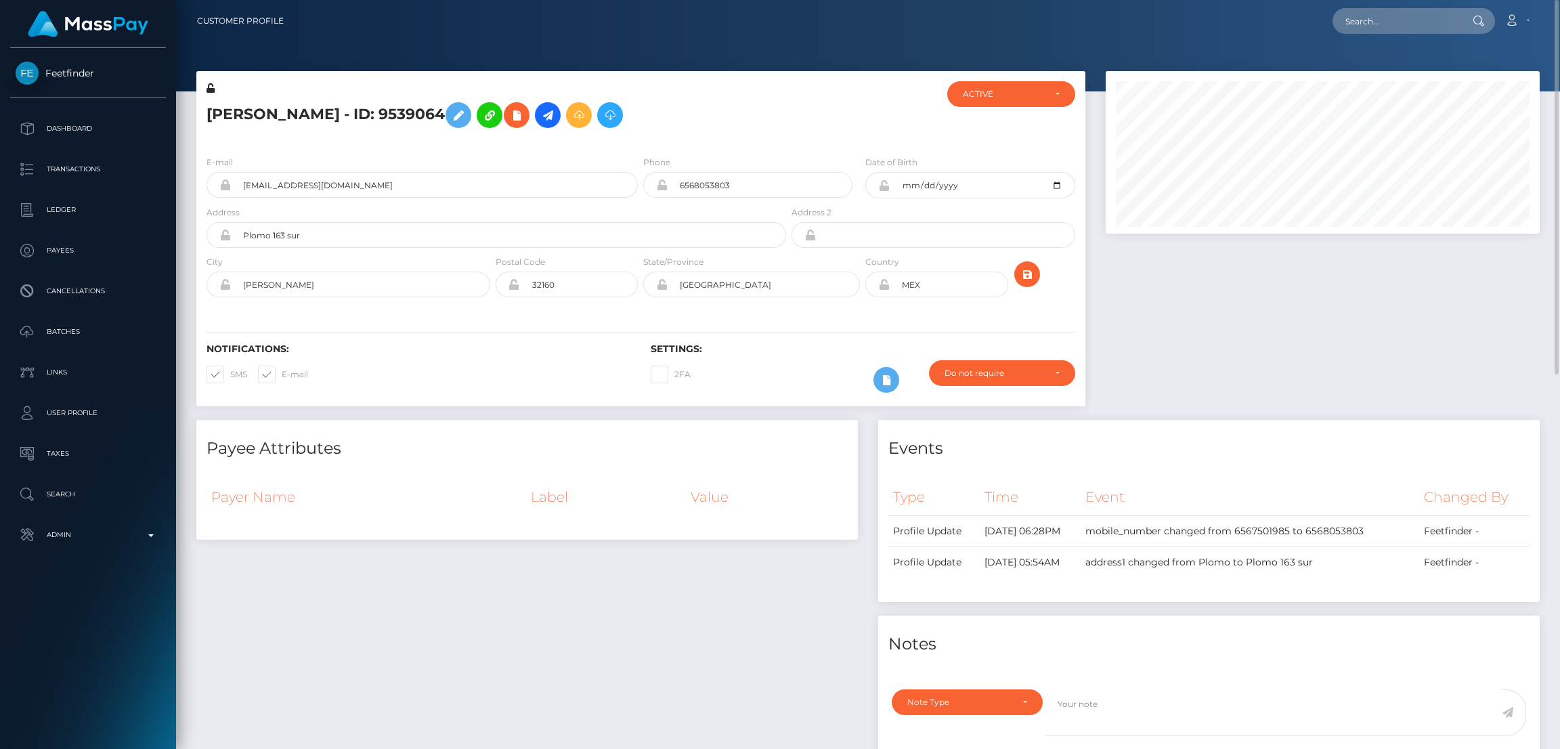
scroll to position [162, 434]
click at [1382, 24] on input "text" at bounding box center [1395, 21] width 127 height 26
paste input "[EMAIL_ADDRESS][DOMAIN_NAME]"
type input "[EMAIL_ADDRESS][DOMAIN_NAME]"
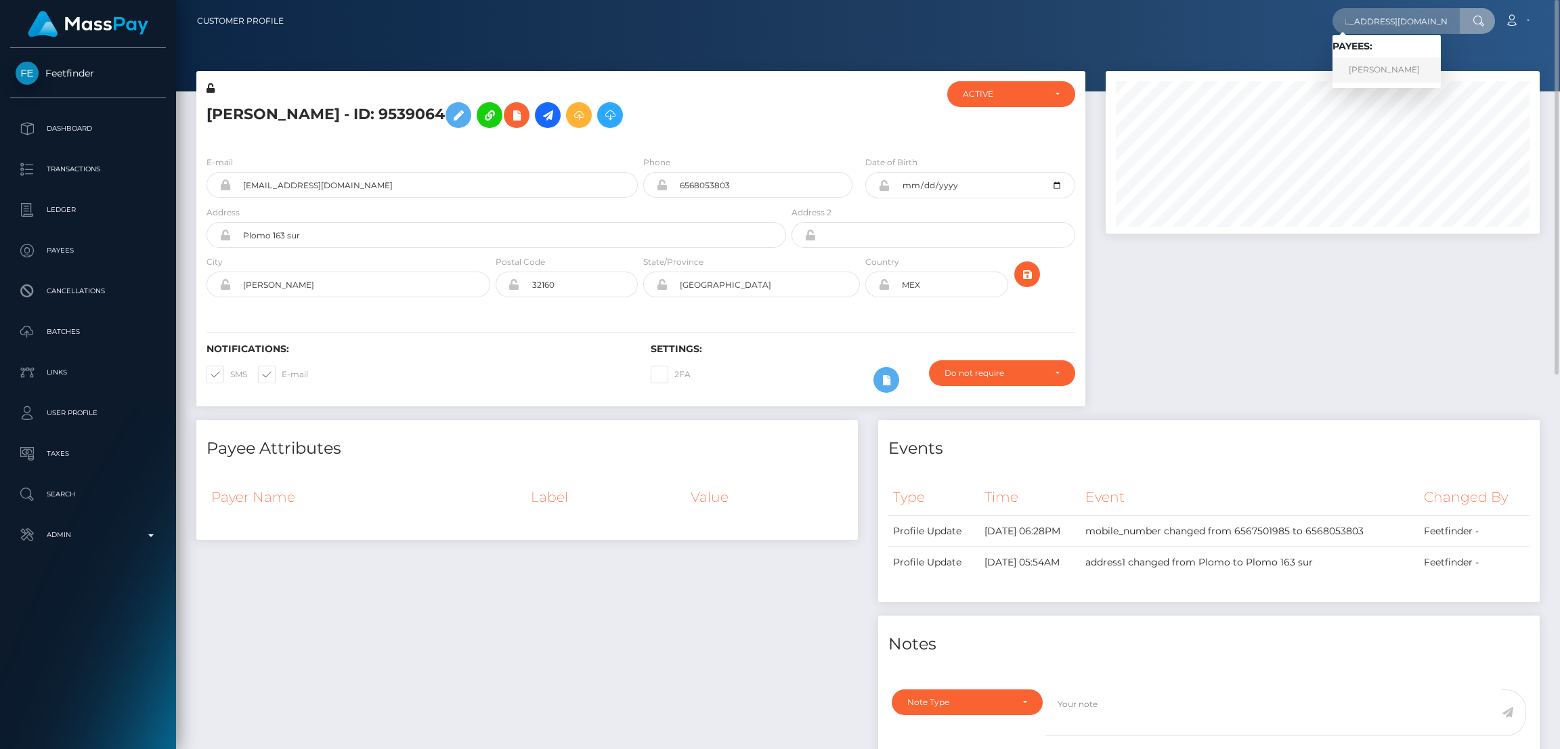
click at [1380, 71] on link "Miriam Venancio" at bounding box center [1386, 70] width 108 height 25
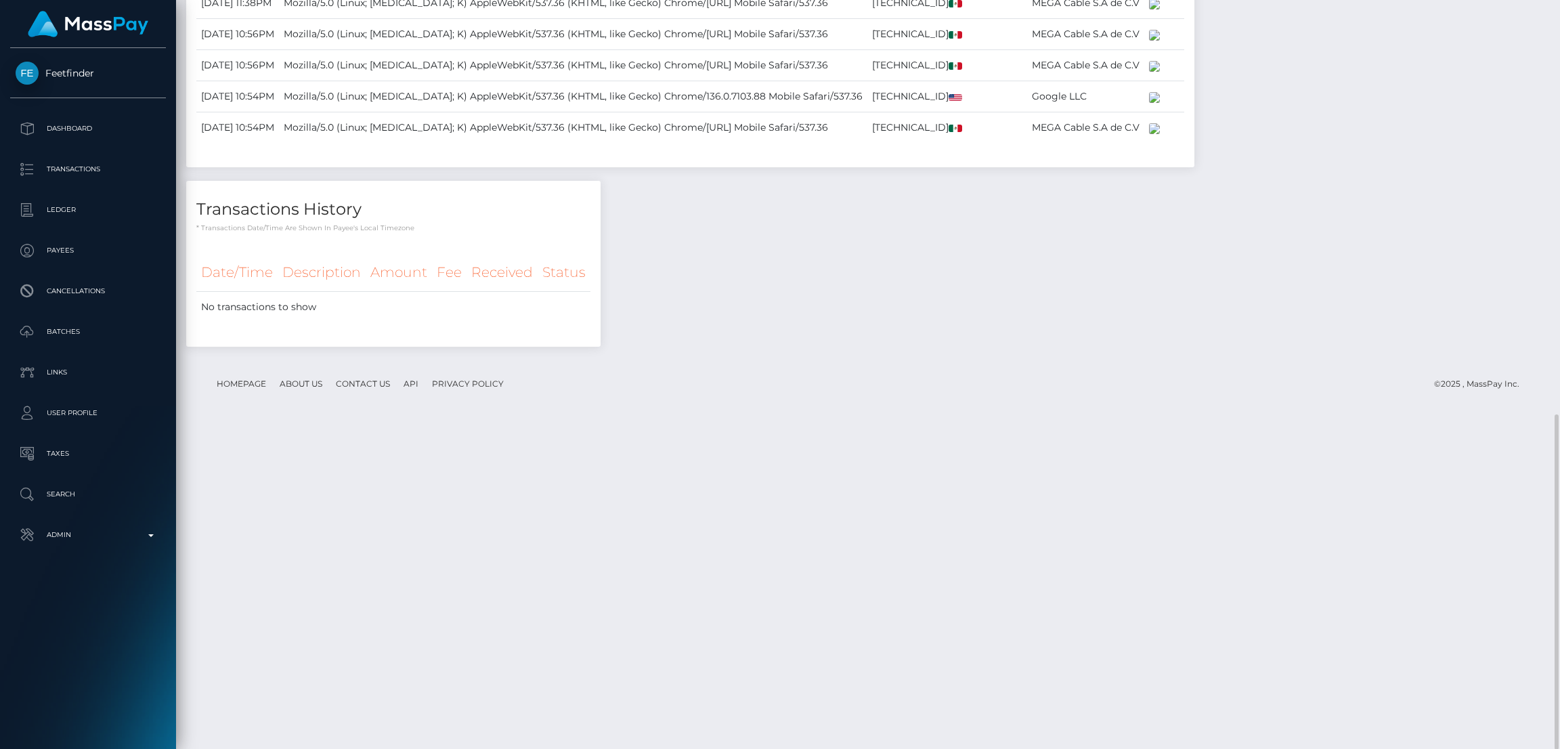
scroll to position [162, 434]
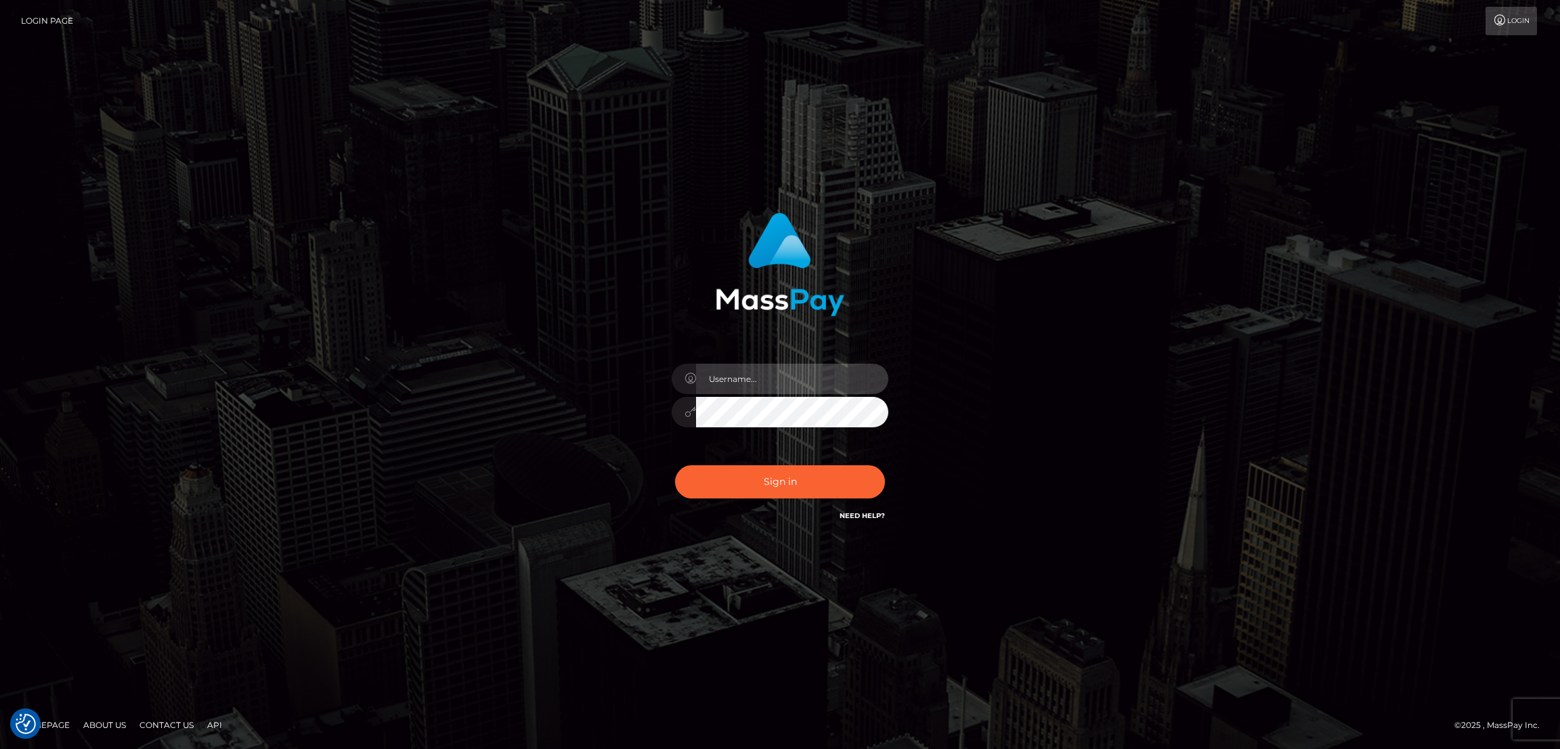
type input "nb.es"
click at [725, 479] on button "Sign in" at bounding box center [780, 481] width 210 height 33
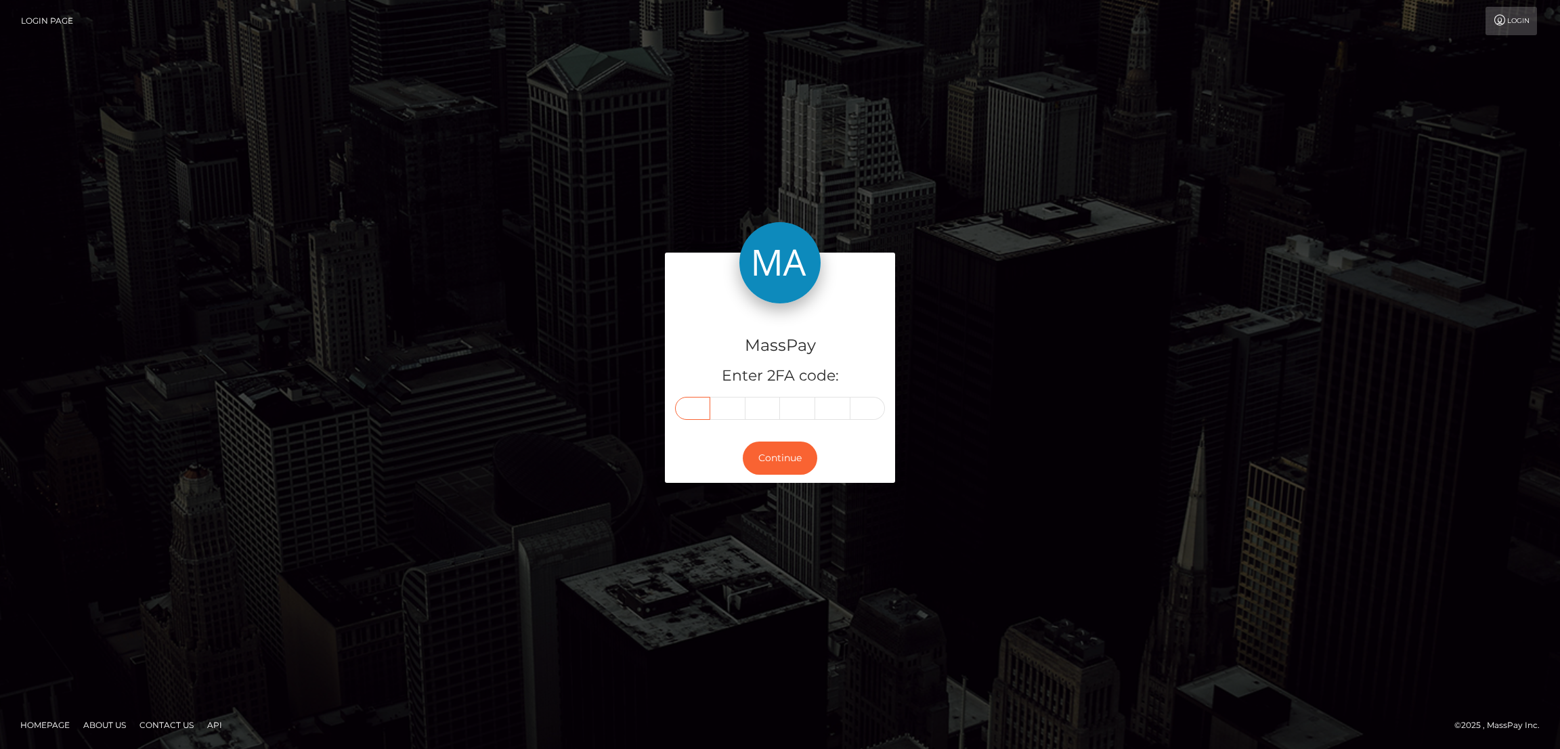
click at [700, 405] on input "text" at bounding box center [692, 408] width 35 height 23
paste input "3"
type input "3"
type input "5"
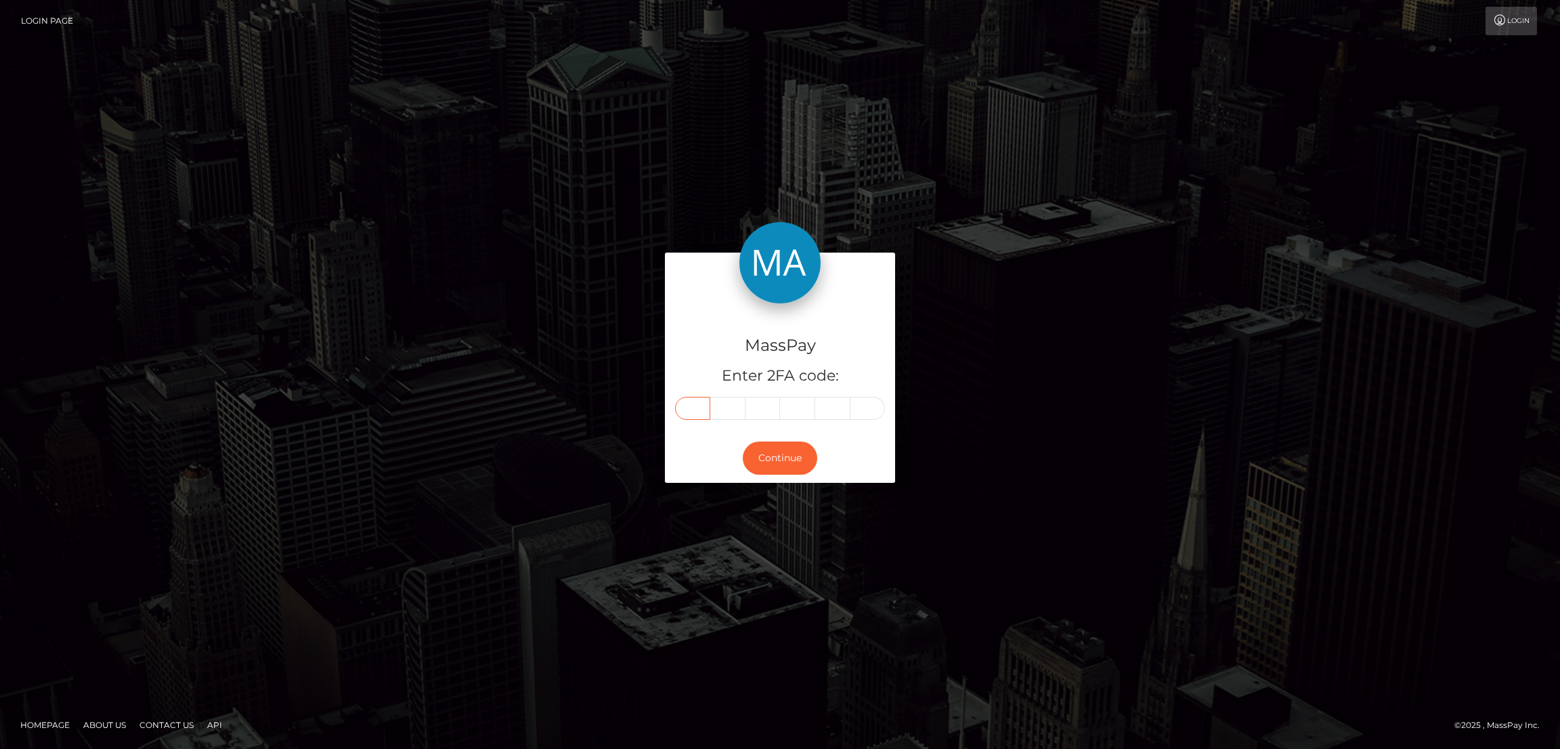
type input "2"
type input "8"
click at [791, 455] on button "Continue" at bounding box center [780, 457] width 74 height 33
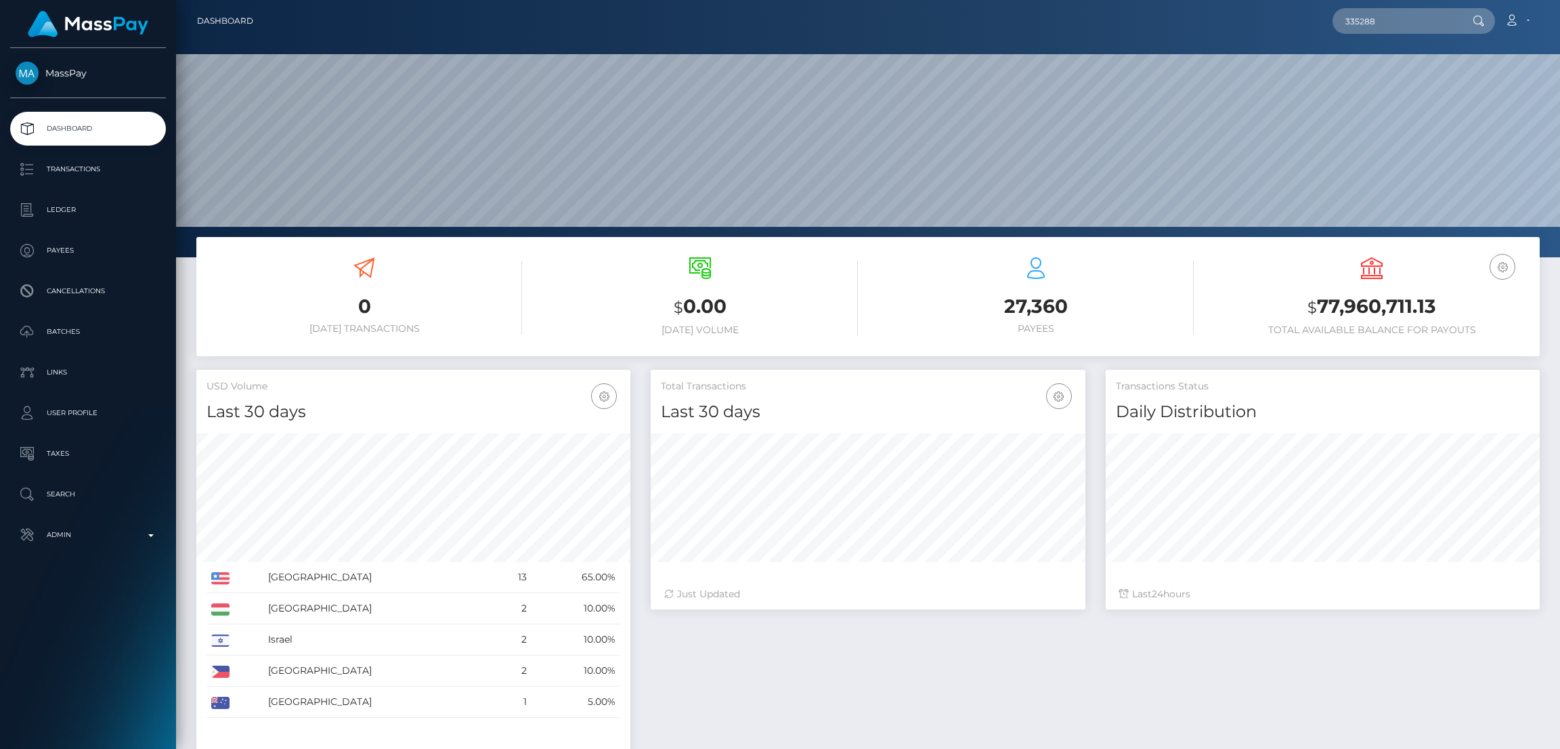
scroll to position [240, 434]
type input "[EMAIL_ADDRESS][DOMAIN_NAME]"
click at [1372, 66] on link "[PERSON_NAME]" at bounding box center [1386, 70] width 108 height 25
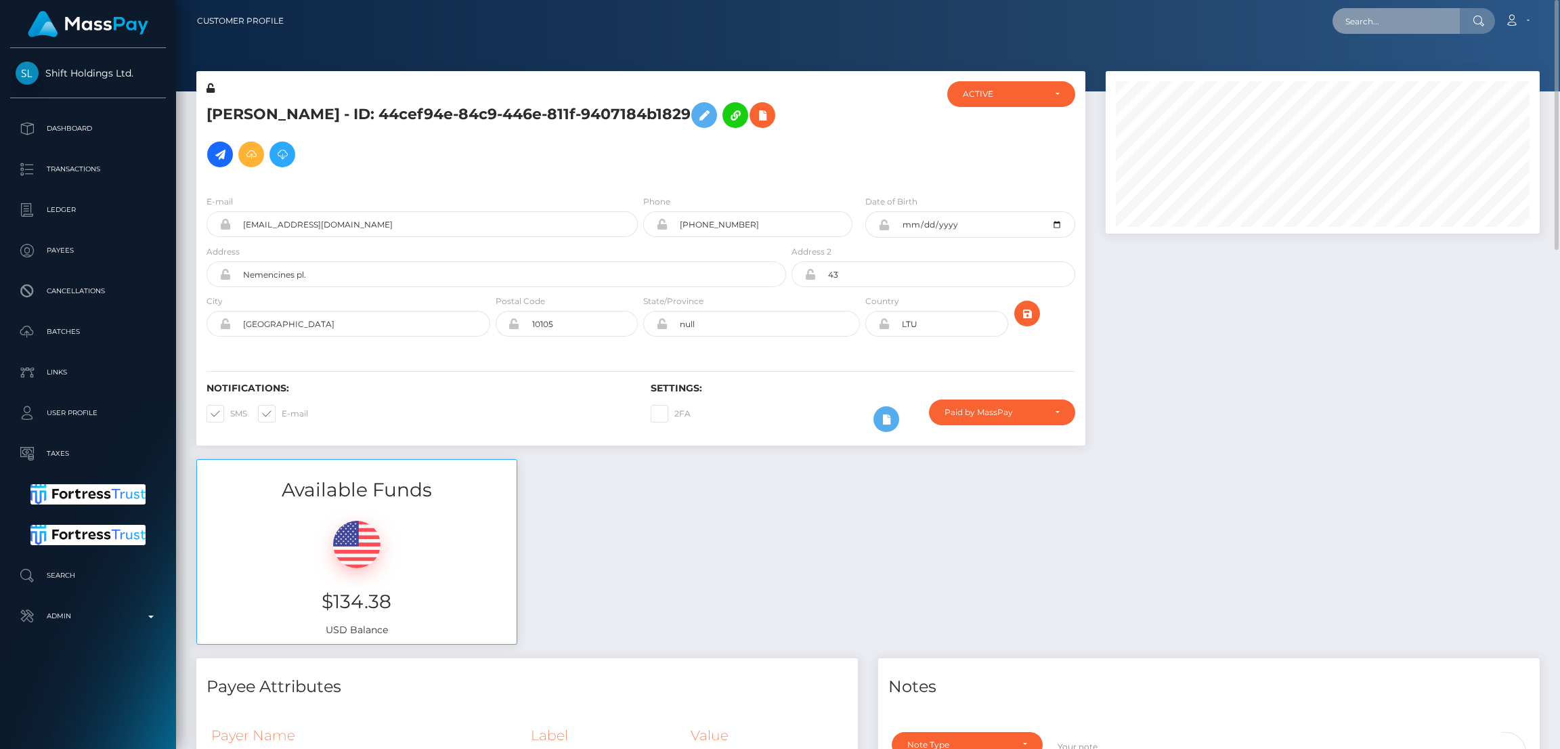
click at [1384, 22] on input "text" at bounding box center [1395, 21] width 127 height 26
paste input "[EMAIL_ADDRESS][DOMAIN_NAME]"
click at [1414, 18] on input "[EMAIL_ADDRESS][DOMAIN_NAME]" at bounding box center [1395, 21] width 127 height 26
paste input "goddessjodyfox"
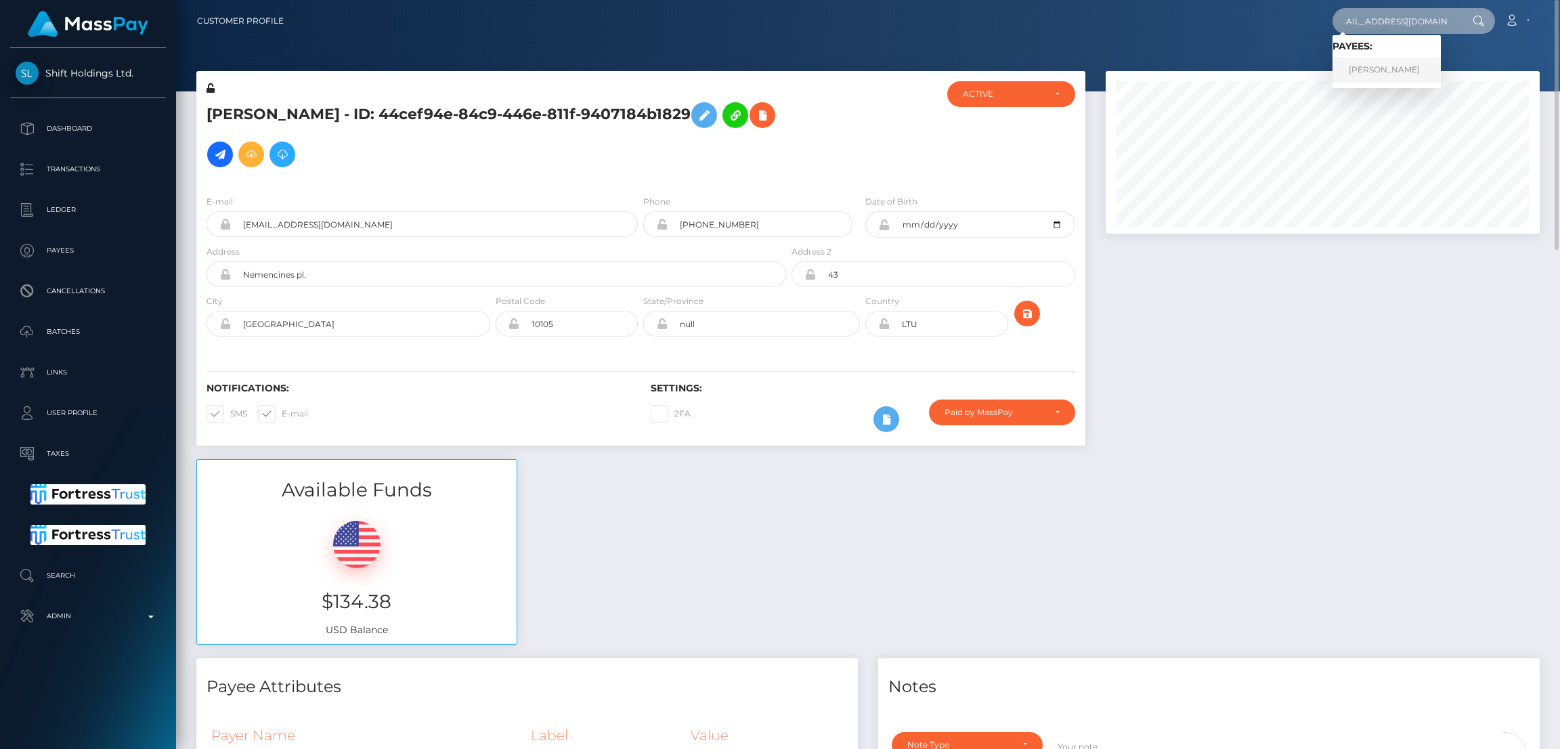
type input "[EMAIL_ADDRESS][DOMAIN_NAME]"
click at [1402, 71] on link "[PERSON_NAME]" at bounding box center [1386, 70] width 108 height 25
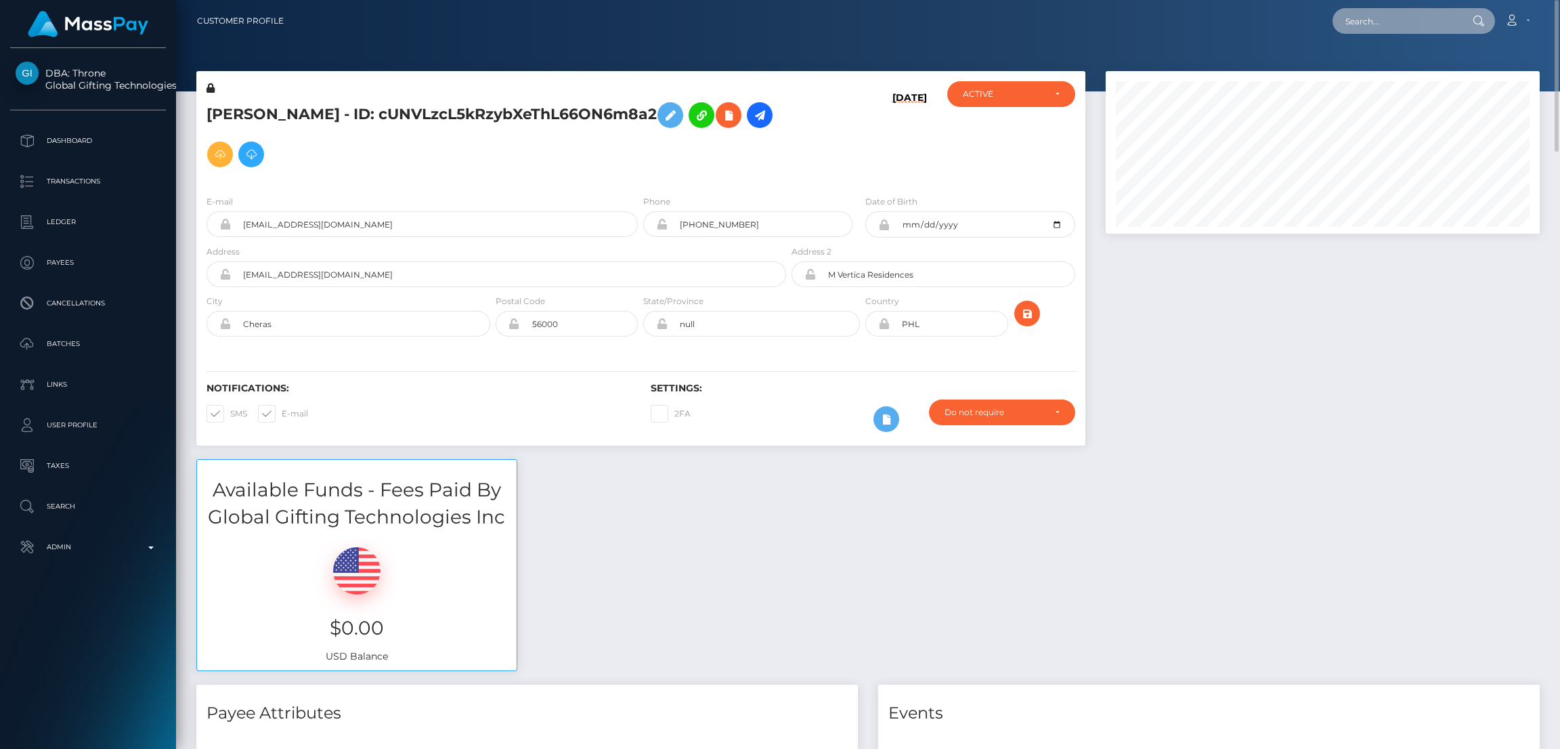
click at [1352, 26] on input "text" at bounding box center [1395, 21] width 127 height 26
paste input "panduhhgg@gmail.com"
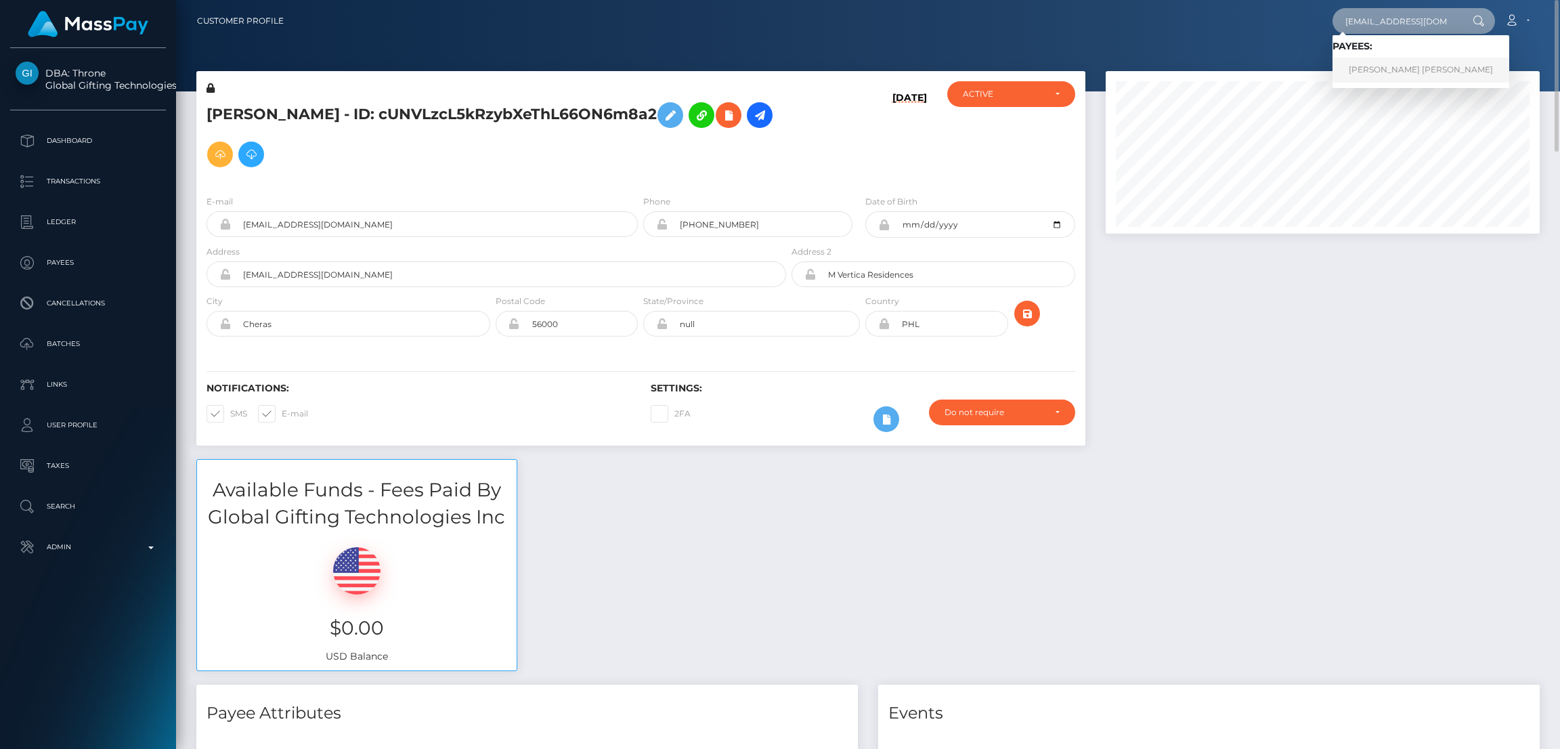
type input "panduhhgg@gmail.com"
click at [1384, 62] on link "CAREY LYNN HINTON" at bounding box center [1420, 70] width 177 height 25
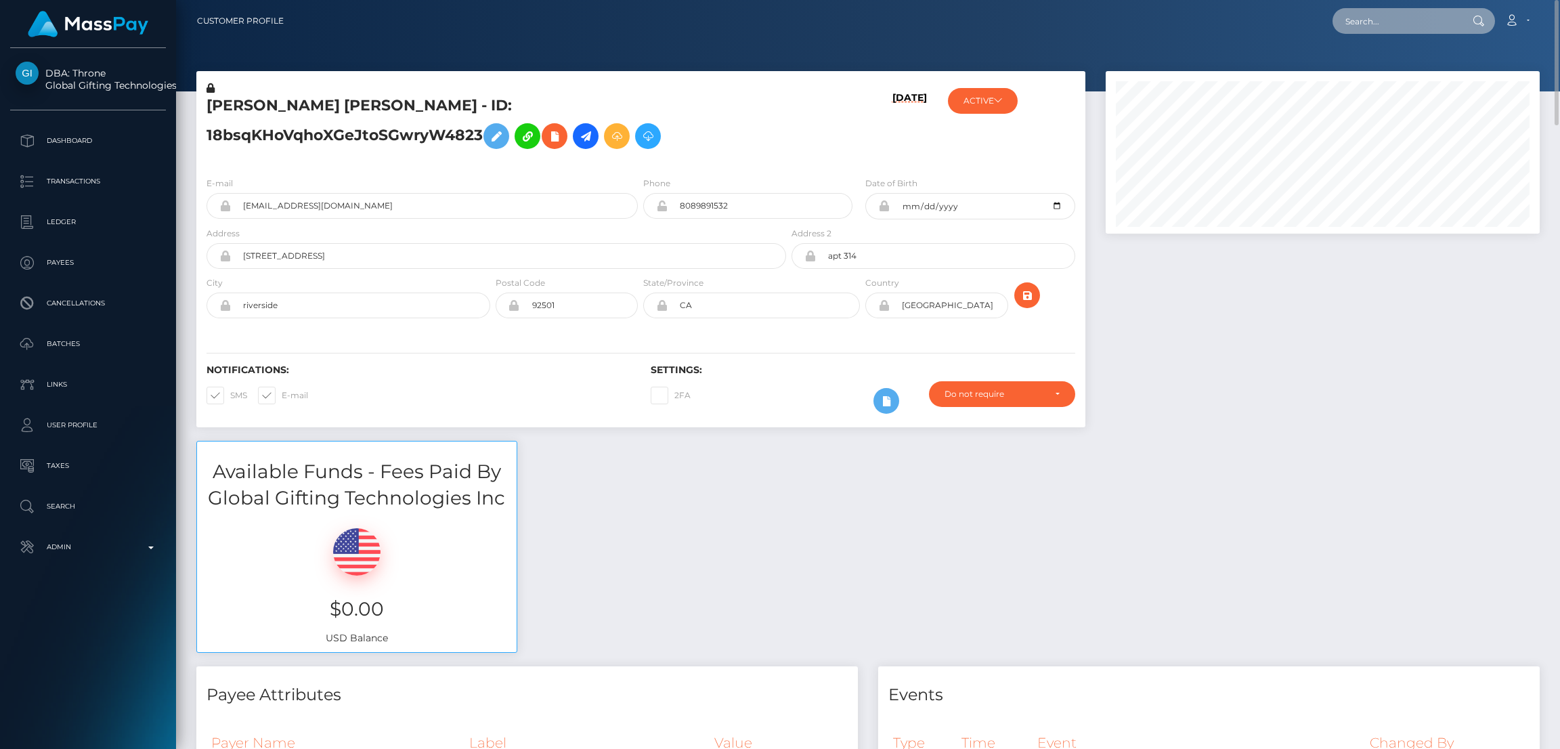
click at [1406, 33] on input "text" at bounding box center [1395, 21] width 127 height 26
paste input "buttonmaria9@gmail.com"
type input "buttonmaria9@gmail.com"
click at [1375, 70] on link "maria rose button" at bounding box center [1386, 70] width 108 height 25
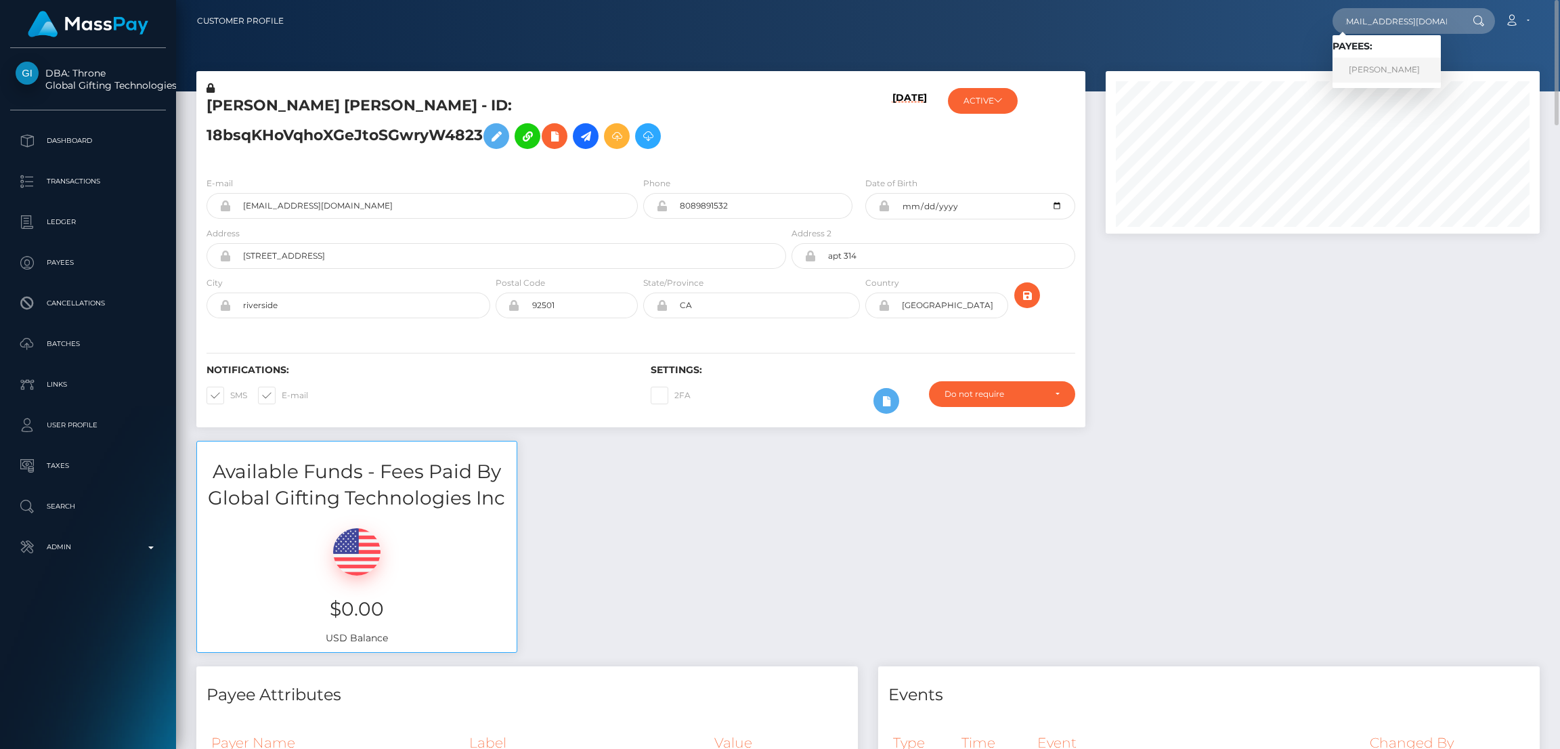
scroll to position [0, 0]
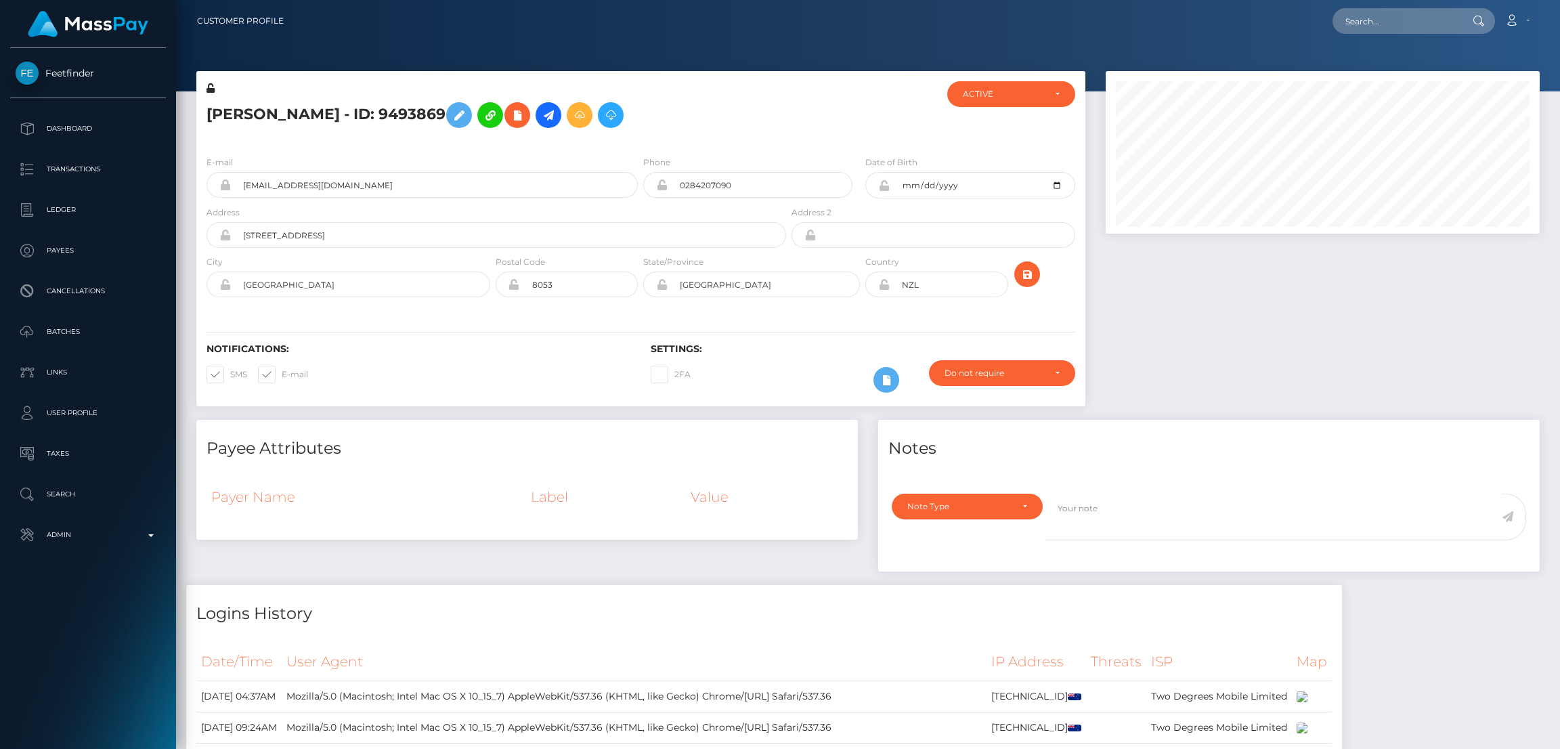
scroll to position [162, 434]
click at [1394, 29] on input "text" at bounding box center [1395, 21] width 127 height 26
paste input "[EMAIL_ADDRESS][DOMAIN_NAME]"
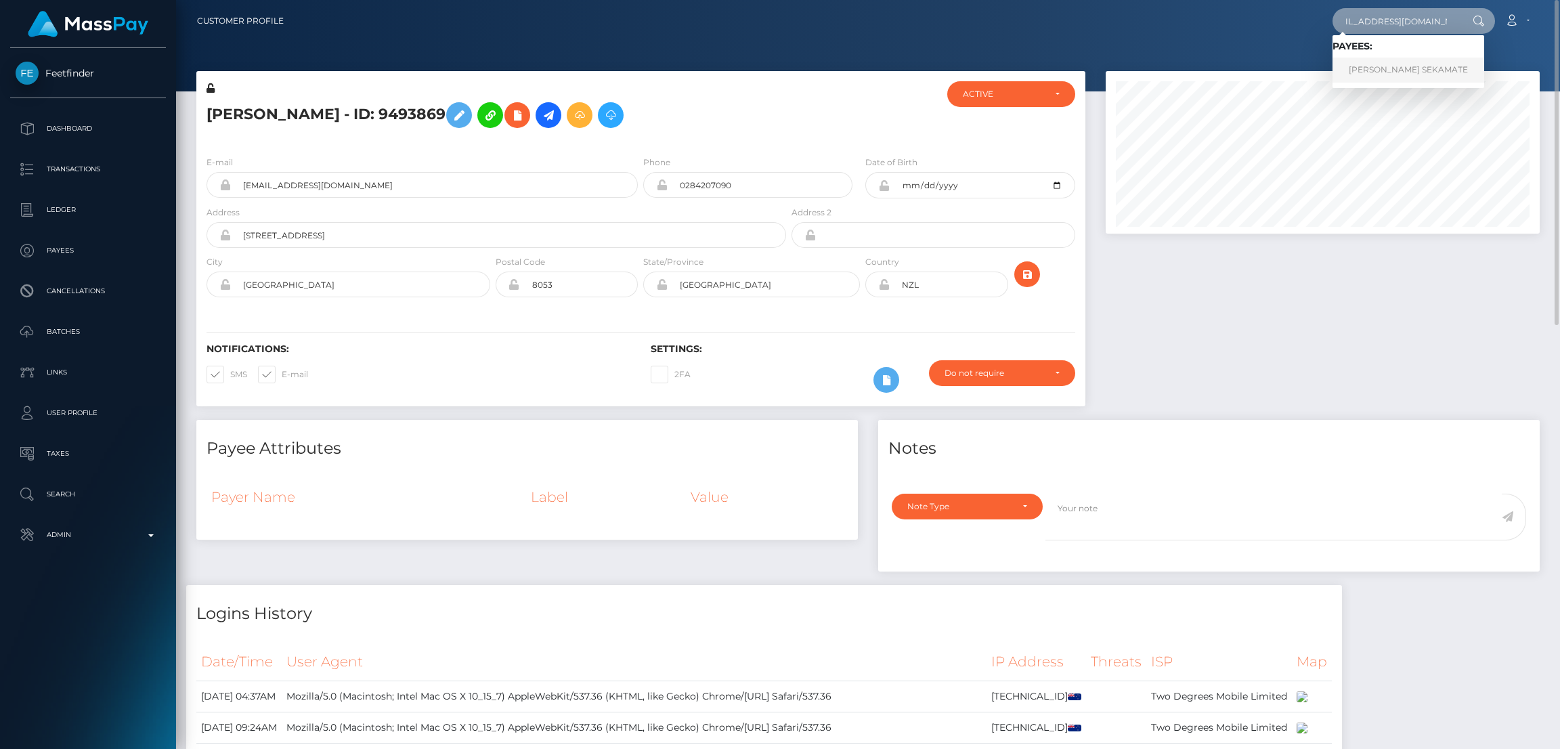
type input "georgebush10201@gmail.com"
click at [1388, 65] on link "JEREMIAH ENOCH SEKAMATE" at bounding box center [1408, 70] width 152 height 25
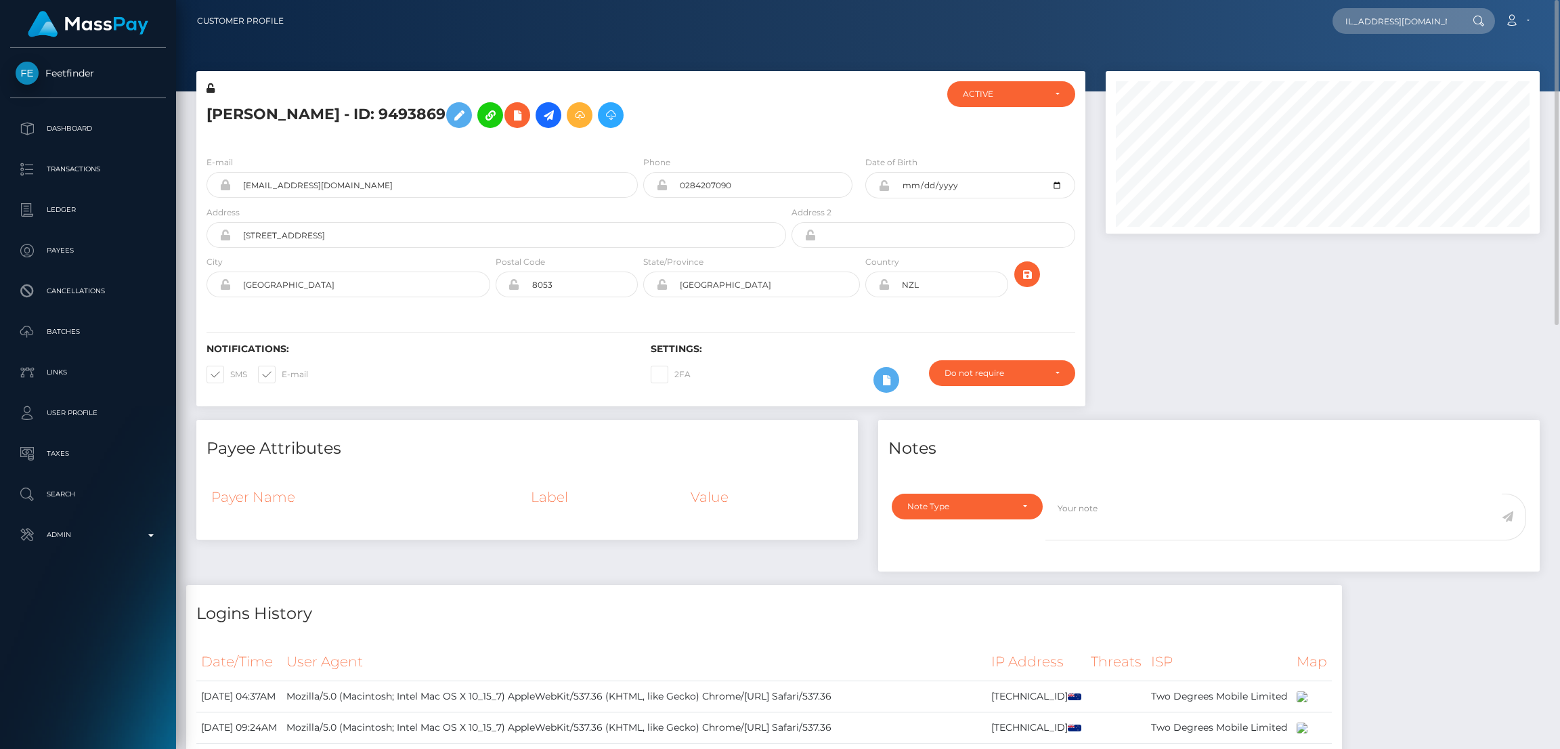
scroll to position [0, 0]
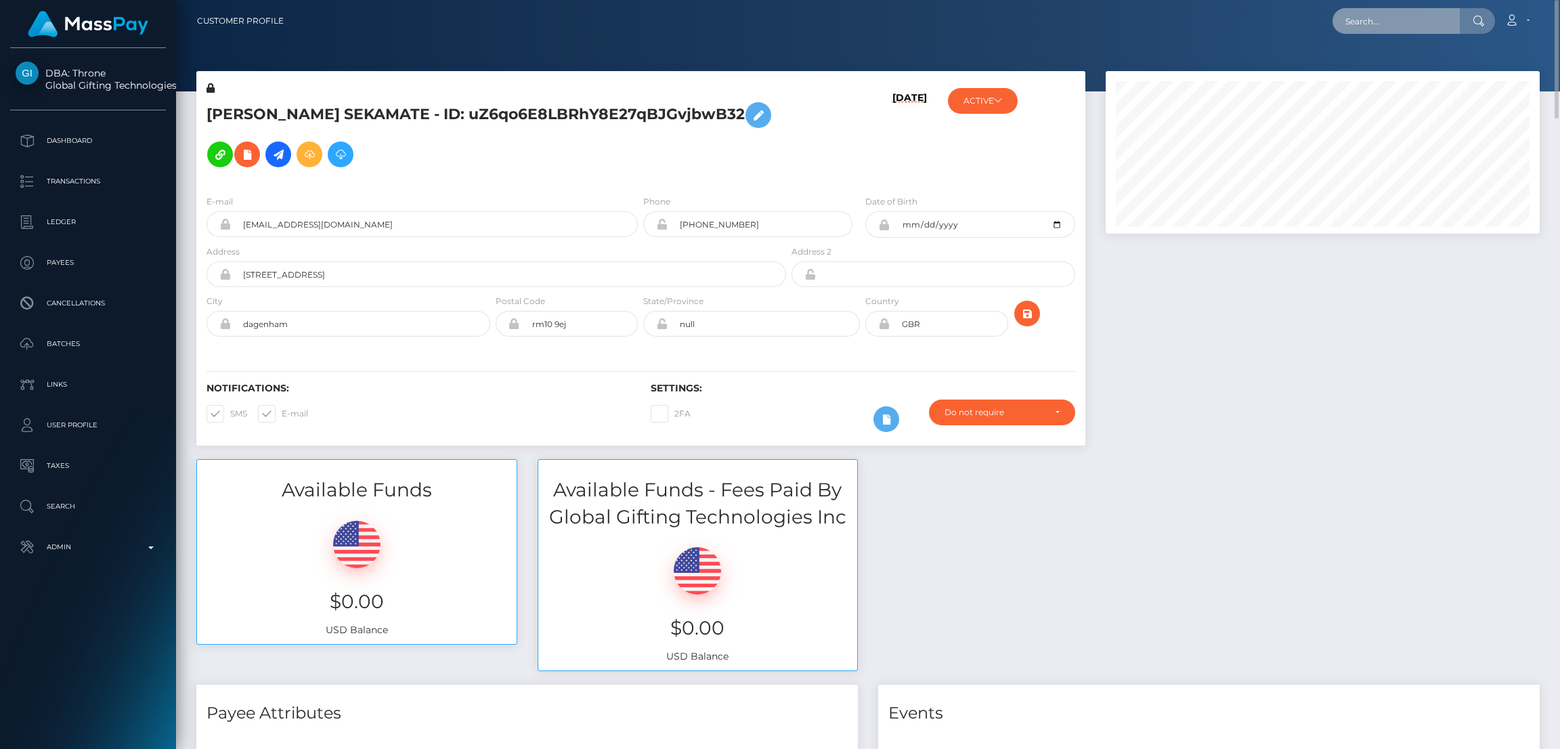
click at [1357, 20] on input "text" at bounding box center [1395, 21] width 127 height 26
paste input "[EMAIL_ADDRESS][DOMAIN_NAME]"
click at [1351, 24] on input "[EMAIL_ADDRESS][DOMAIN_NAME]" at bounding box center [1395, 21] width 127 height 26
paste input "[EMAIL_ADDRESS]"
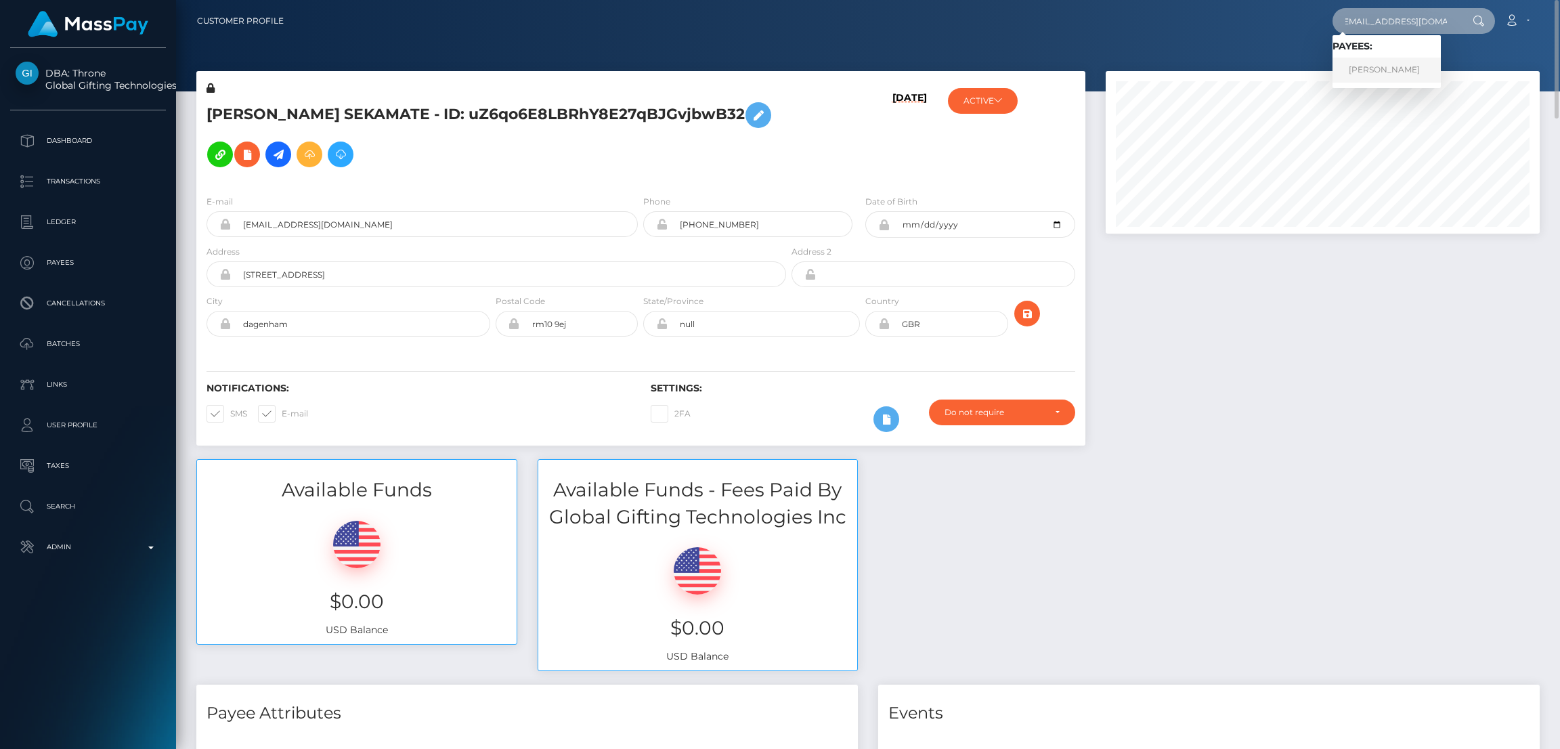
type input "[EMAIL_ADDRESS][DOMAIN_NAME]"
click at [1375, 62] on link "[PERSON_NAME]" at bounding box center [1386, 70] width 108 height 25
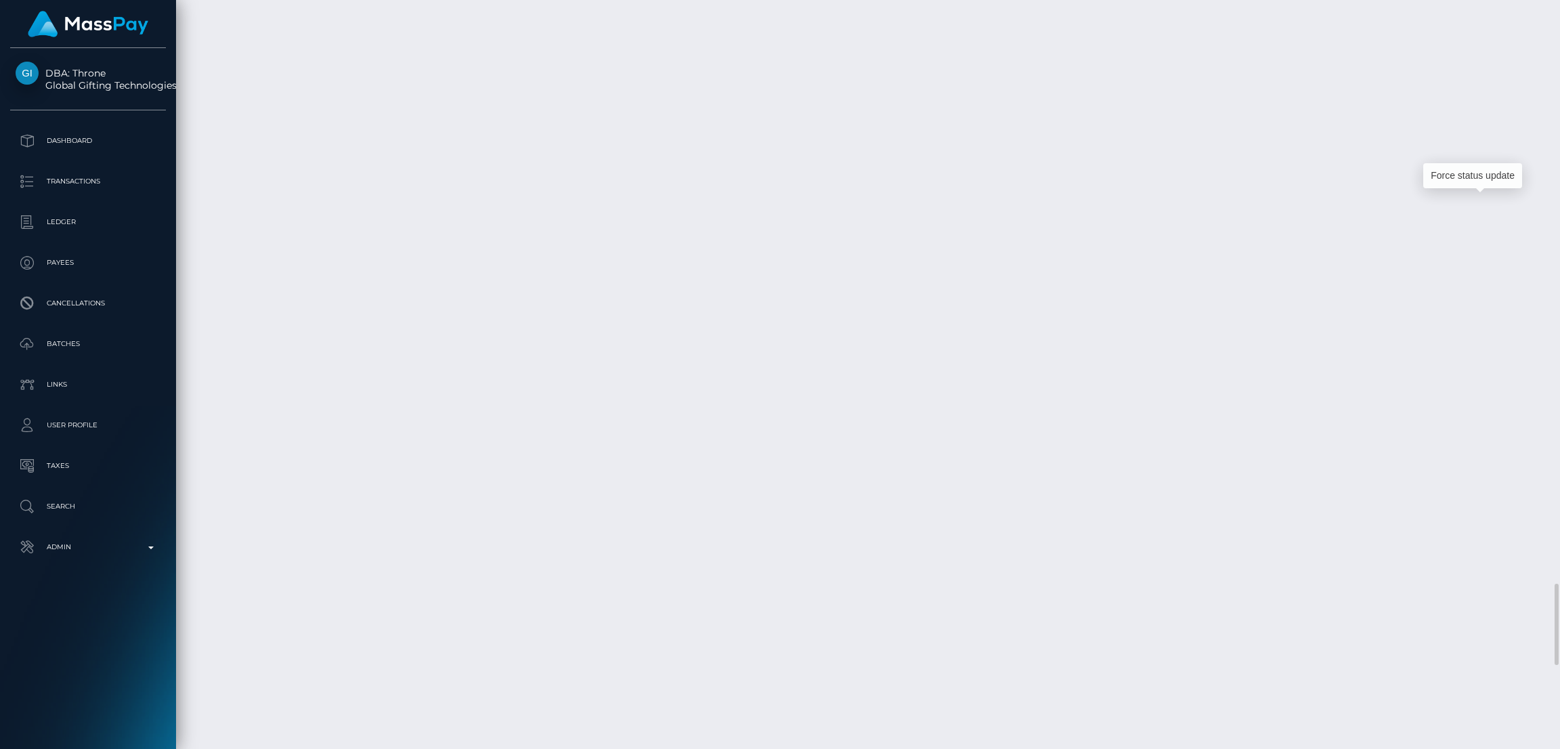
scroll to position [162, 434]
click at [1471, 178] on div "Force status update" at bounding box center [1472, 175] width 99 height 25
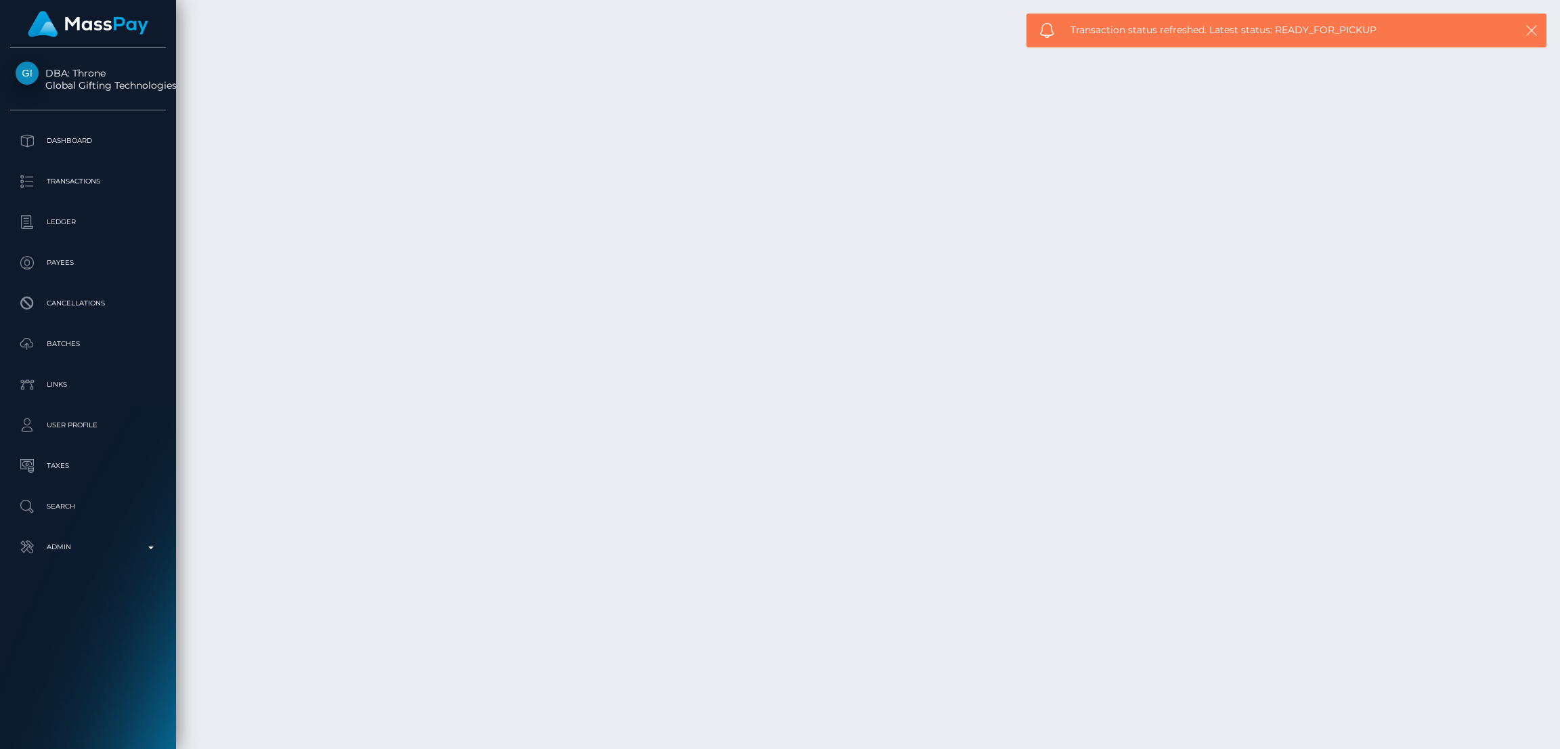
click at [1535, 24] on icon "button" at bounding box center [1531, 31] width 14 height 14
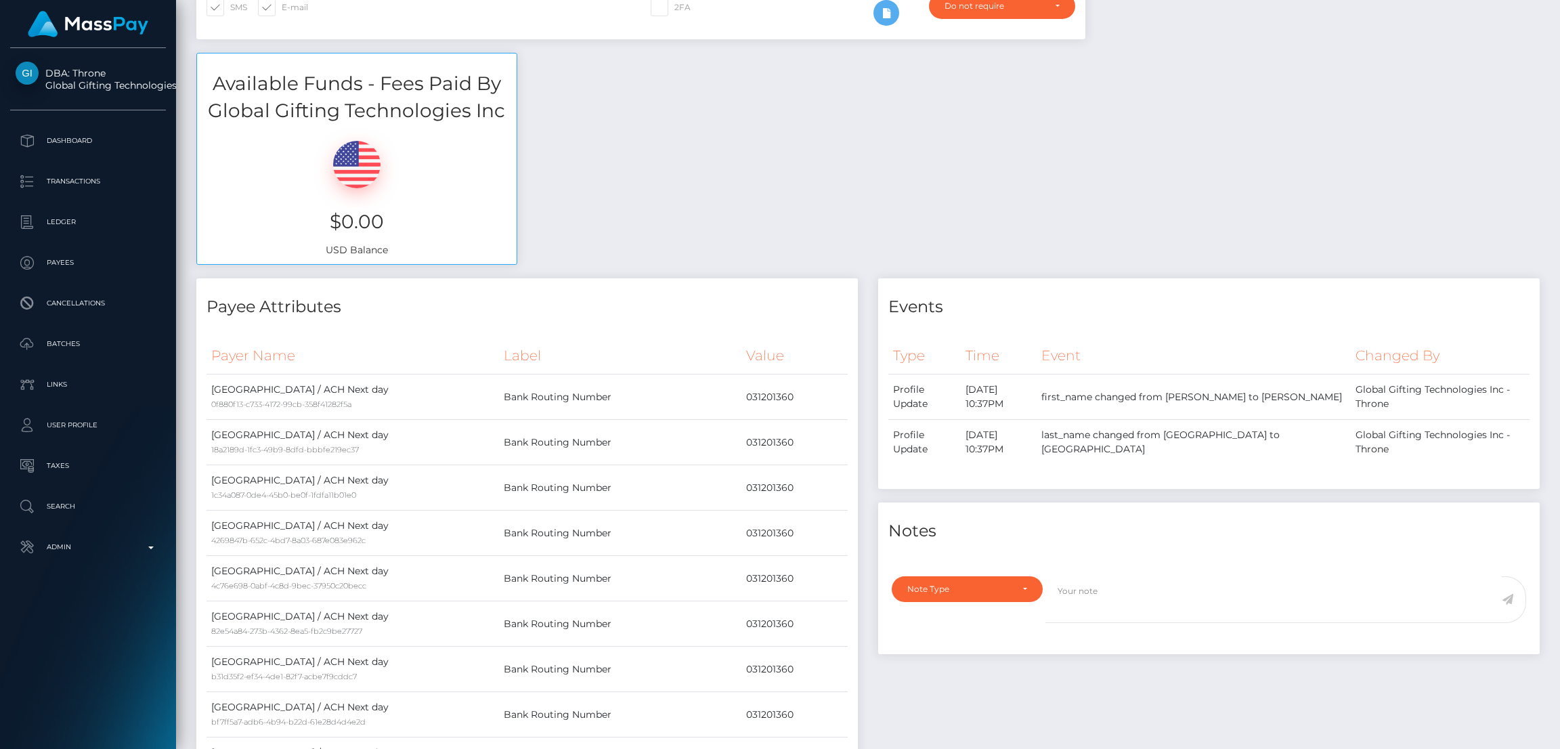
scroll to position [0, 0]
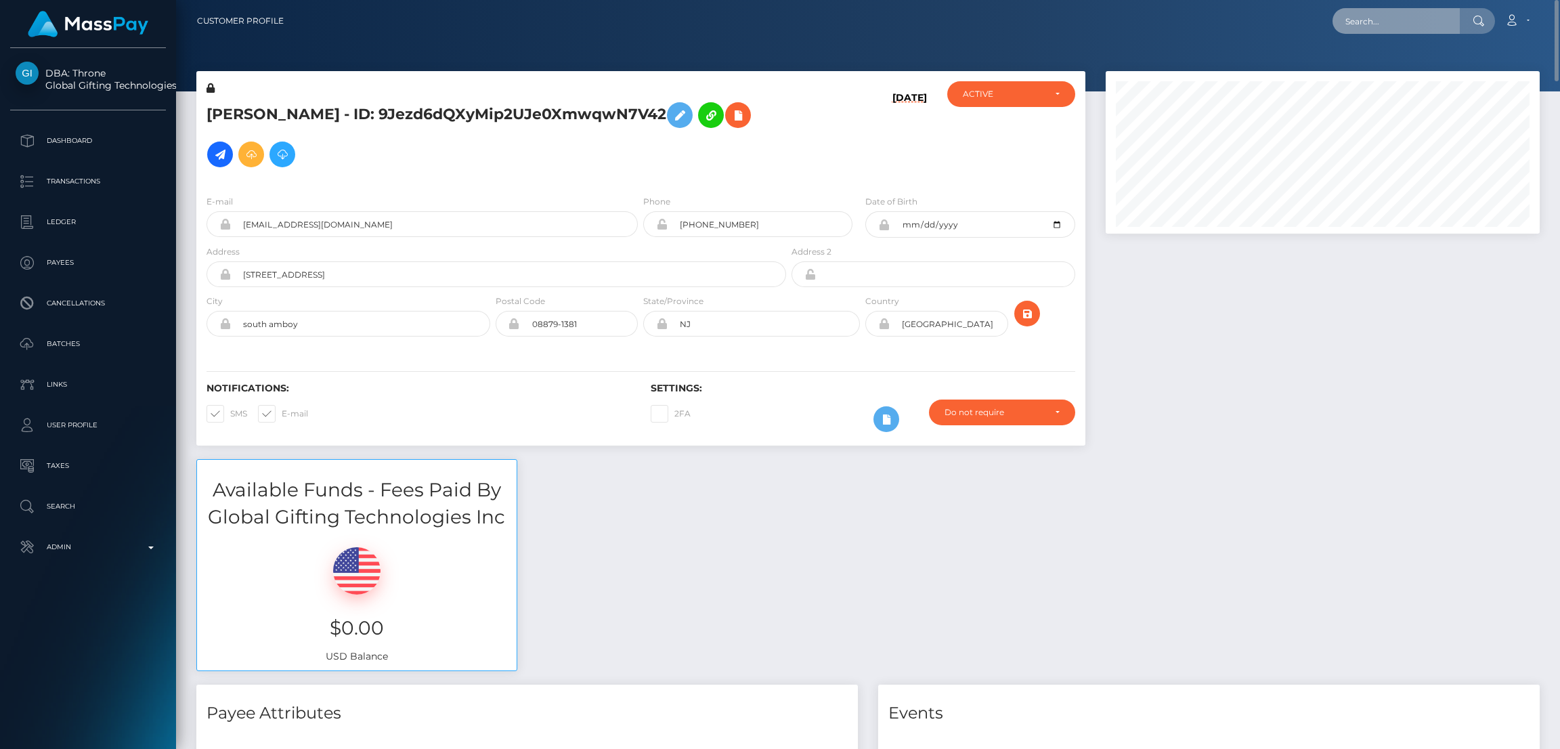
click at [1386, 33] on input "text" at bounding box center [1395, 21] width 127 height 26
paste input "yujiesun72@gmail.com"
type input "yujiesun72@gmail.com"
click at [1374, 68] on link "JIA YANG" at bounding box center [1386, 70] width 108 height 25
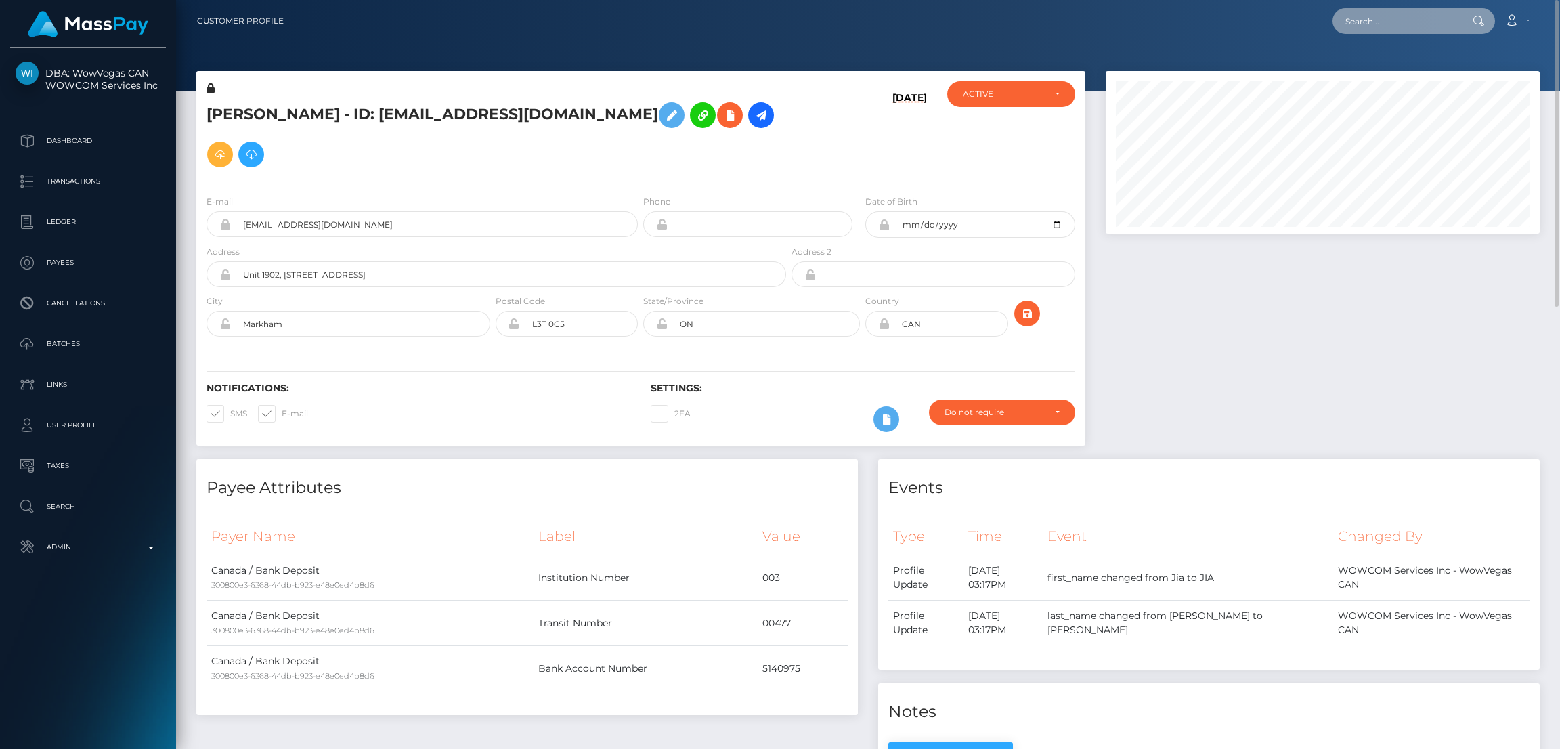
click at [1404, 28] on input "text" at bounding box center [1395, 21] width 127 height 26
paste input "[EMAIL_ADDRESS][DOMAIN_NAME]"
type input "[EMAIL_ADDRESS][DOMAIN_NAME]"
click at [1388, 67] on link "[PERSON_NAME]" at bounding box center [1386, 70] width 108 height 25
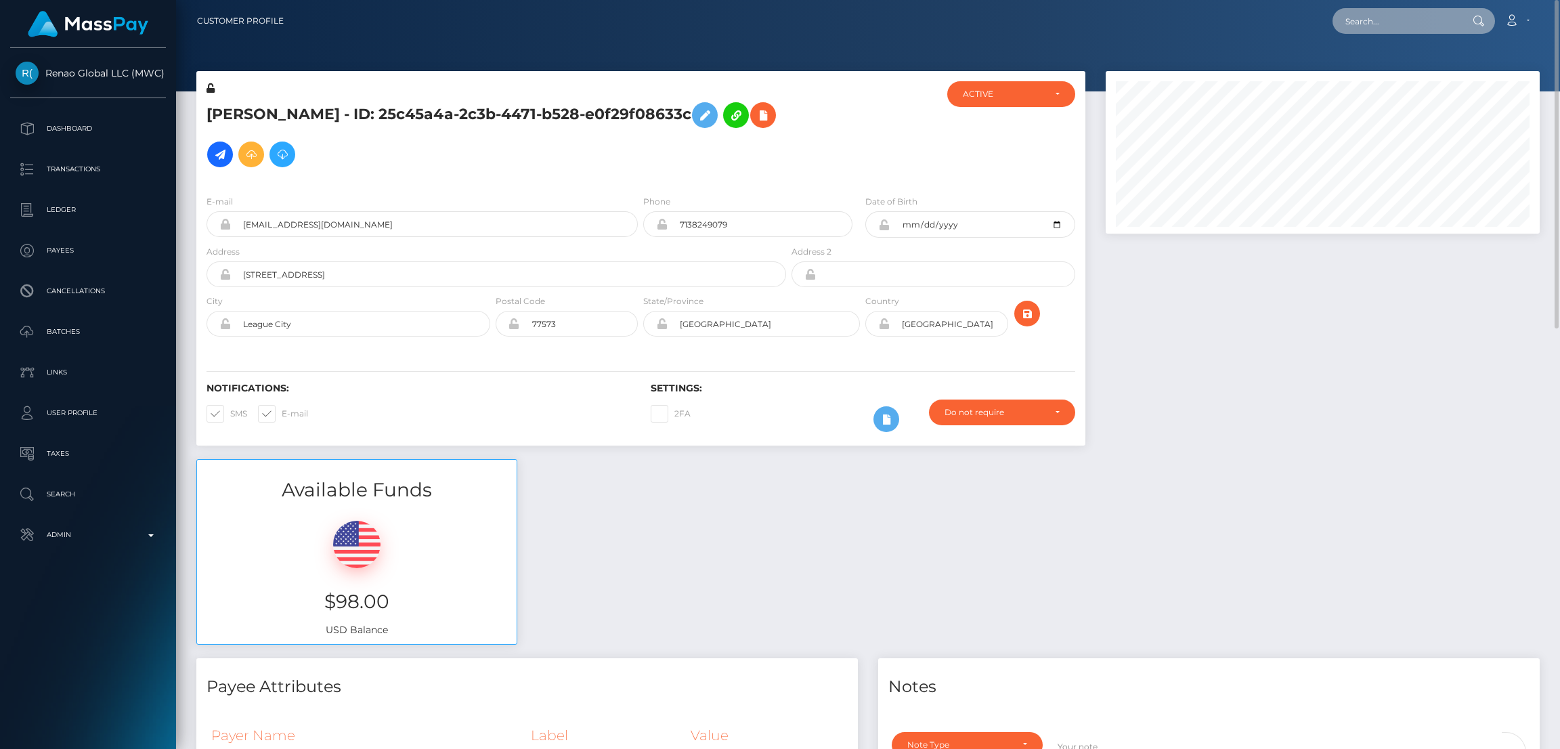
click at [1359, 21] on input "text" at bounding box center [1395, 21] width 127 height 26
paste input "martinapigoni11111@gmail.com"
click at [1457, 29] on input "martinapigoni11111@gmail.com" at bounding box center [1395, 21] width 127 height 26
click at [1428, 24] on input "martinapigoni11111@gmail.com" at bounding box center [1395, 21] width 127 height 26
paste input "animaribelle33@icloud"
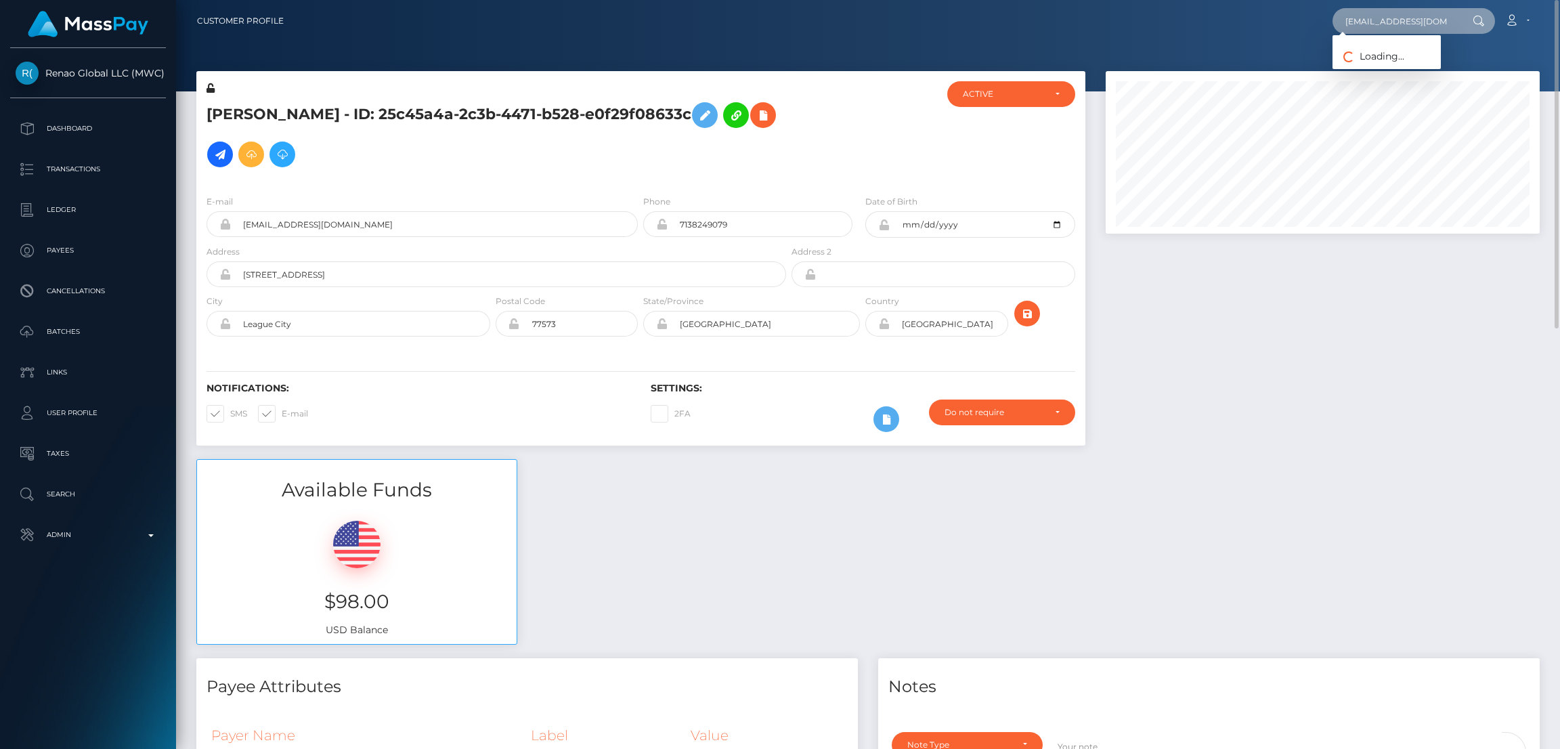
scroll to position [0, 13]
type input "animaribelle33@icloud.com"
click at [1359, 66] on link "Martina Pigoni" at bounding box center [1386, 70] width 108 height 25
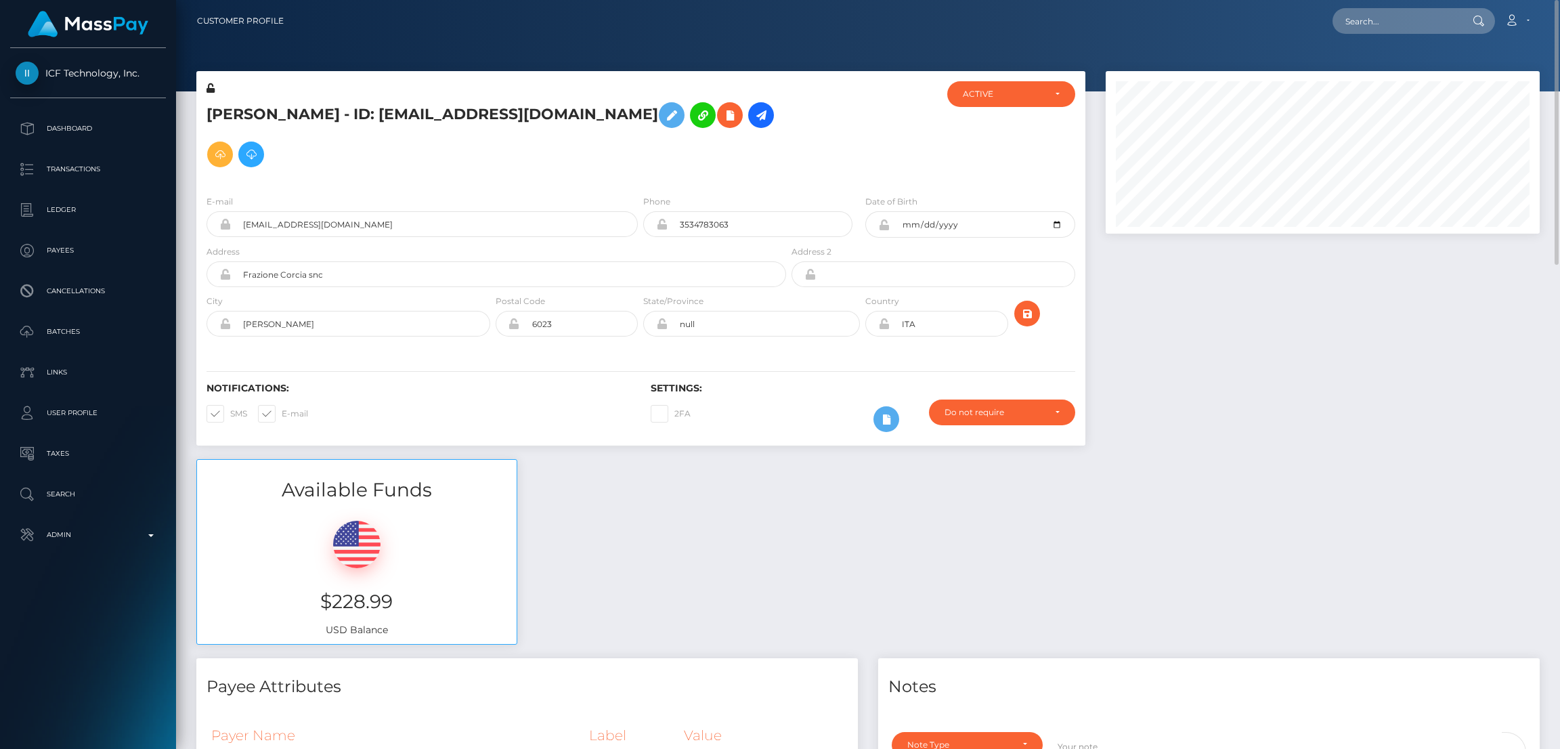
click at [1363, 34] on div "Loading... Loading... Account Edit Profile Logout" at bounding box center [916, 21] width 1244 height 28
click at [1359, 20] on input "text" at bounding box center [1395, 21] width 127 height 26
paste input "johntimev59@gmail.com"
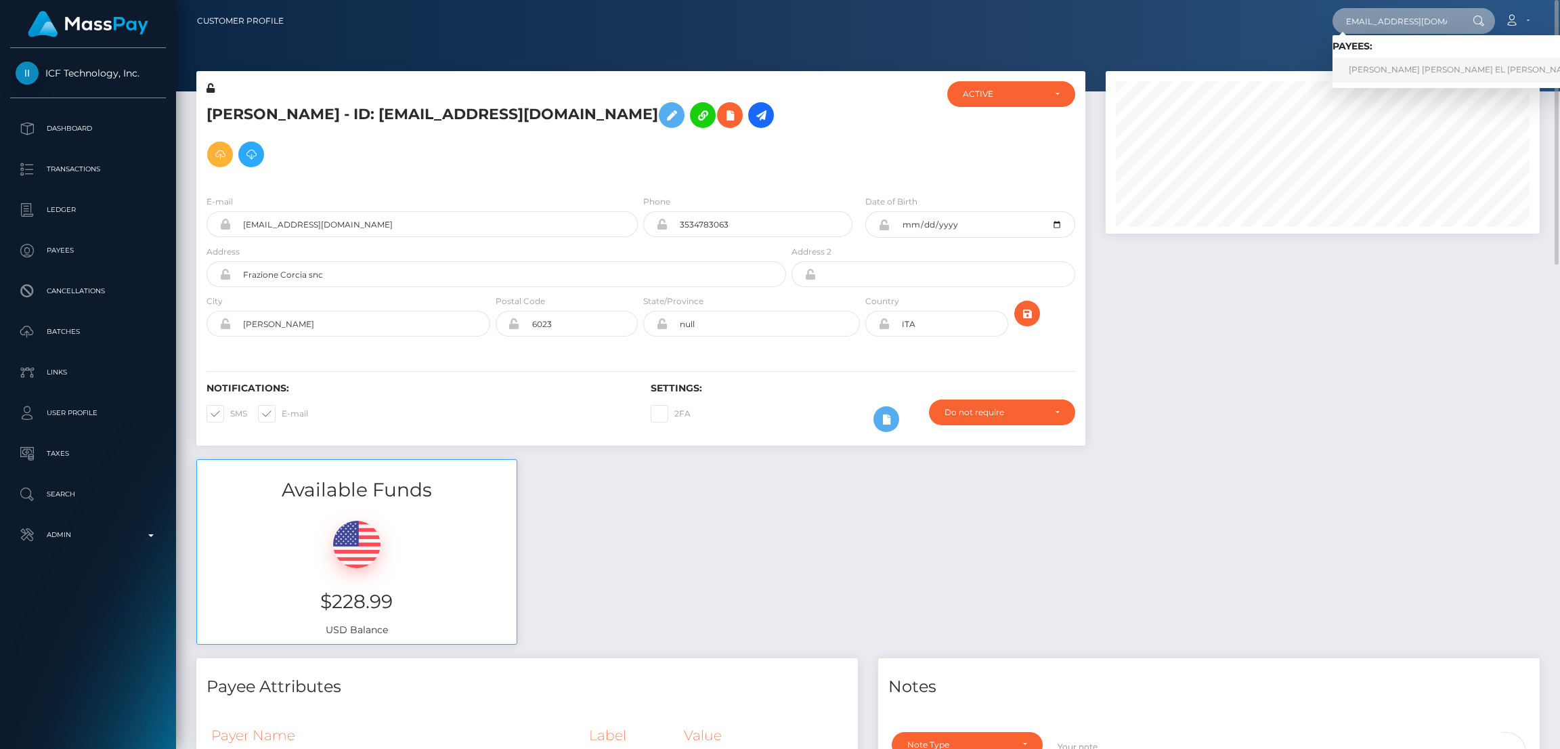
type input "johntimev59@gmail.com"
click at [1371, 73] on link "VIKTOR DZHAMAL EL YUSEF" at bounding box center [1463, 70] width 262 height 25
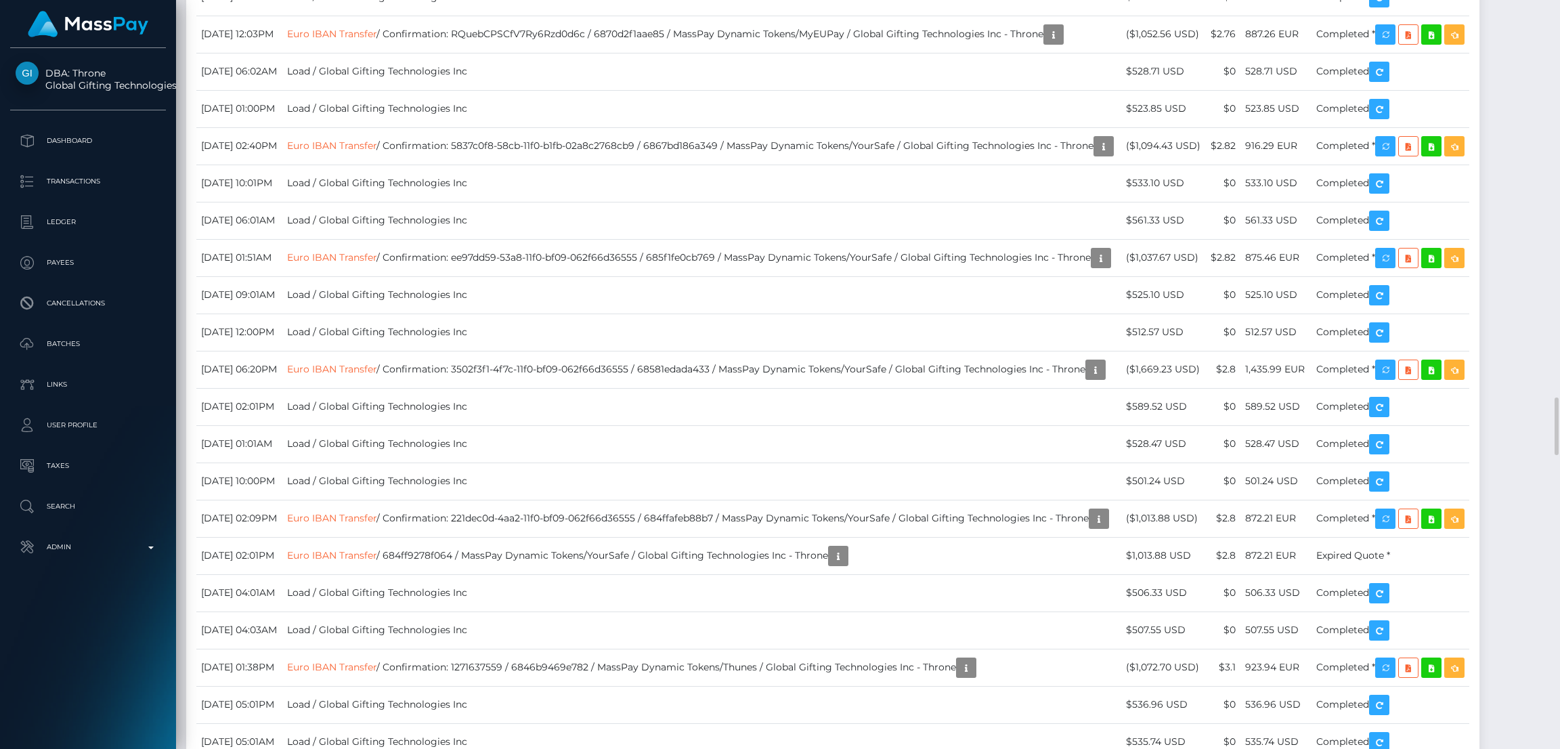
scroll to position [4772, 0]
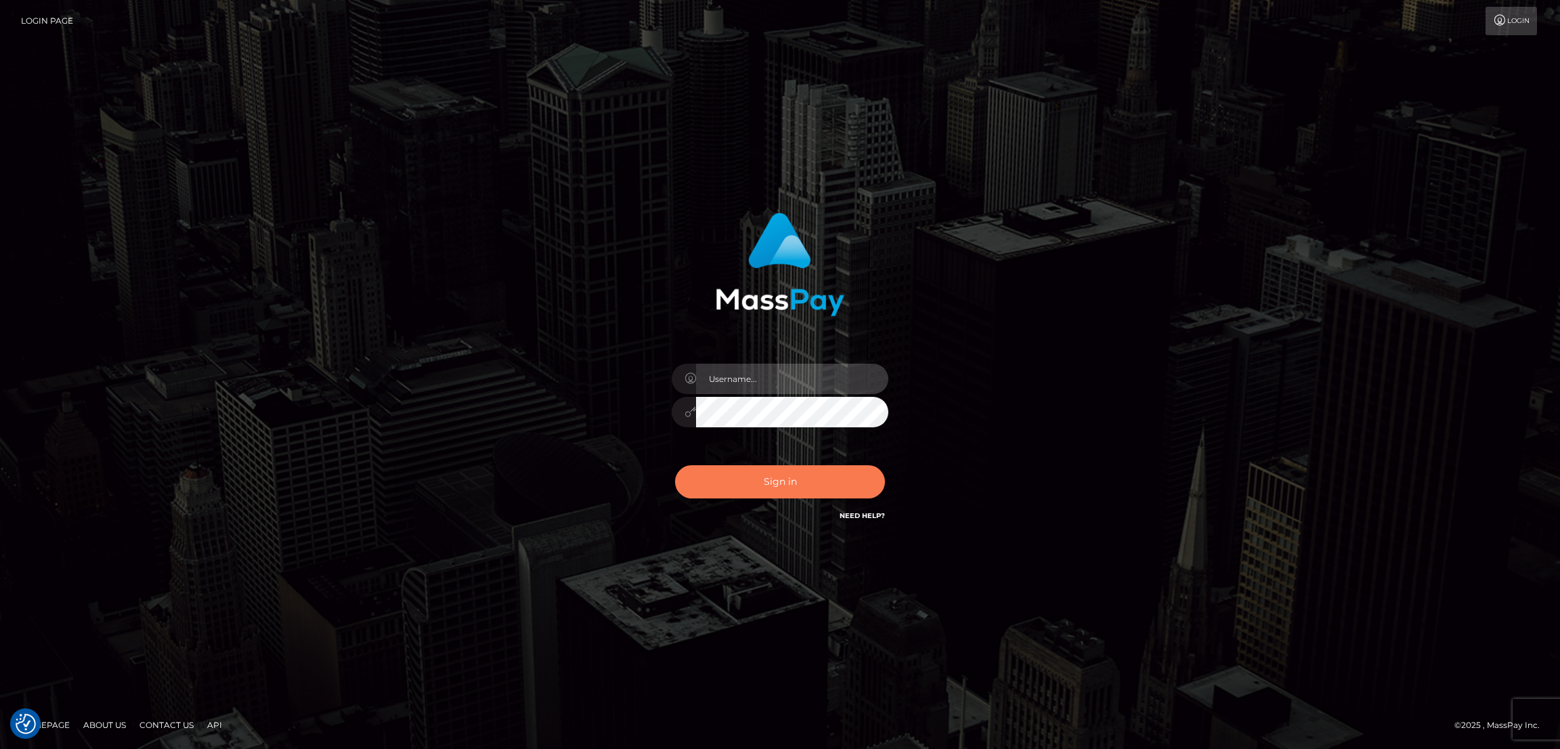
type input "[DOMAIN_NAME]"
click at [799, 483] on button "Sign in" at bounding box center [780, 481] width 210 height 33
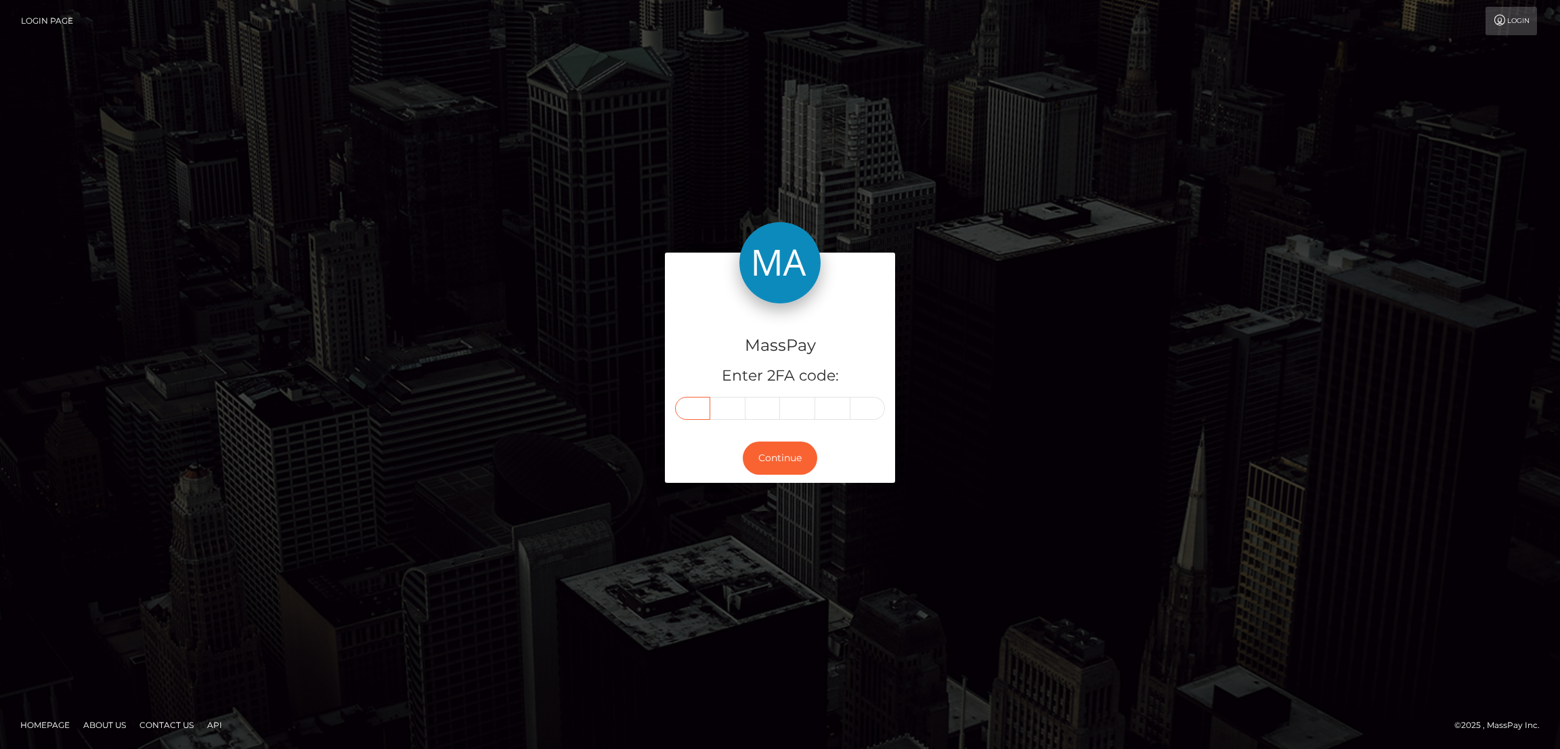
click at [686, 412] on input "text" at bounding box center [692, 408] width 35 height 23
paste input "1"
type input "1"
type input "3"
type input "5"
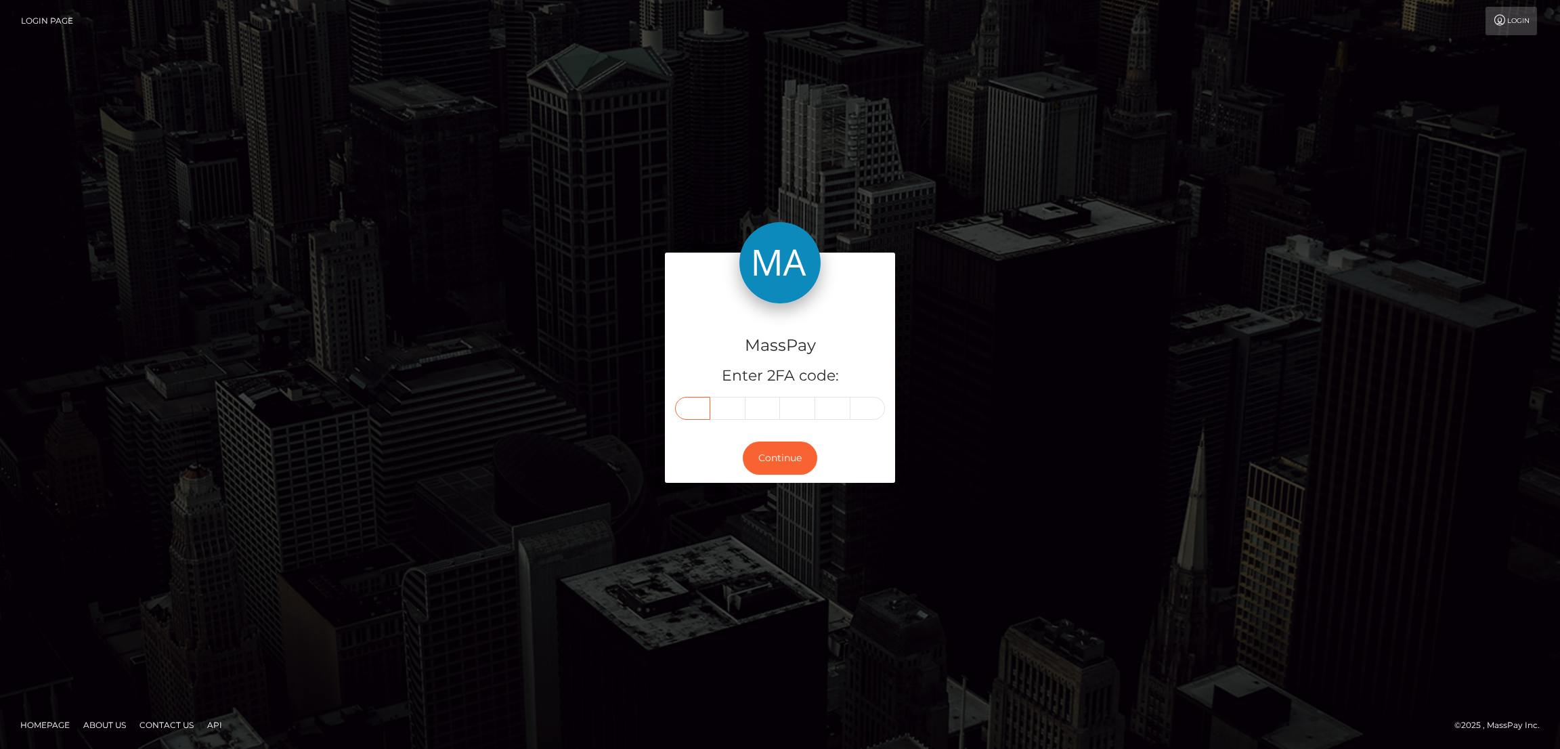
type input "4"
type input "5"
type input "7"
click at [779, 459] on button "Continue" at bounding box center [780, 457] width 74 height 33
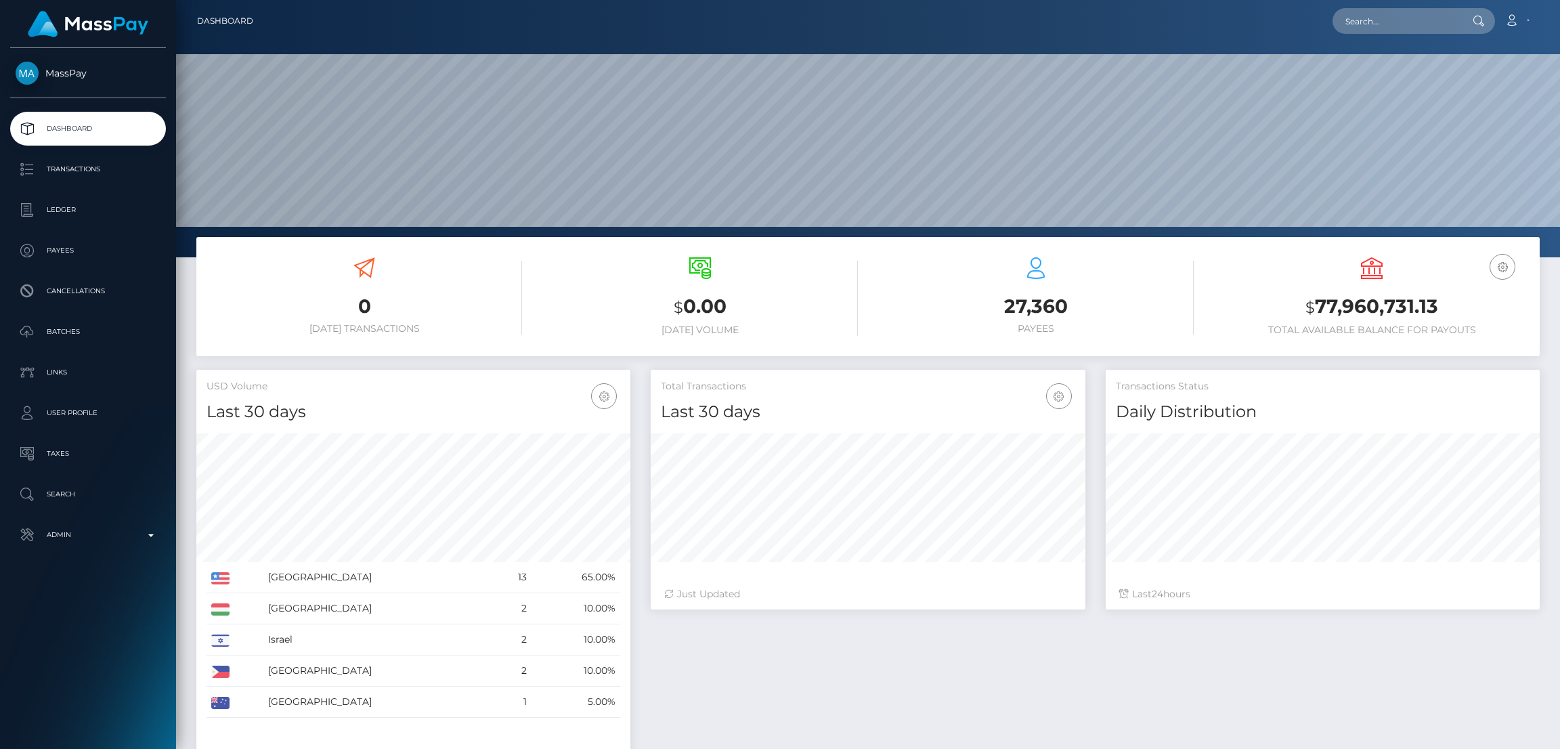
scroll to position [240, 434]
click at [1367, 22] on input "text" at bounding box center [1395, 21] width 127 height 26
paste input "[EMAIL_ADDRESS][DOMAIN_NAME]"
type input "[EMAIL_ADDRESS][DOMAIN_NAME]"
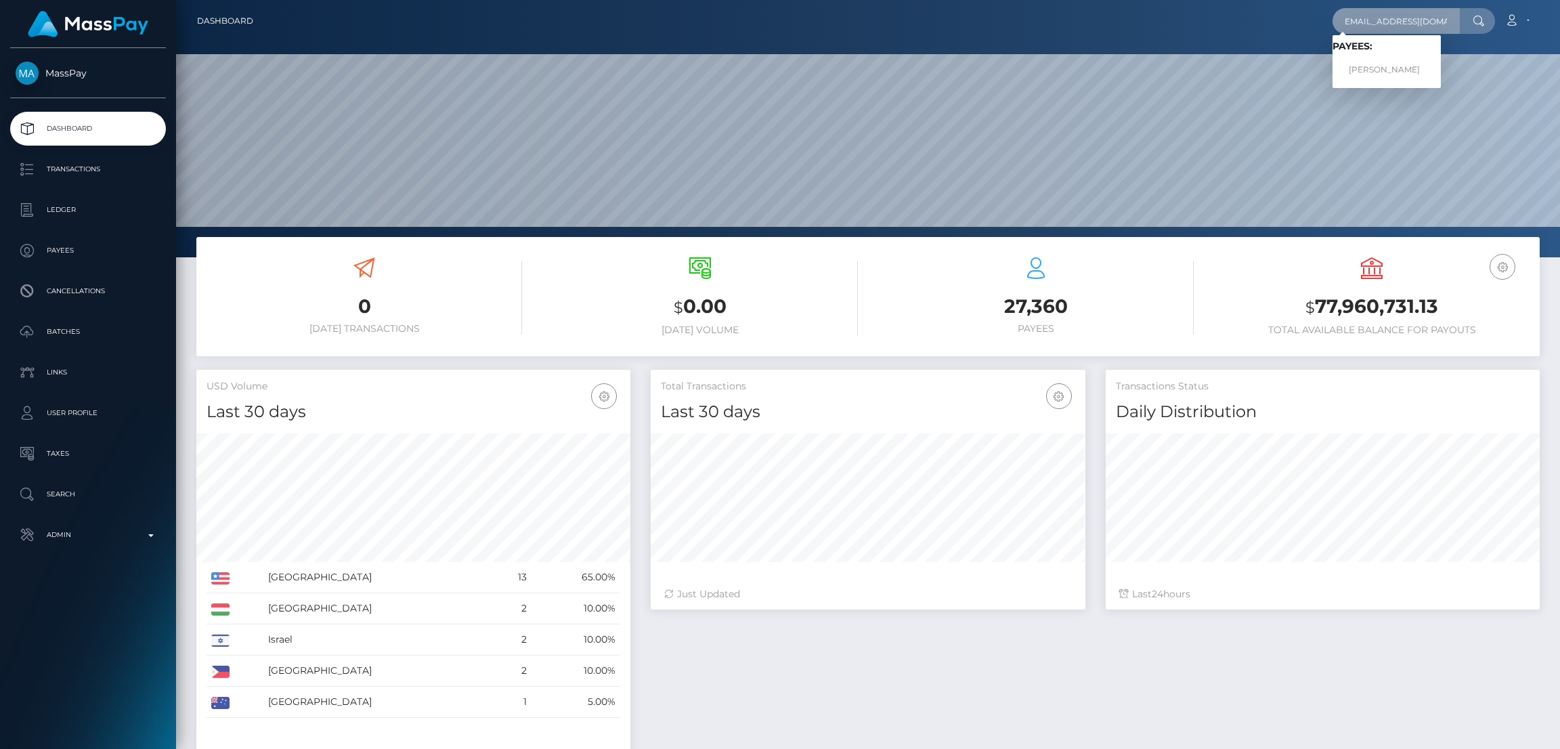
scroll to position [0, 0]
click at [1371, 68] on link "[PERSON_NAME]" at bounding box center [1386, 70] width 108 height 25
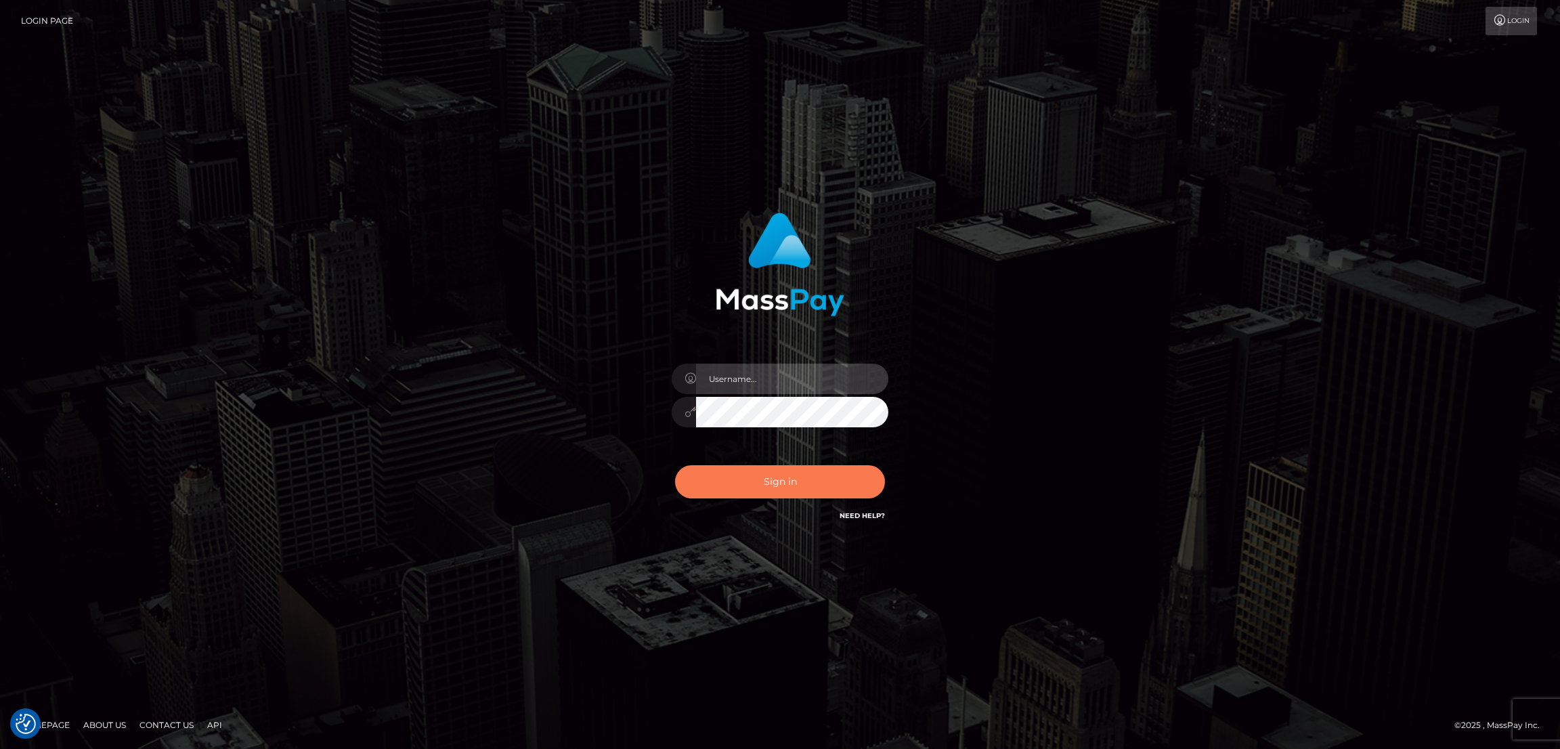
type input "[DOMAIN_NAME]"
click at [762, 488] on button "Sign in" at bounding box center [780, 481] width 210 height 33
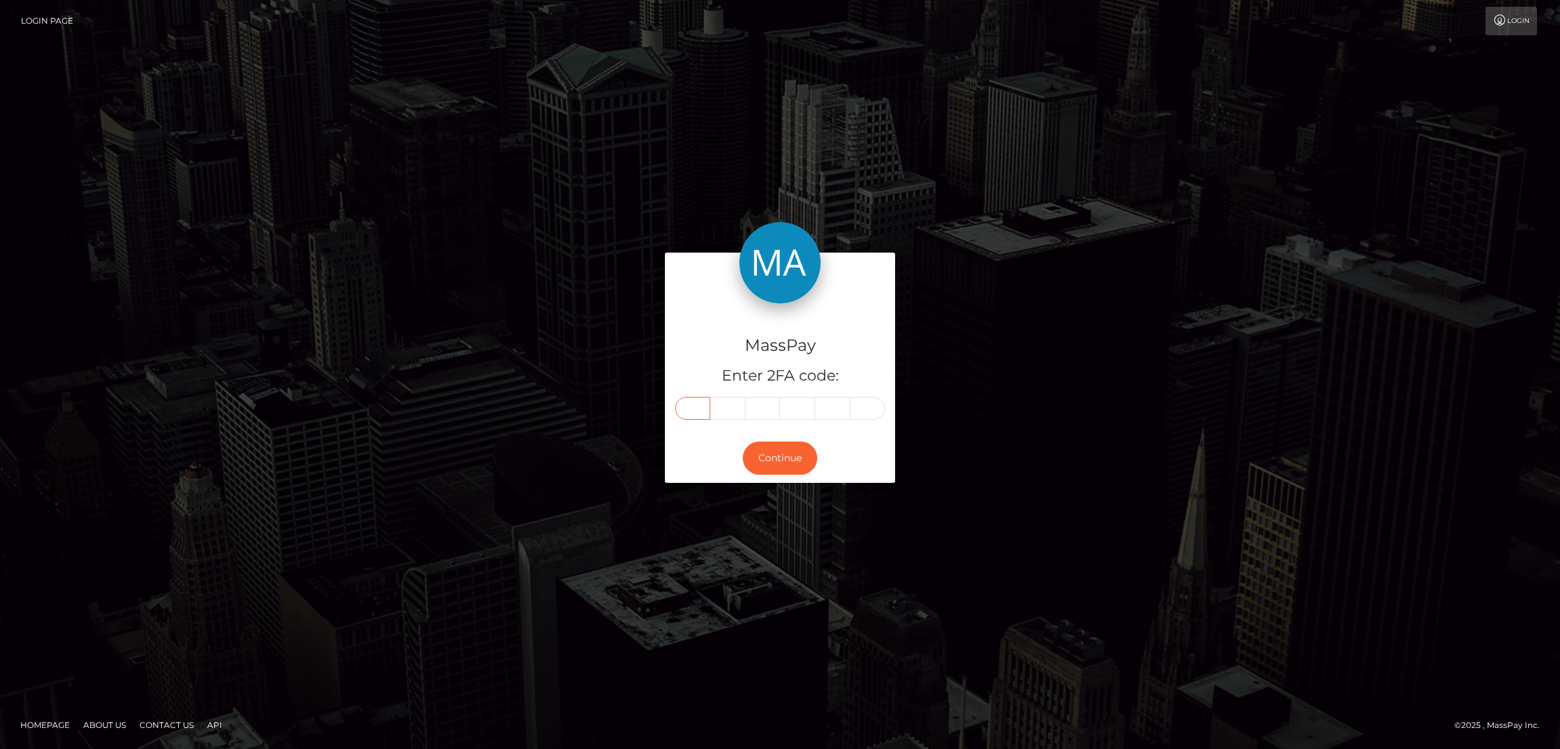
click at [703, 408] on input "text" at bounding box center [692, 408] width 35 height 23
paste input "6"
type input "6"
type input "3"
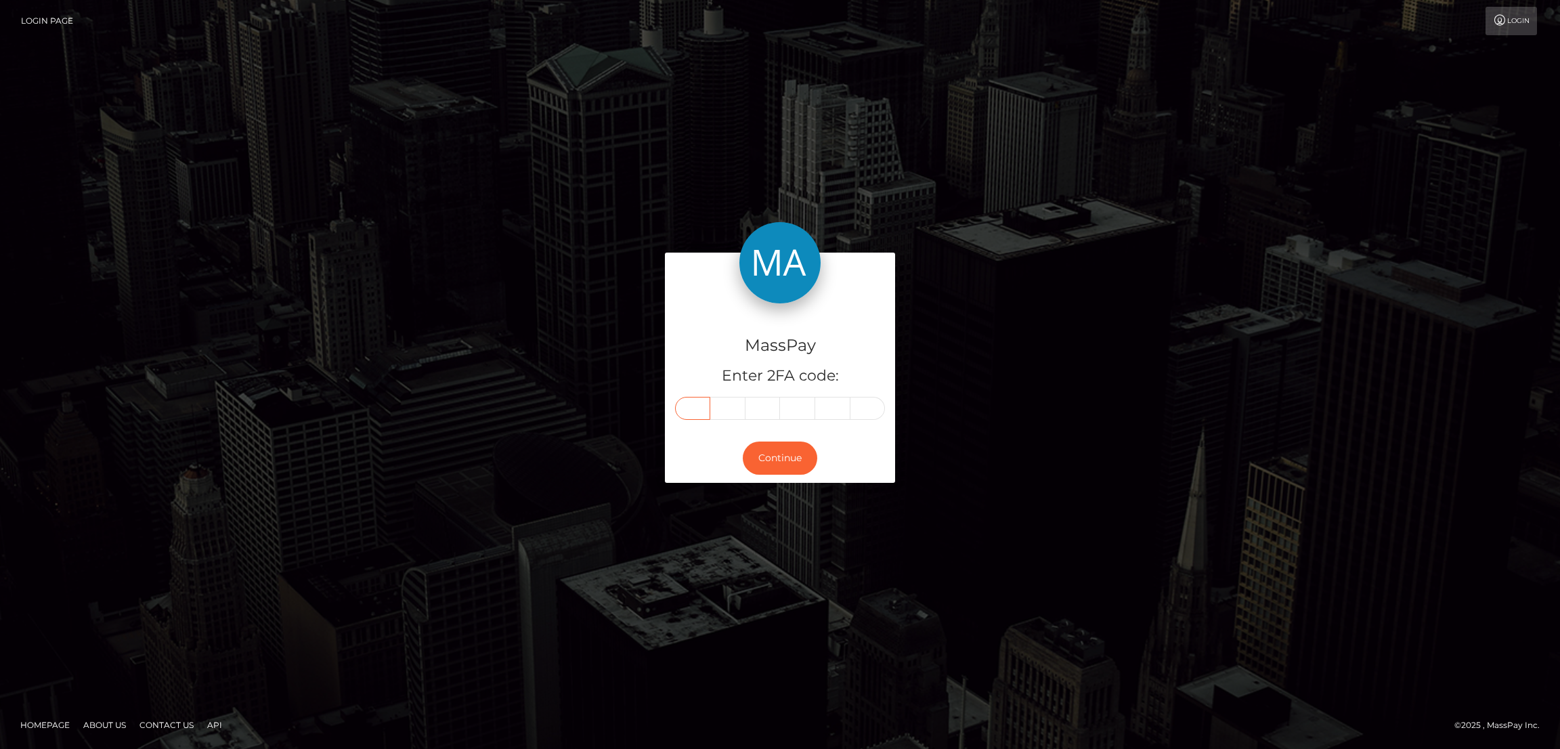
type input "3"
type input "0"
type input "4"
click at [770, 455] on button "Continue" at bounding box center [780, 457] width 74 height 33
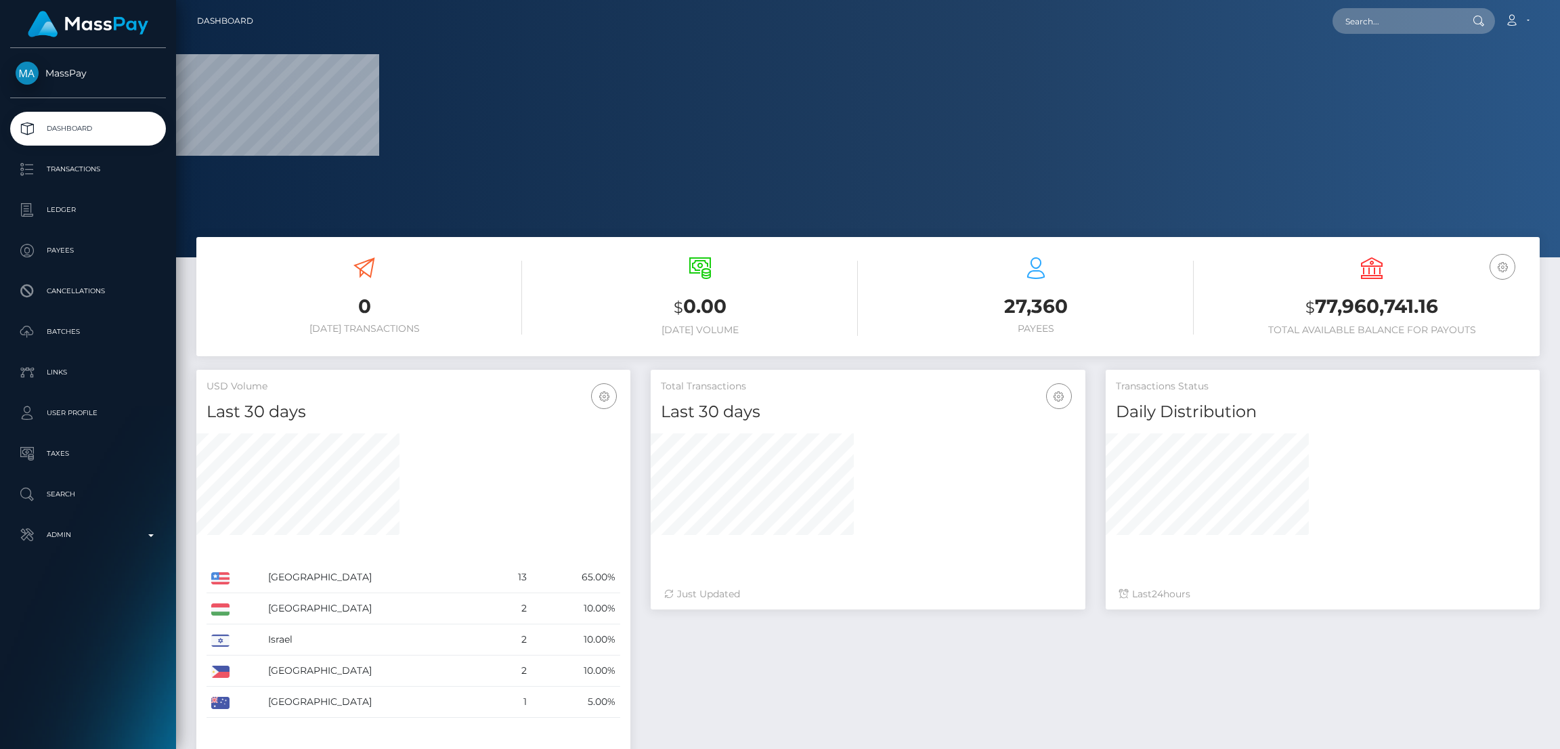
scroll to position [257, 1384]
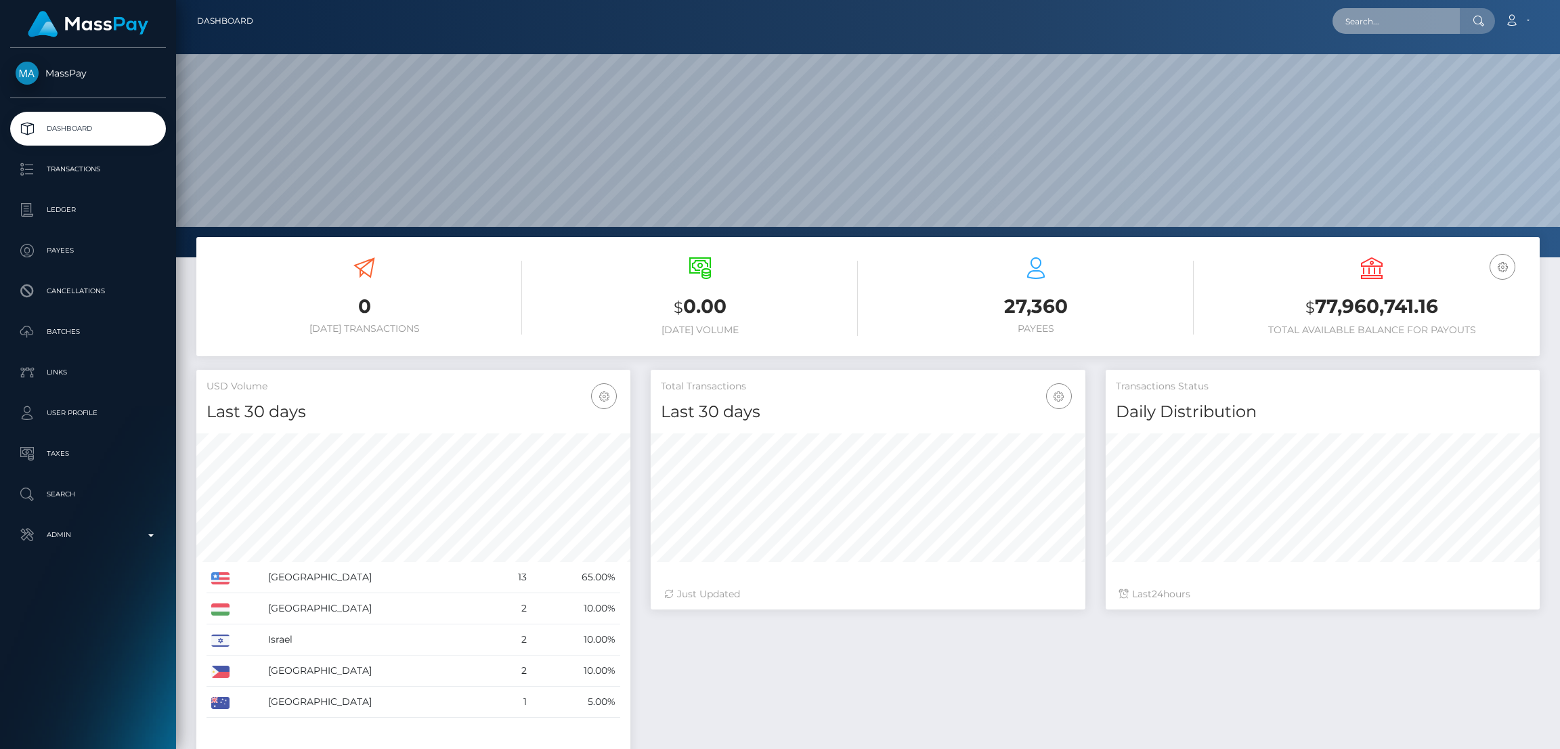
click at [1386, 24] on input "text" at bounding box center [1395, 21] width 127 height 26
paste input "boyweaves@hotmail.com"
type input "boyweaves@hotmail.com"
click at [1375, 68] on link "Christopher Pineau" at bounding box center [1386, 70] width 108 height 25
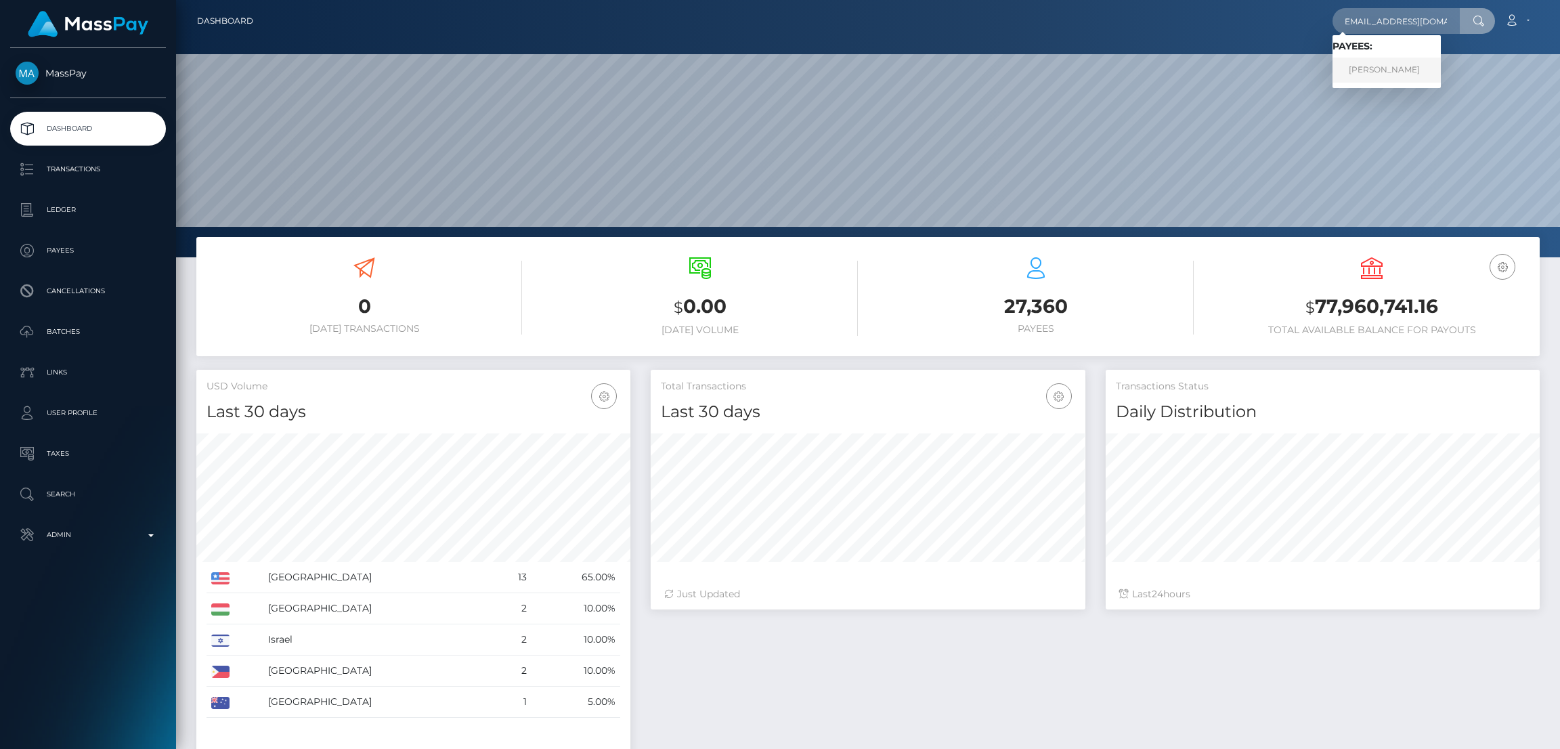
scroll to position [0, 0]
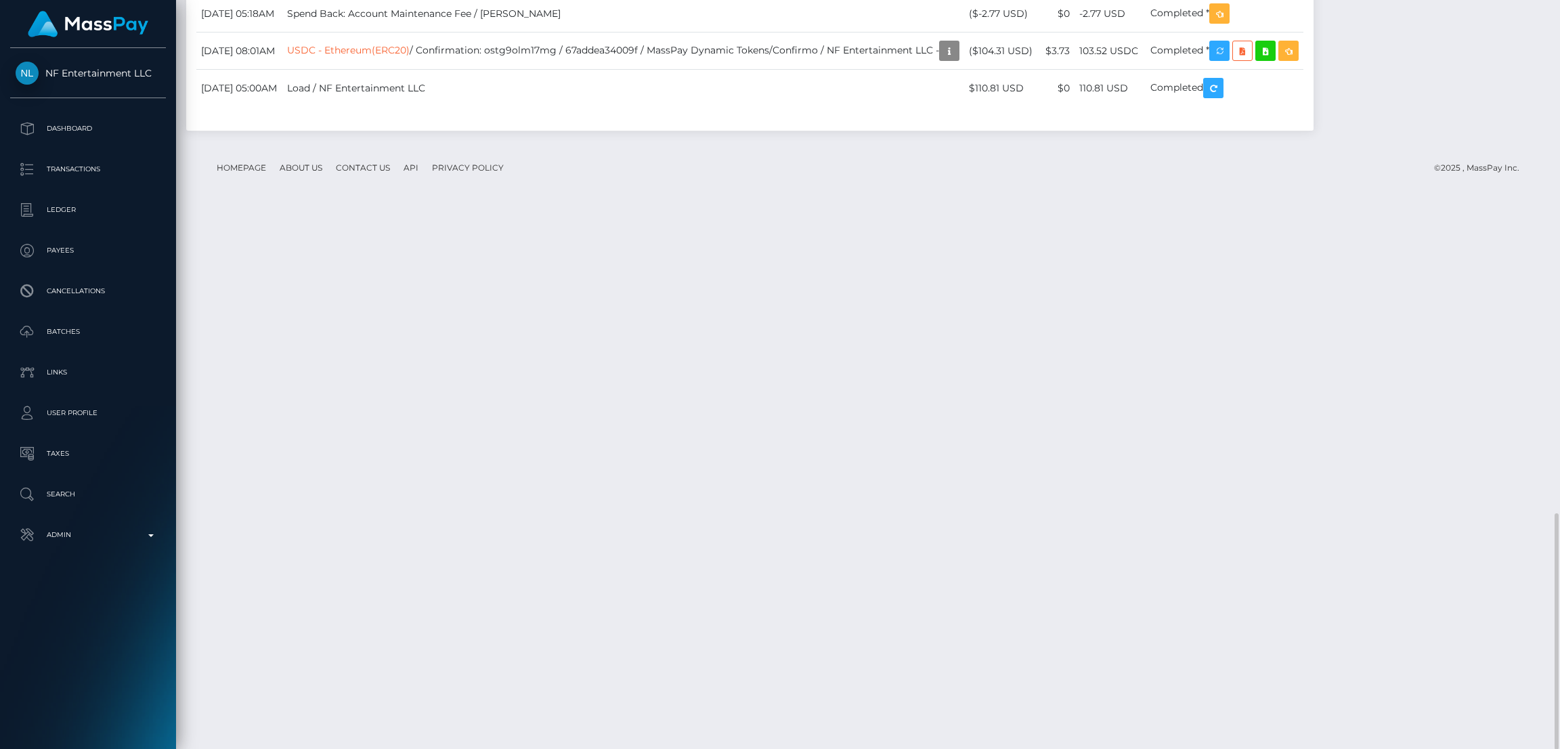
scroll to position [1220, 0]
